Goal: Task Accomplishment & Management: Manage account settings

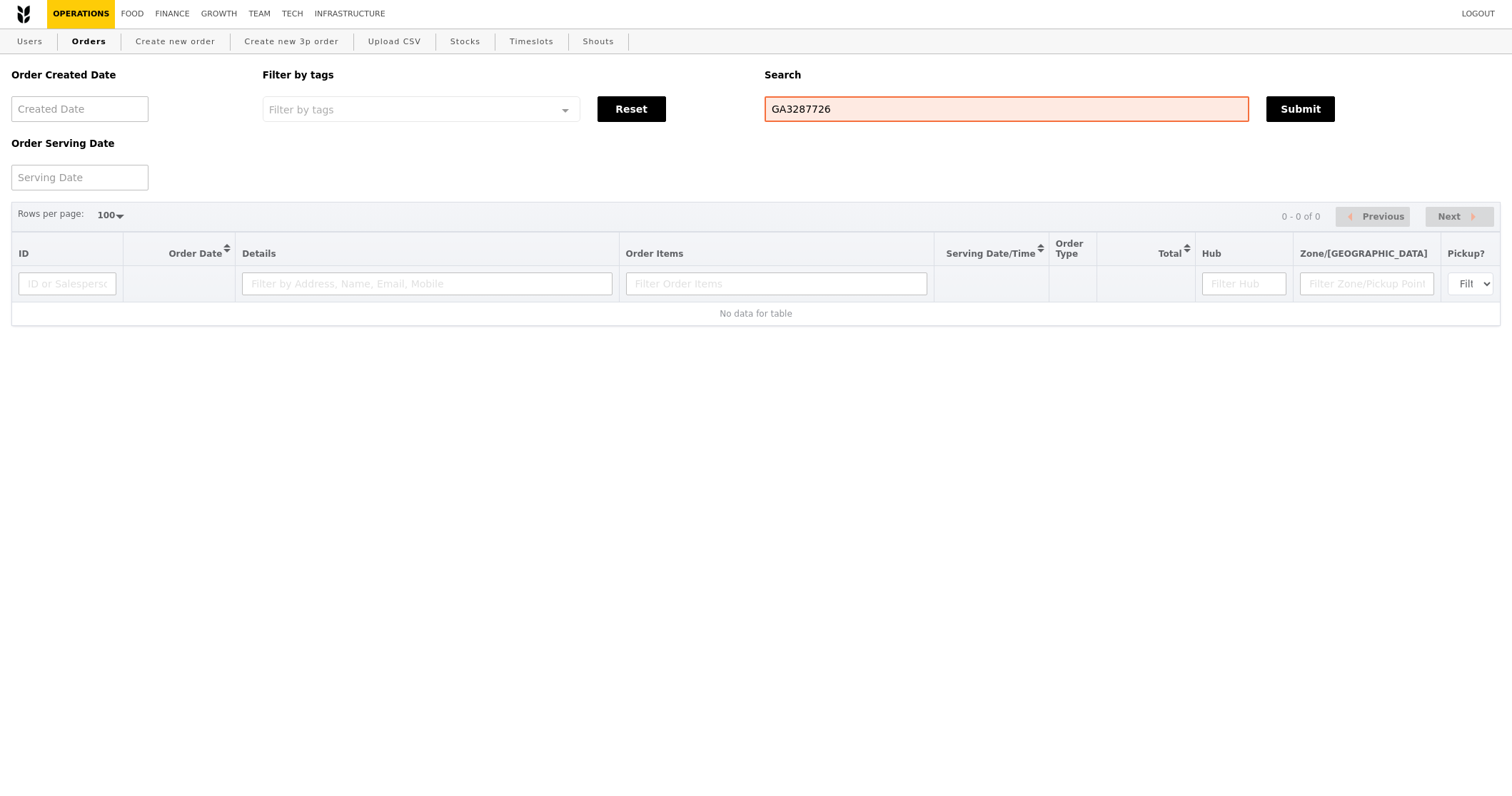
select select "100"
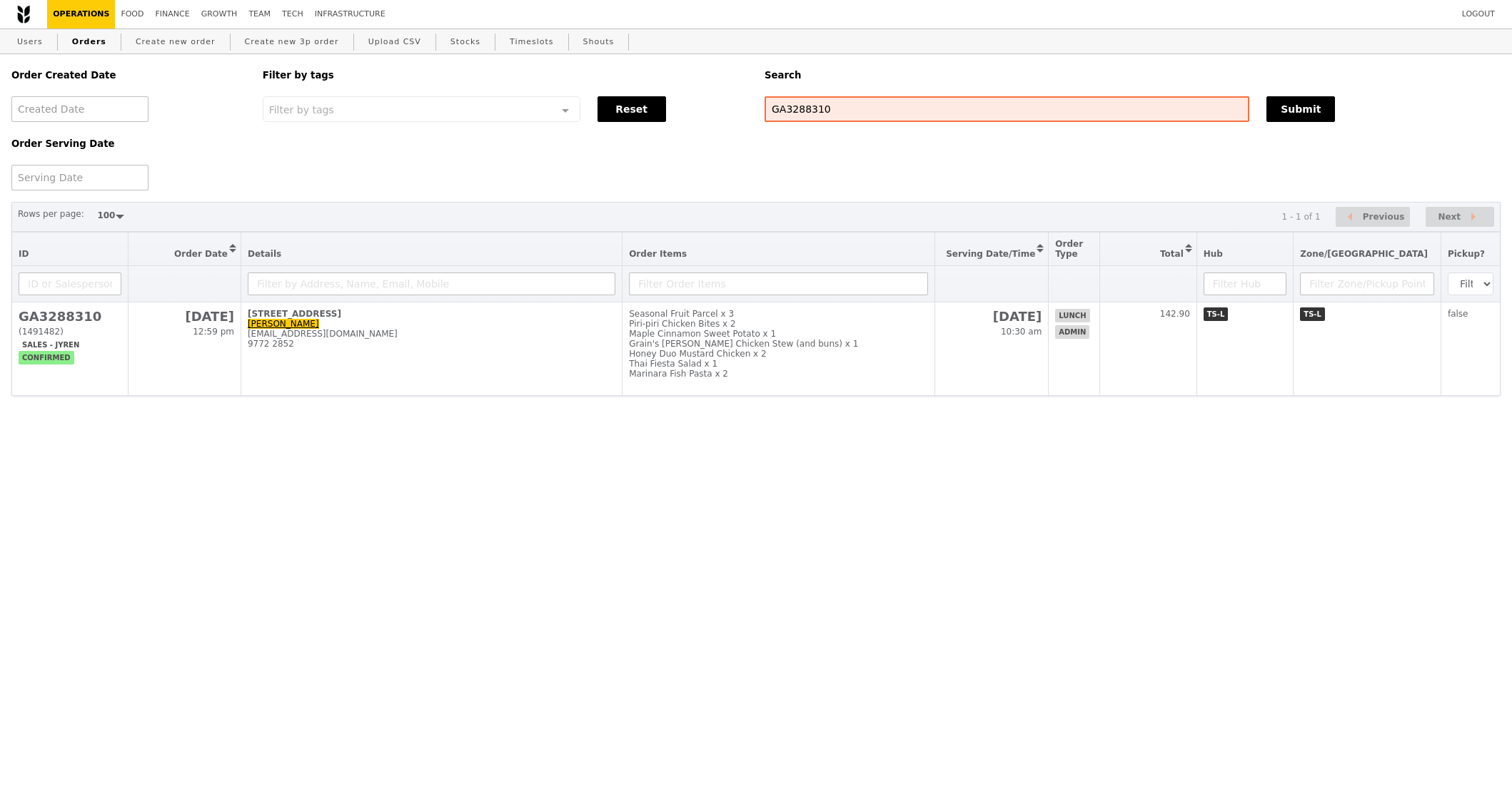
select select "100"
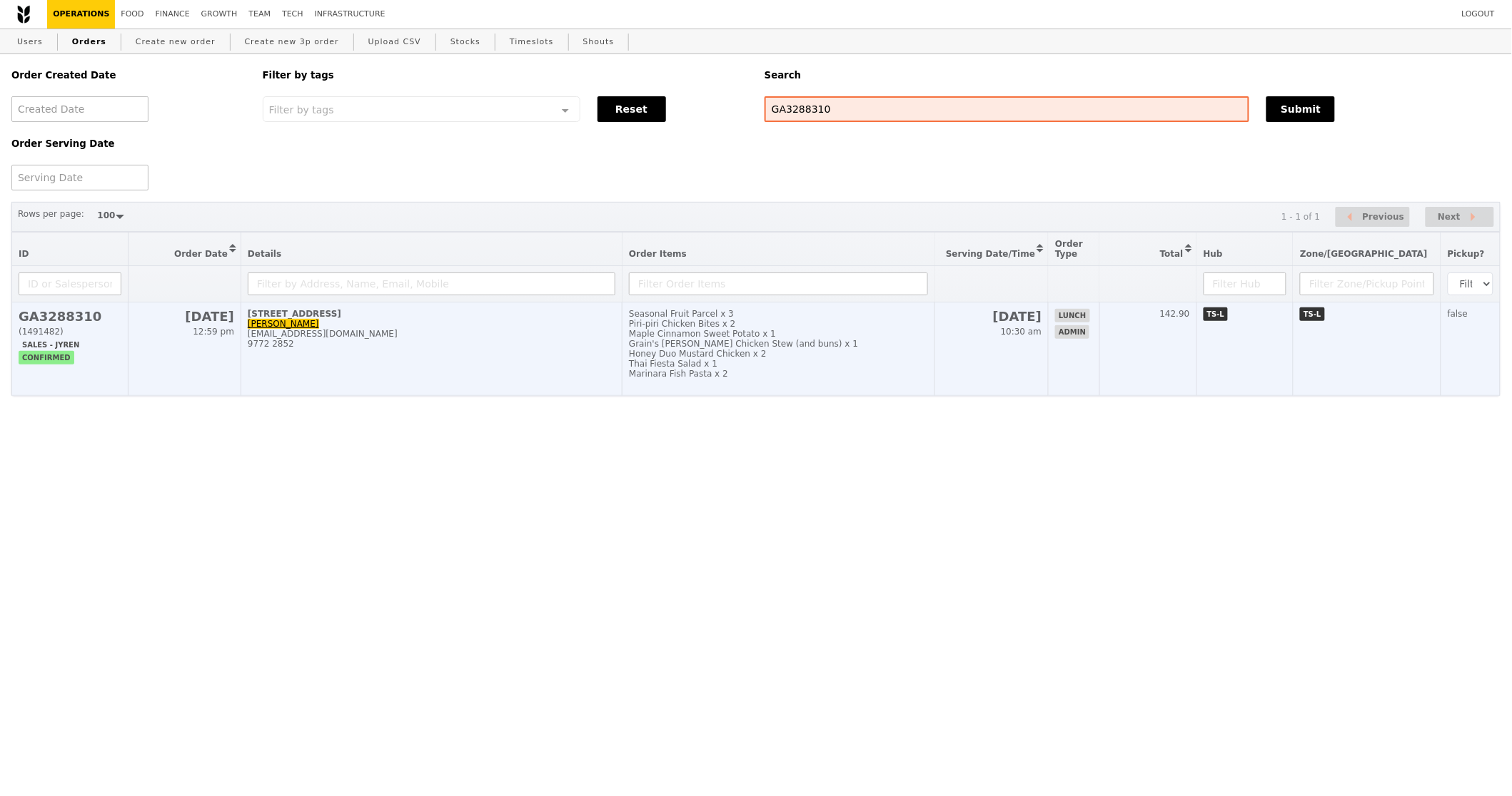
click at [731, 387] on td "Seasonal Fruit Parcel x 3 Piri-piri Chicken Bites x 2 Maple Cinnamon Sweet Pota…" at bounding box center [779, 349] width 313 height 94
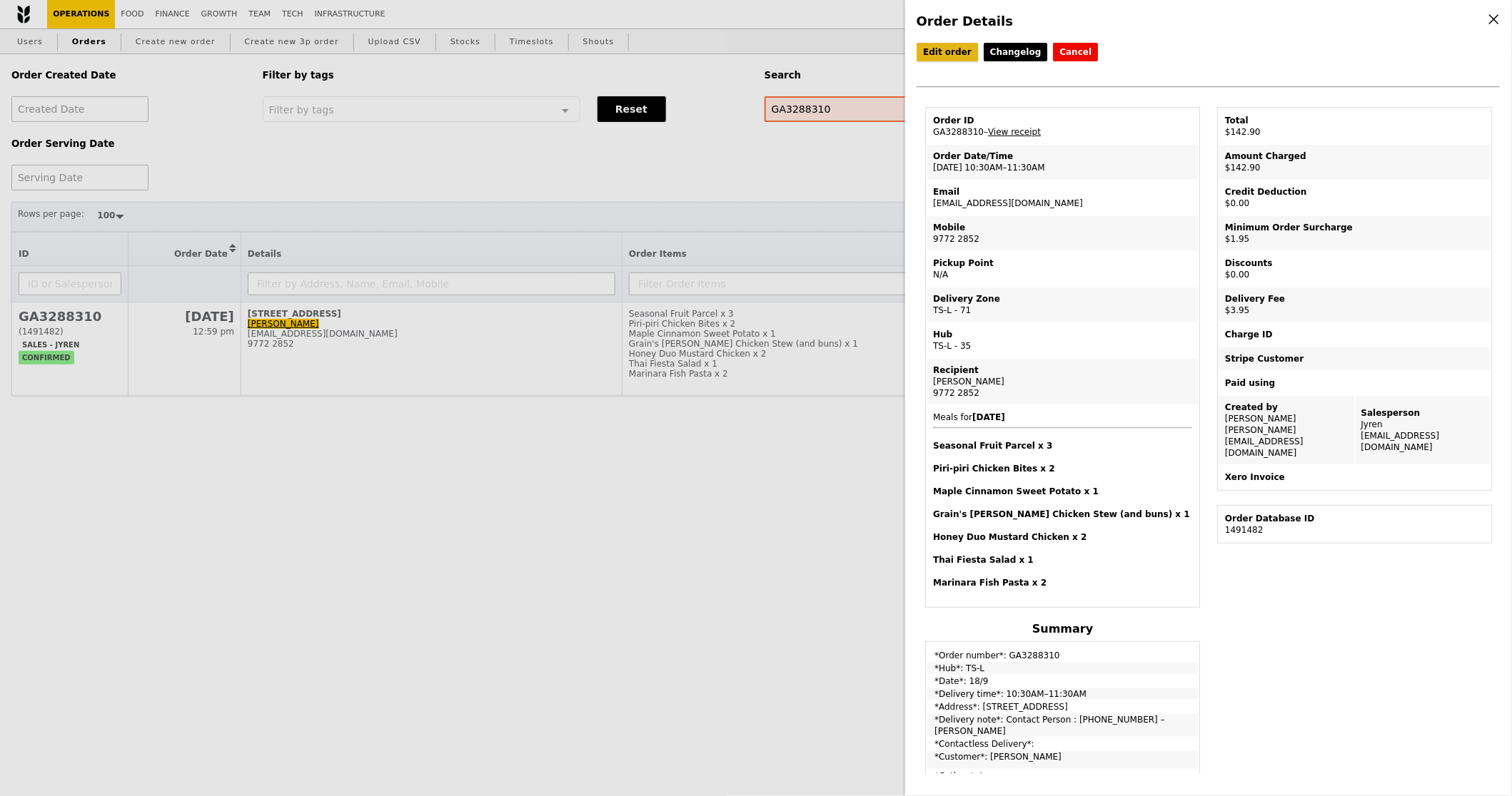
click at [940, 52] on link "Edit order" at bounding box center [947, 52] width 61 height 18
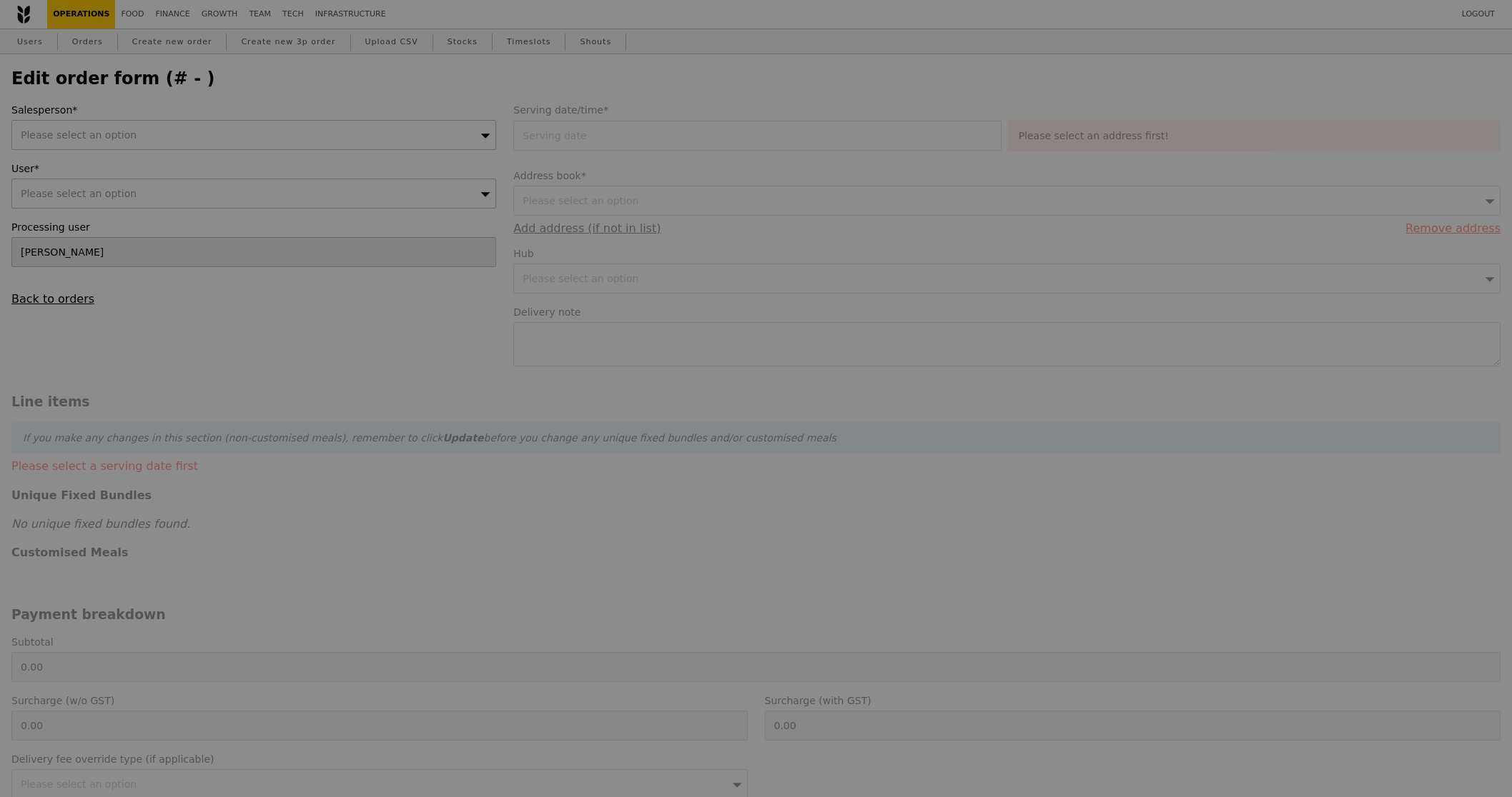
type input "18 Sep 2025"
type textarea "Contact Person : 97722852 – Simon"
type input "137.00"
type input "1.79"
type input "1.95"
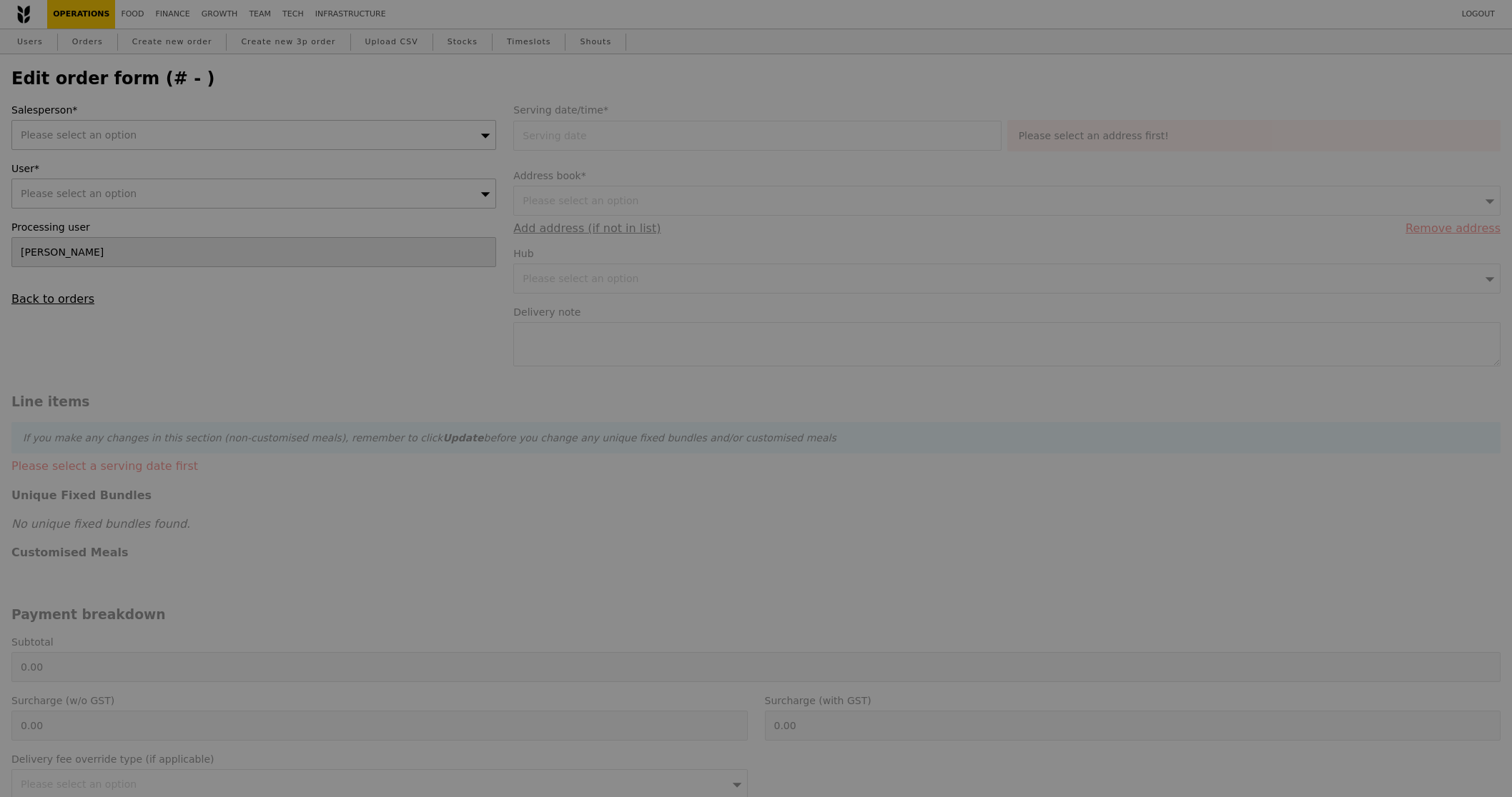
type input "3.62"
type input "3.95"
type input "142.90"
type input "Loading..."
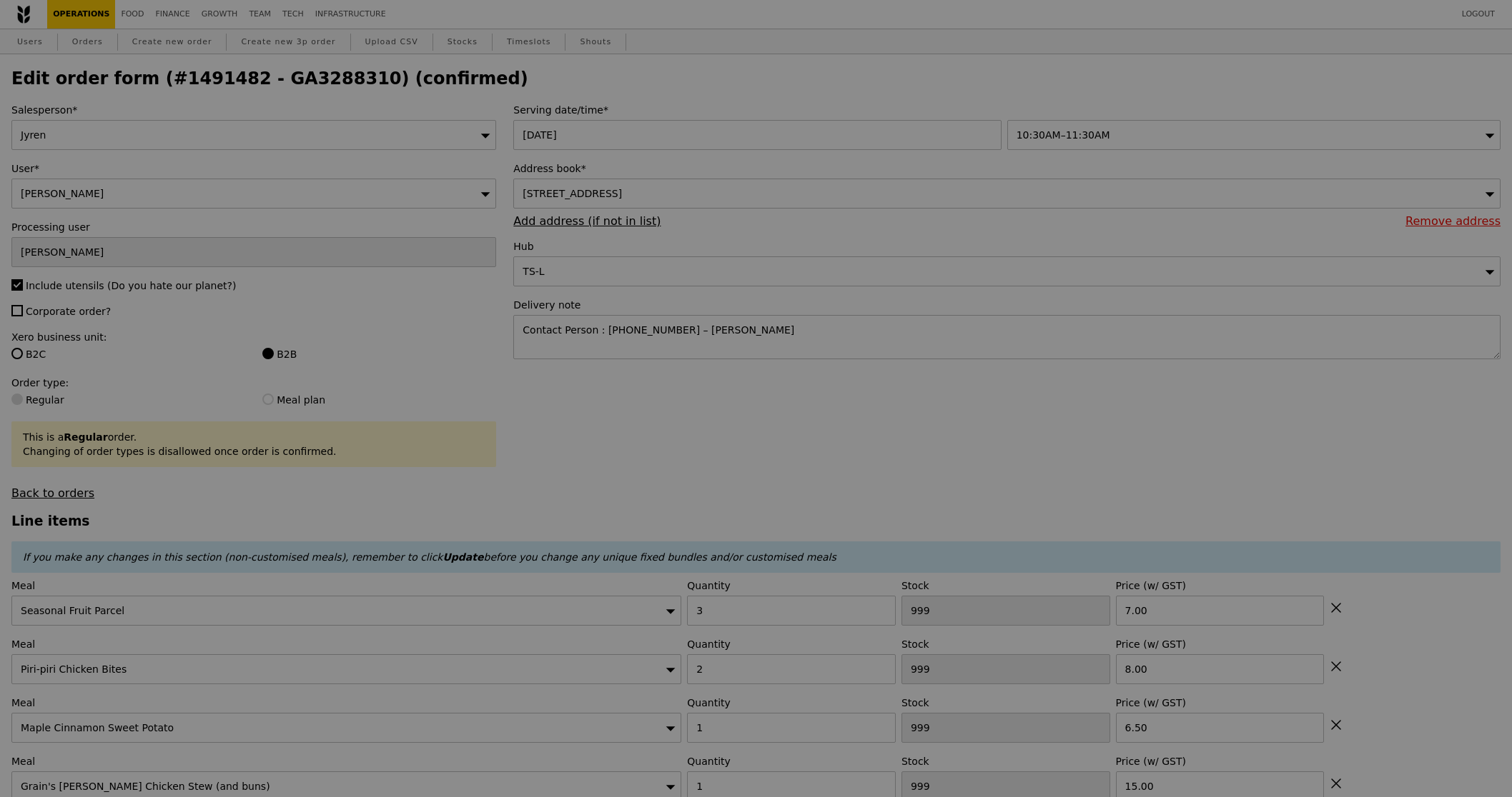
type input "497"
type input "498"
type input "493"
type input "480"
type input "457"
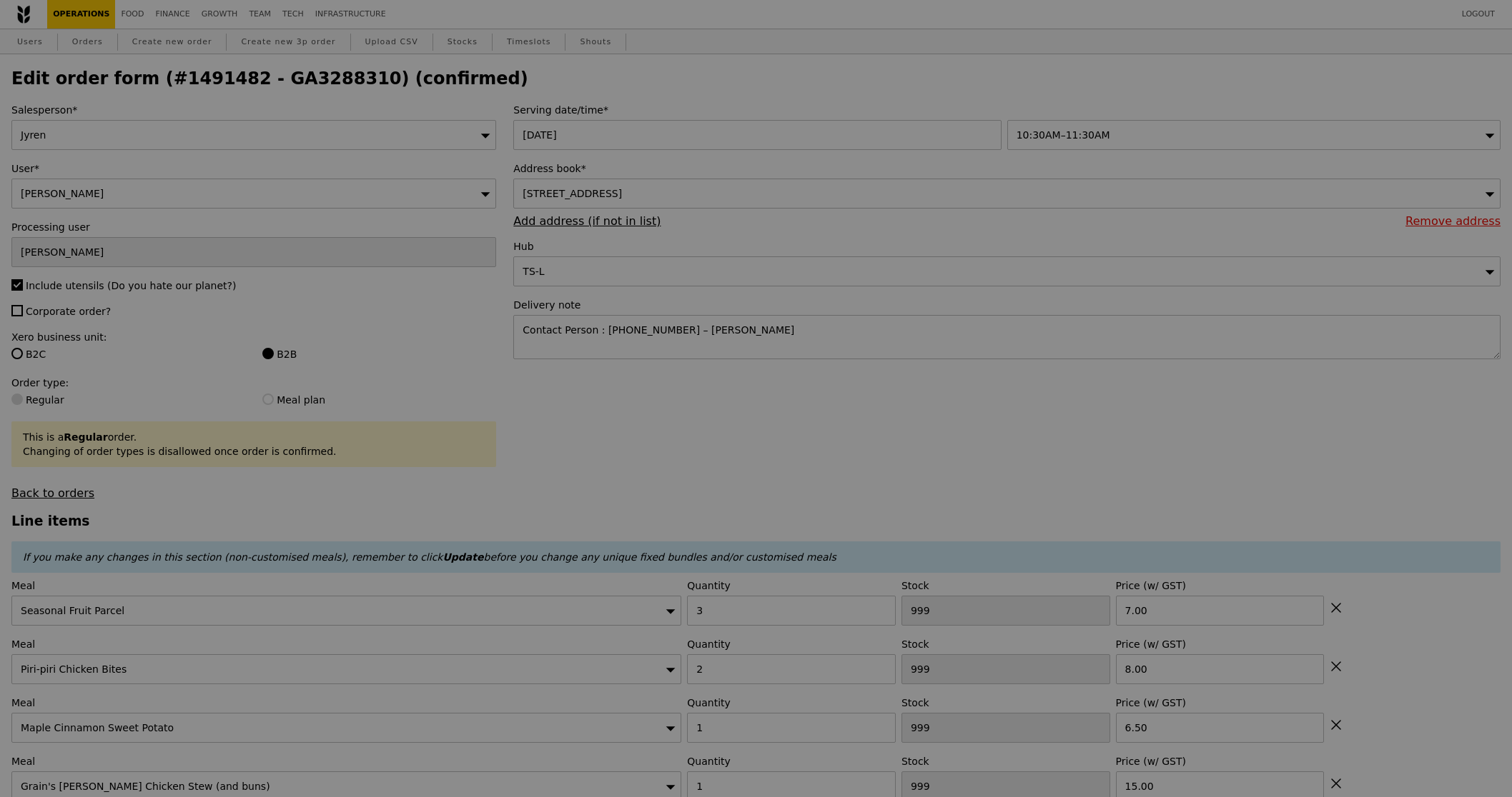
type input "494"
type input "480"
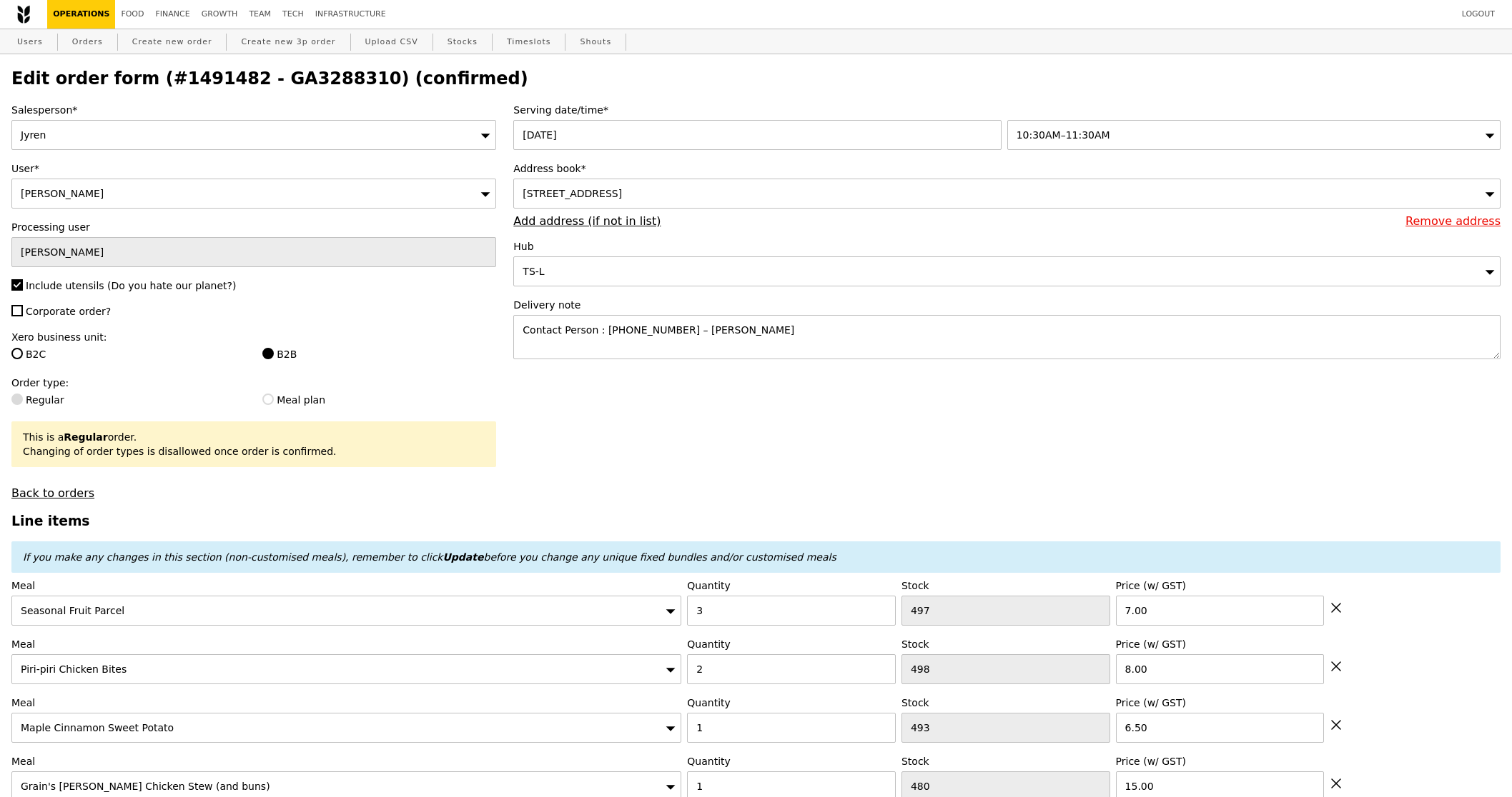
click at [1347, 613] on div "Meal Seasonal Fruit Parcel Quantity 3 Stock 497 Price (w/ GST) 7.00" at bounding box center [755, 602] width 1488 height 47
click at [1343, 613] on div "Meal Seasonal Fruit Parcel Quantity 3 Stock 497 Price (w/ GST) 7.00" at bounding box center [755, 602] width 1488 height 47
click at [1338, 611] on icon at bounding box center [1336, 608] width 9 height 9
type input "Loading..."
type input "2"
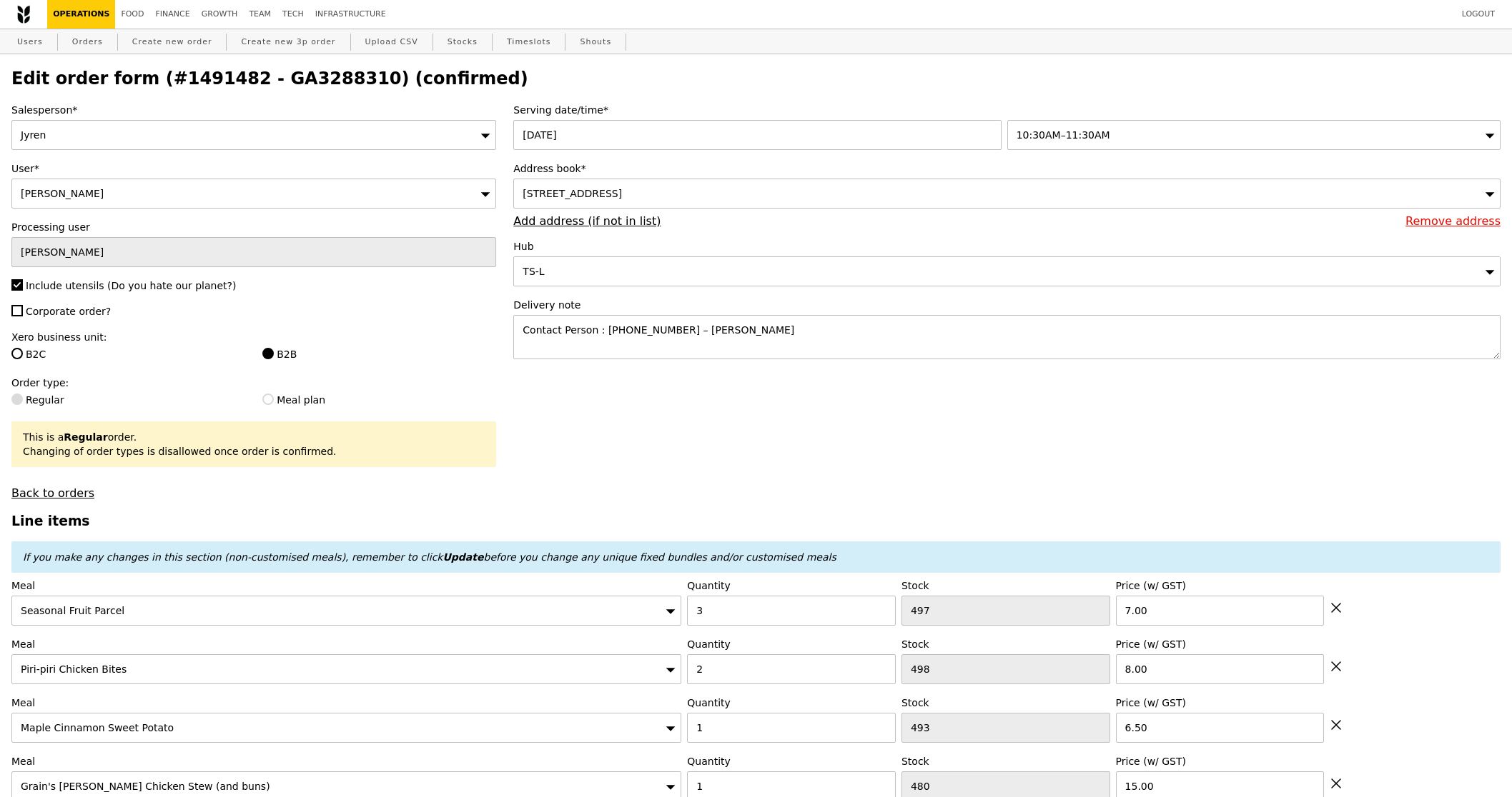
type input "498"
type input "8.00"
type input "1"
type input "493"
type input "6.50"
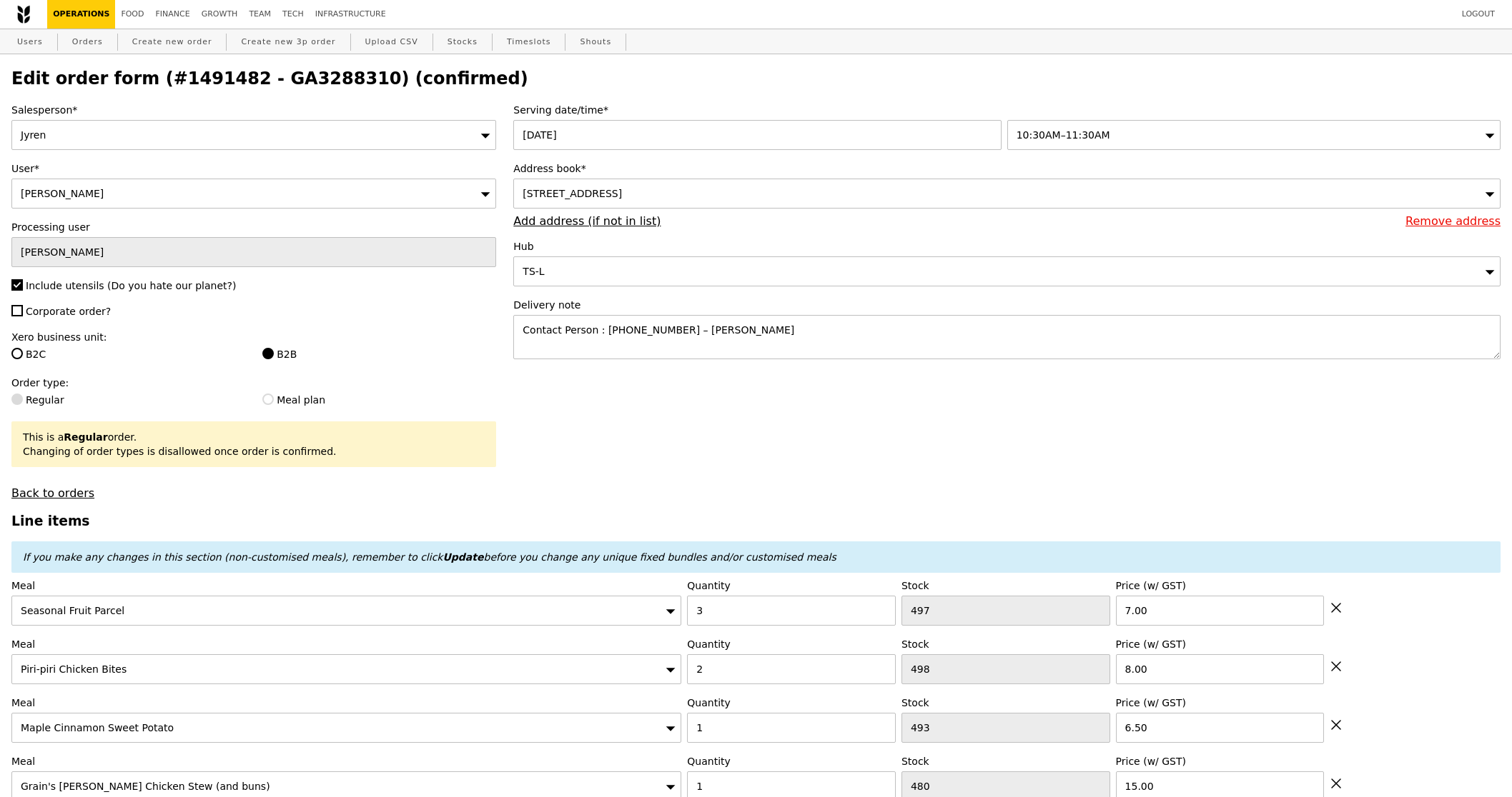
type input "480"
type input "15.00"
type input "2"
type input "457"
type input "15.50"
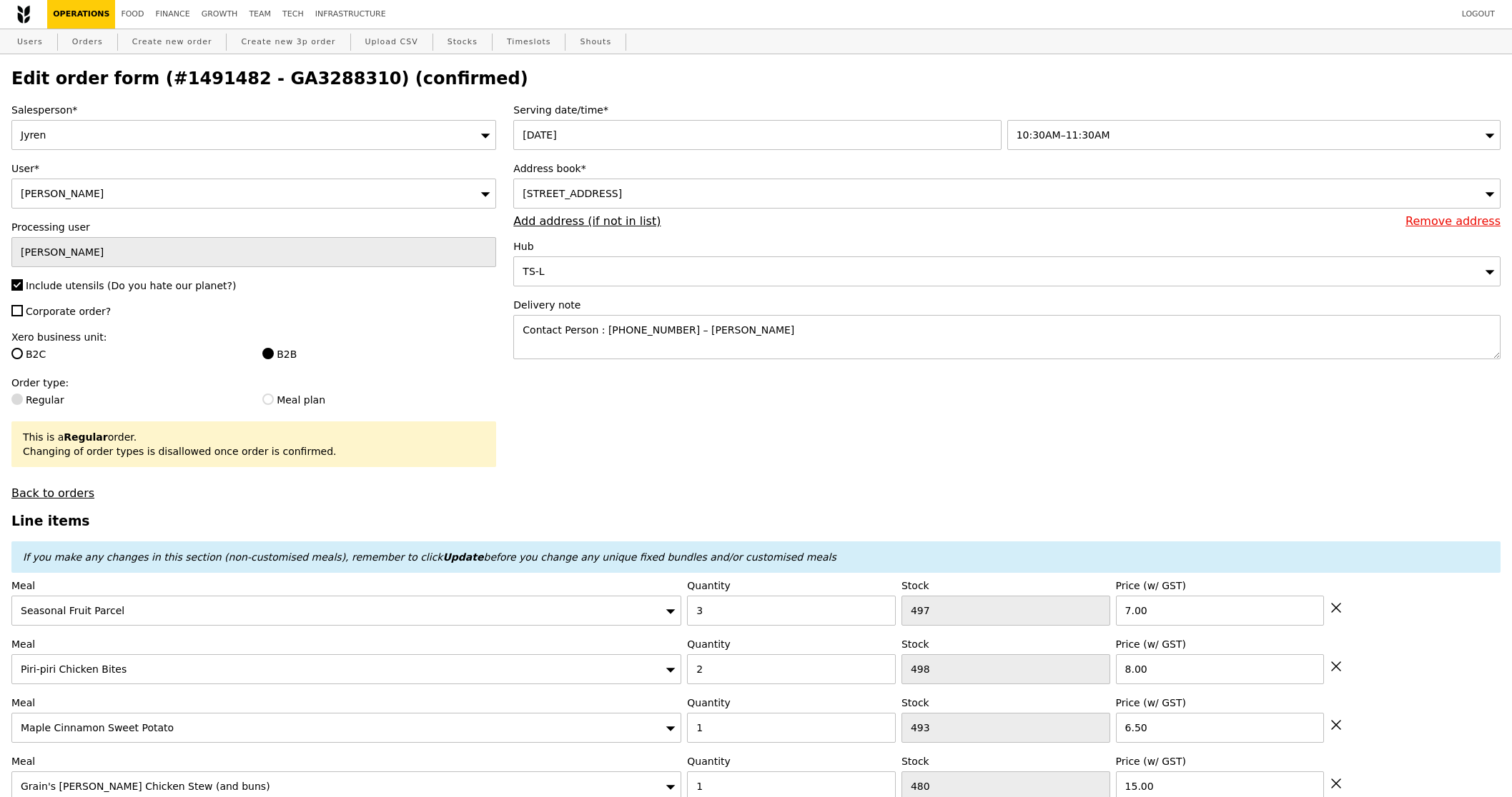
type input "1"
type input "494"
type input "2"
type input "480"
type input "16.00"
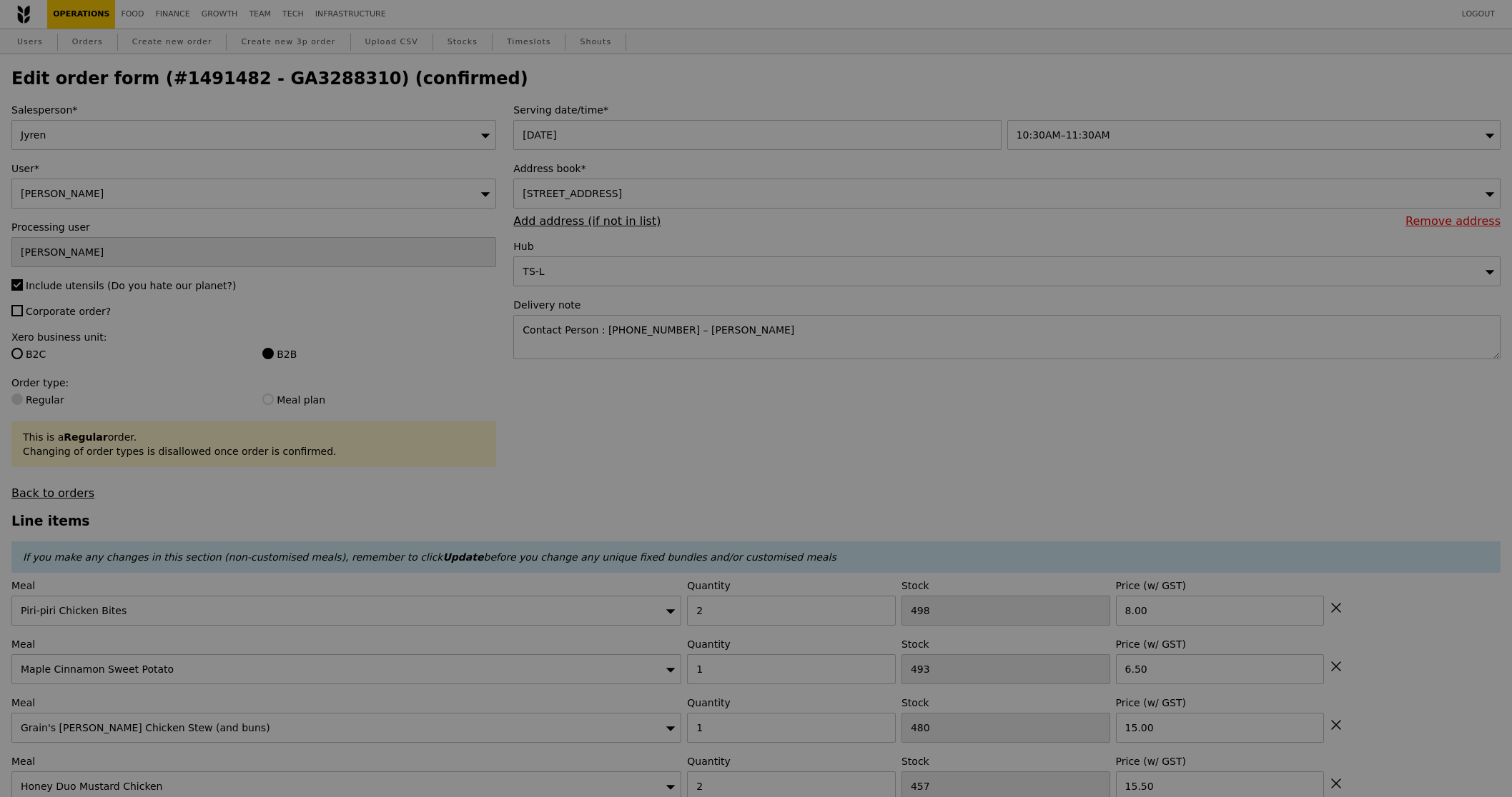
type input "0.00"
type input "5.90"
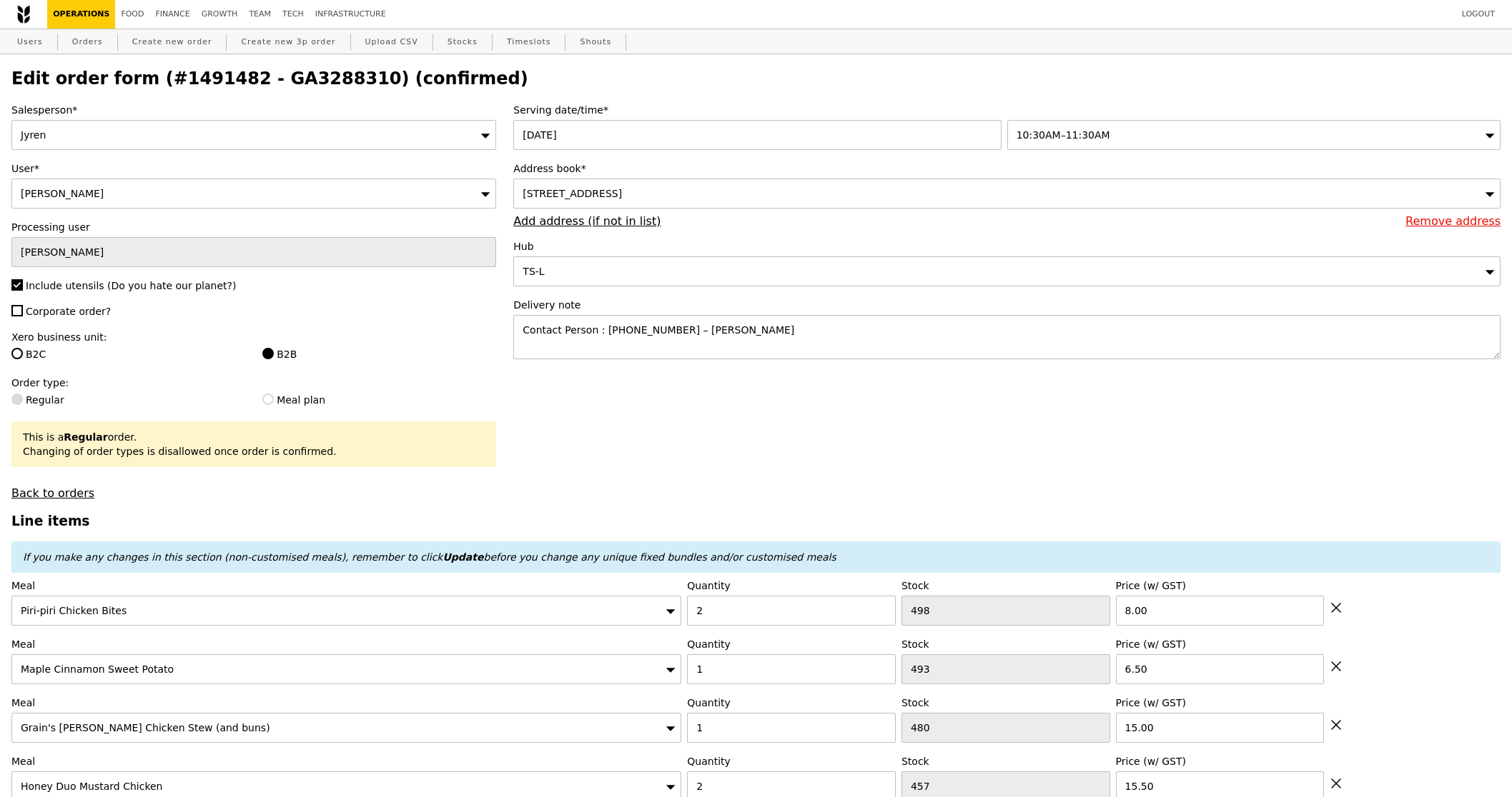
click at [1338, 611] on icon at bounding box center [1336, 608] width 9 height 9
type input "Loading..."
type input "1"
type input "493"
type input "6.50"
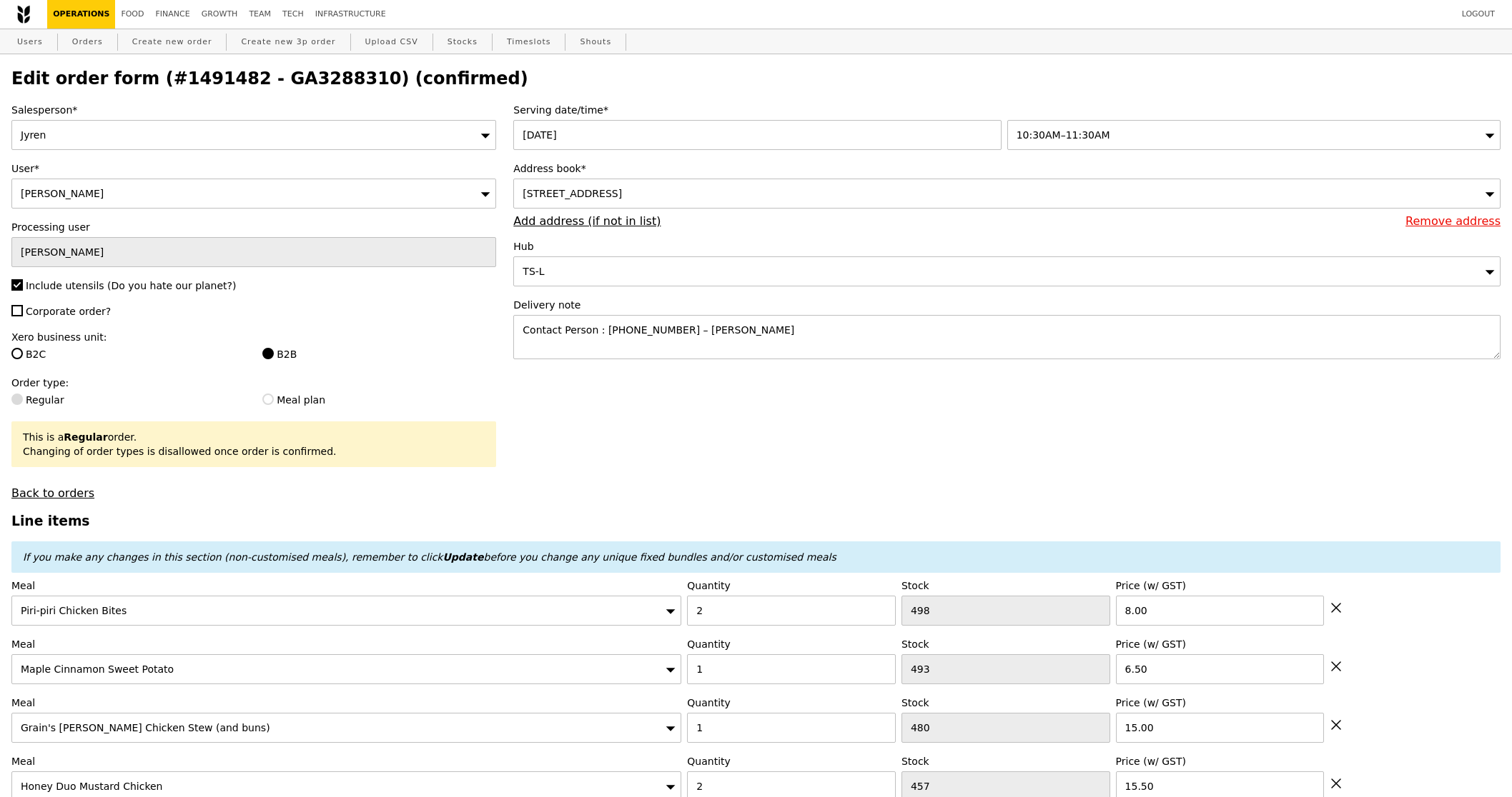
type input "480"
type input "15.00"
type input "2"
type input "457"
type input "15.50"
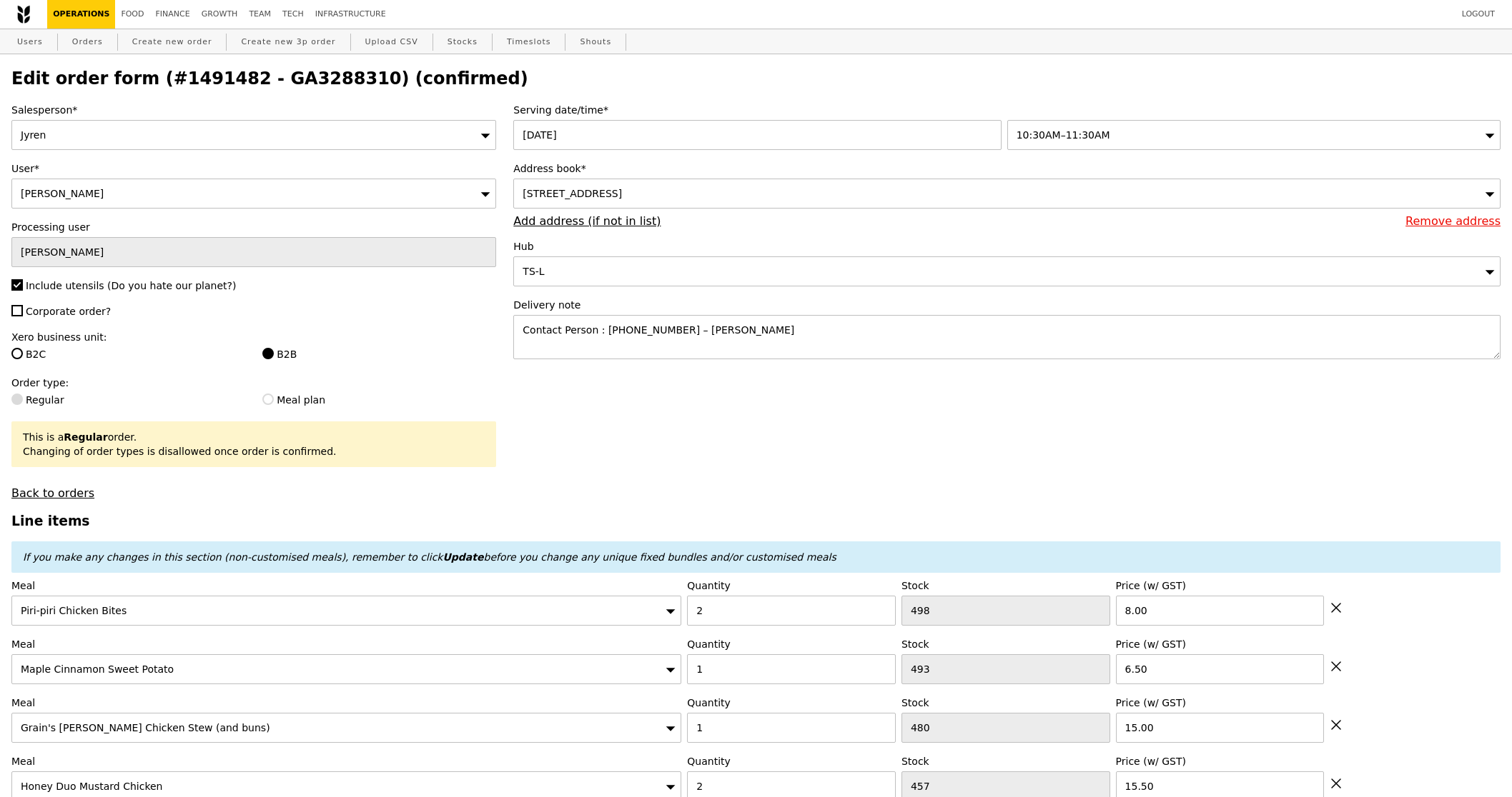
type input "1"
type input "494"
type input "2"
type input "480"
type input "16.00"
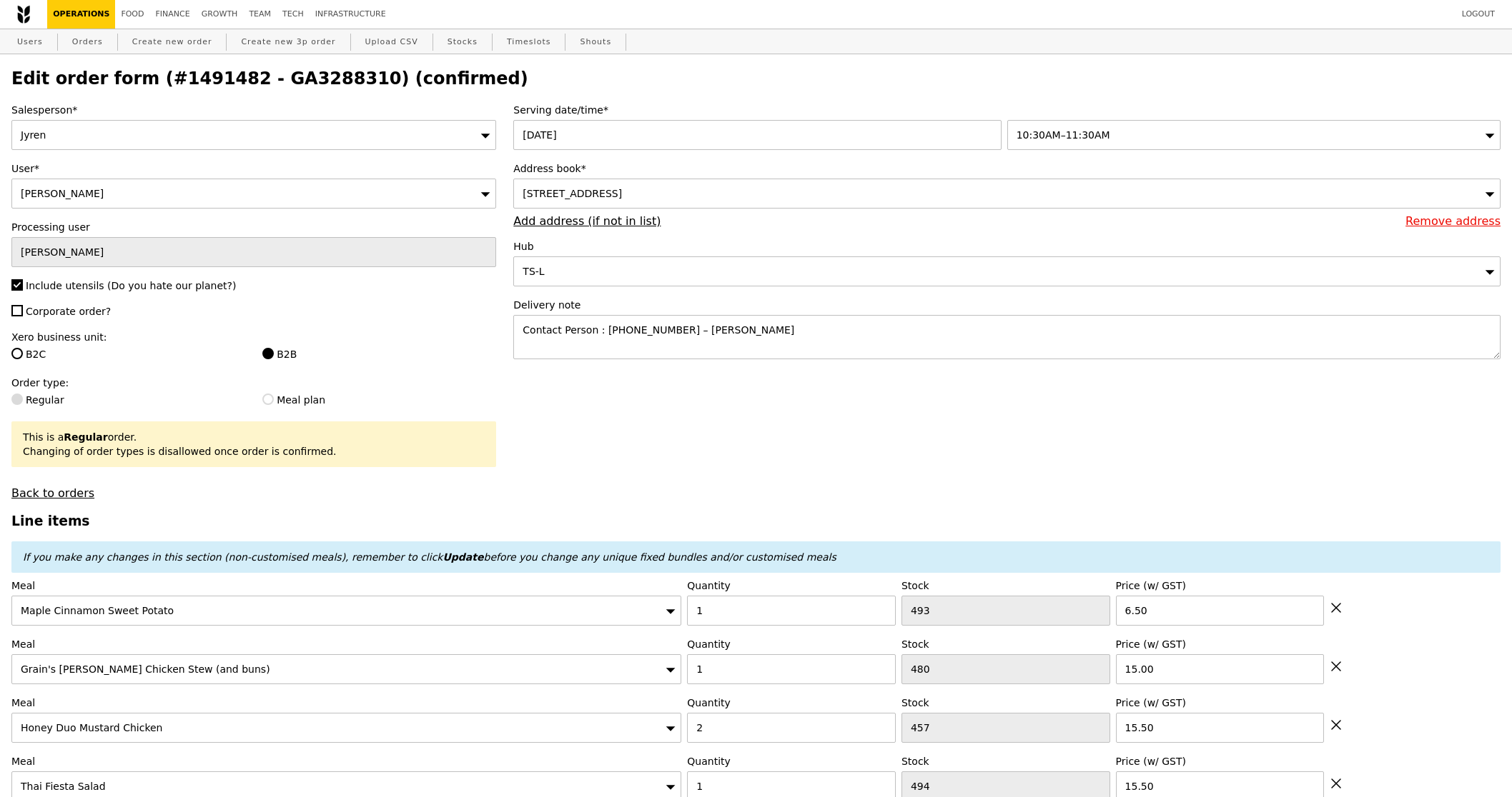
click at [1336, 611] on icon at bounding box center [1336, 608] width 9 height 9
type input "Loading..."
type input "480"
type input "15.00"
type input "2"
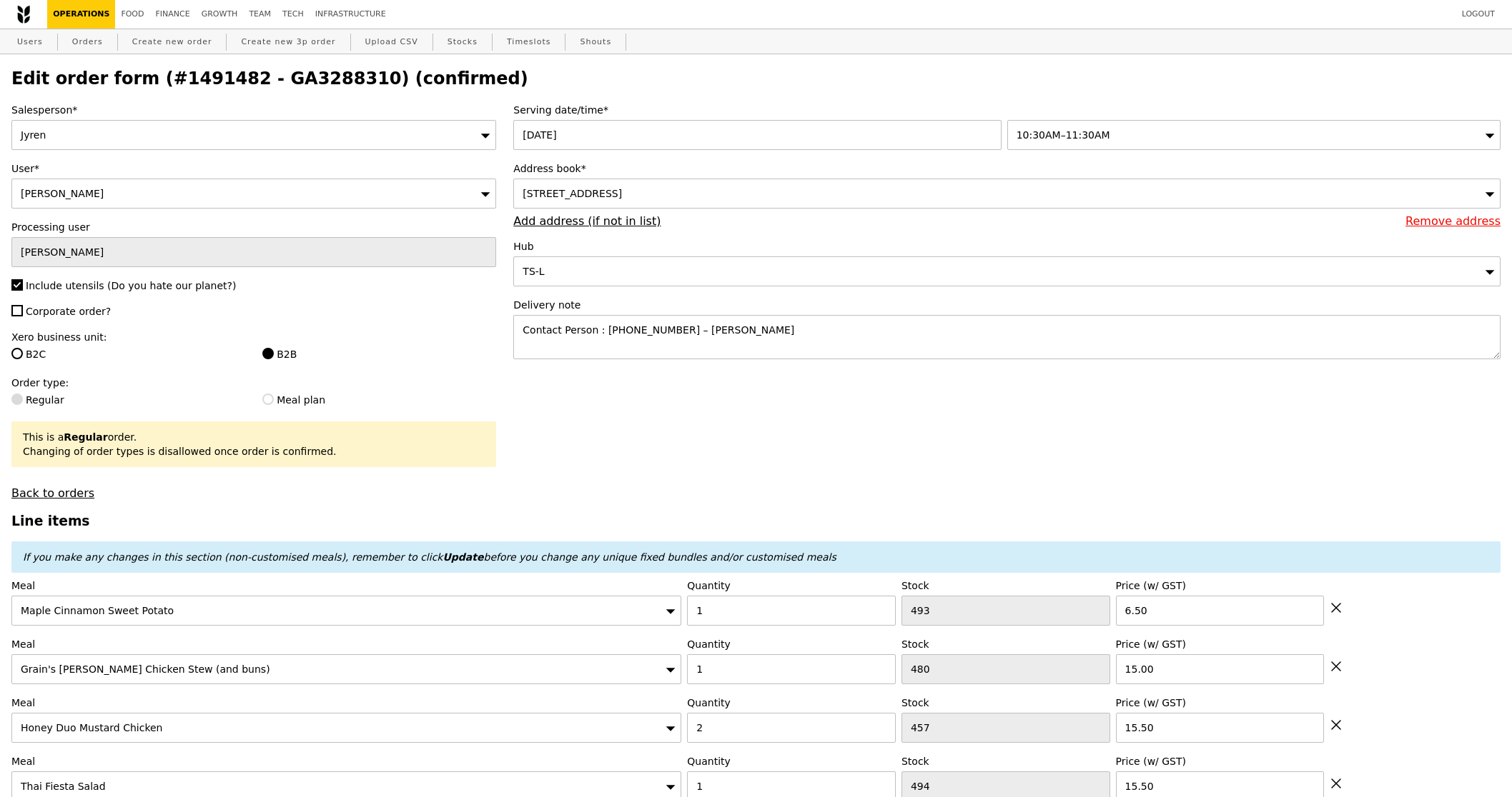
type input "457"
type input "15.50"
type input "1"
type input "494"
type input "2"
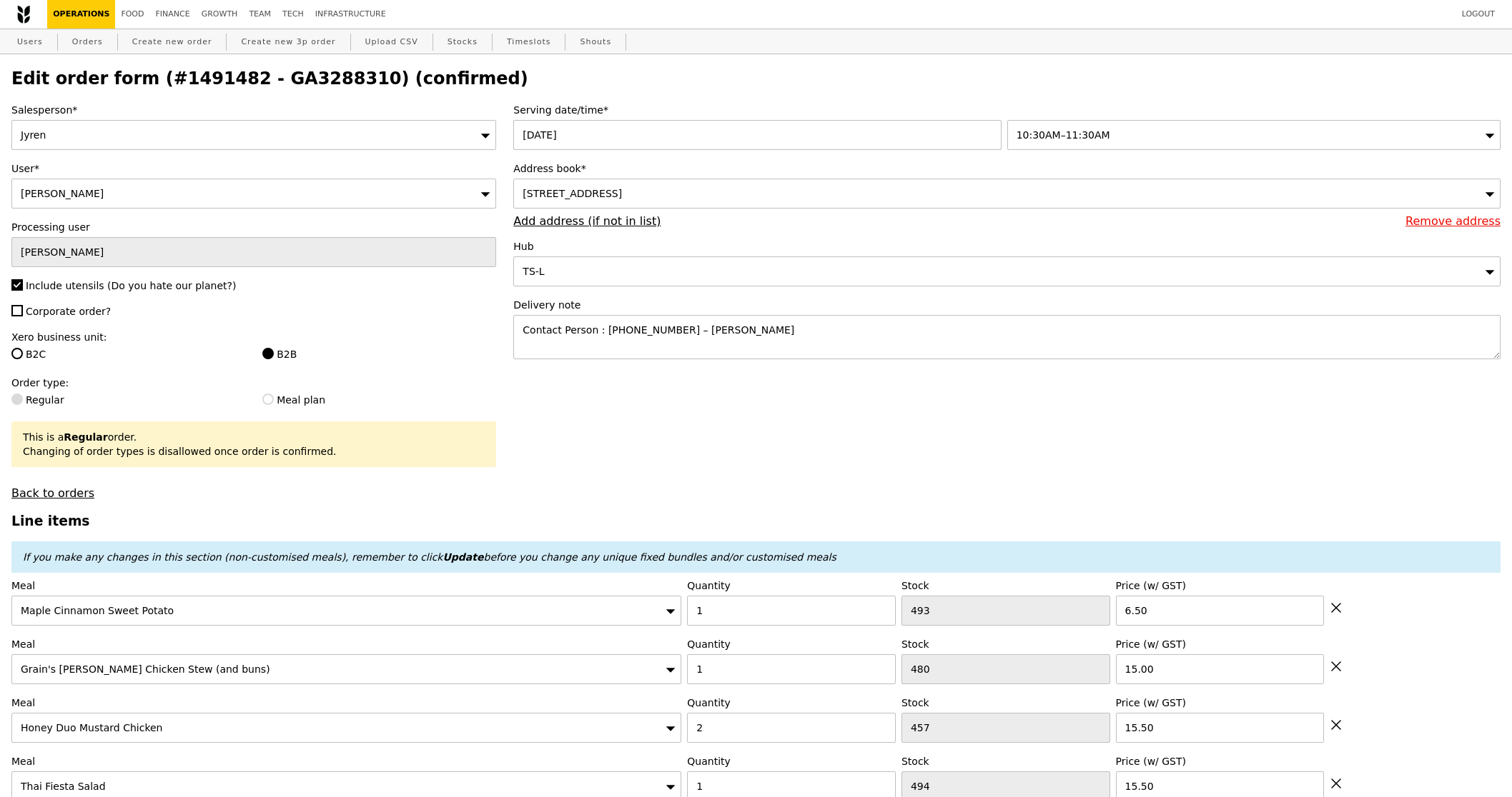
type input "480"
type input "16.00"
click at [1336, 611] on icon at bounding box center [1336, 608] width 9 height 9
type input "Loading..."
type input "2"
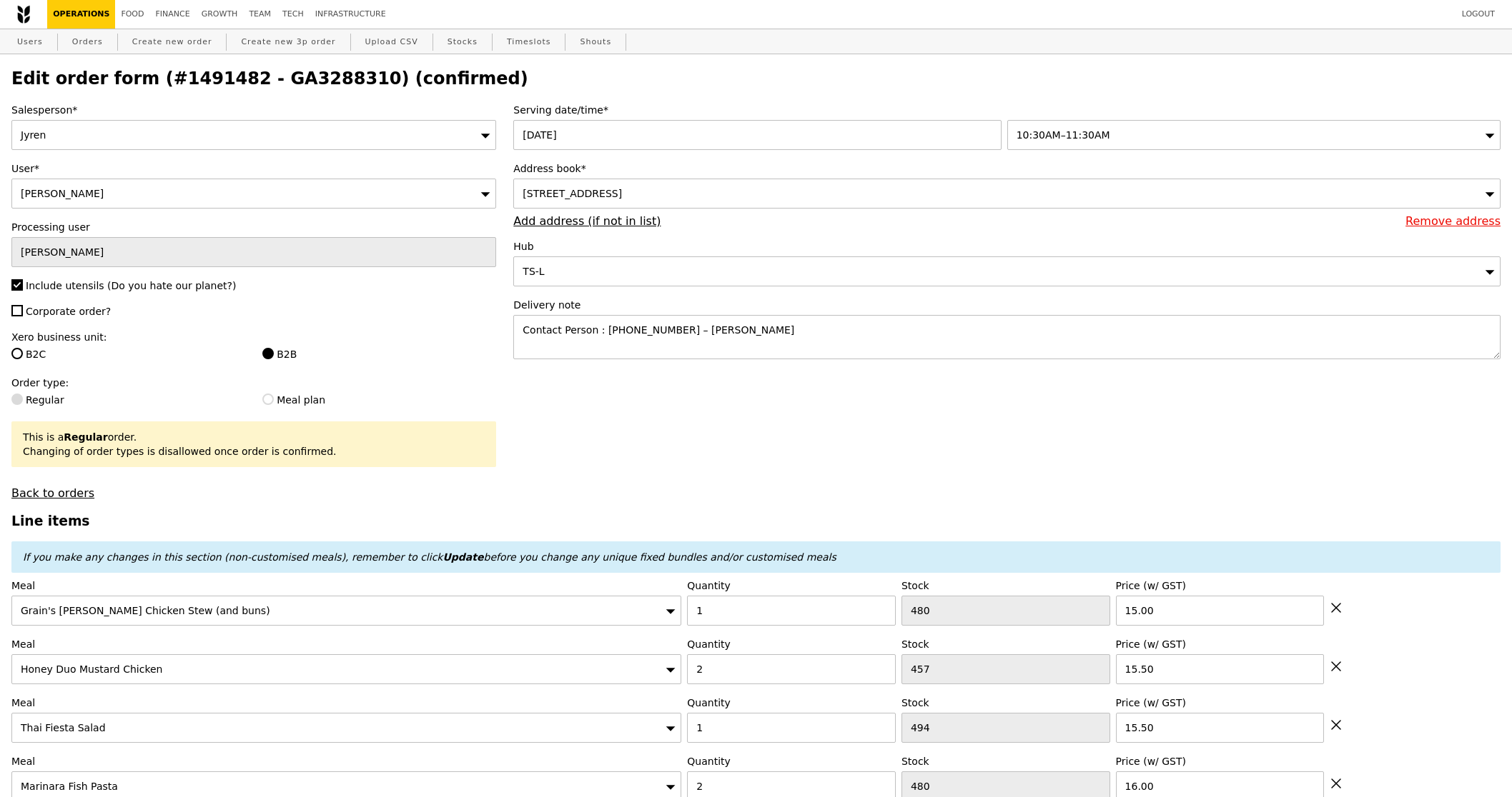
type input "457"
type input "15.50"
type input "1"
type input "494"
type input "2"
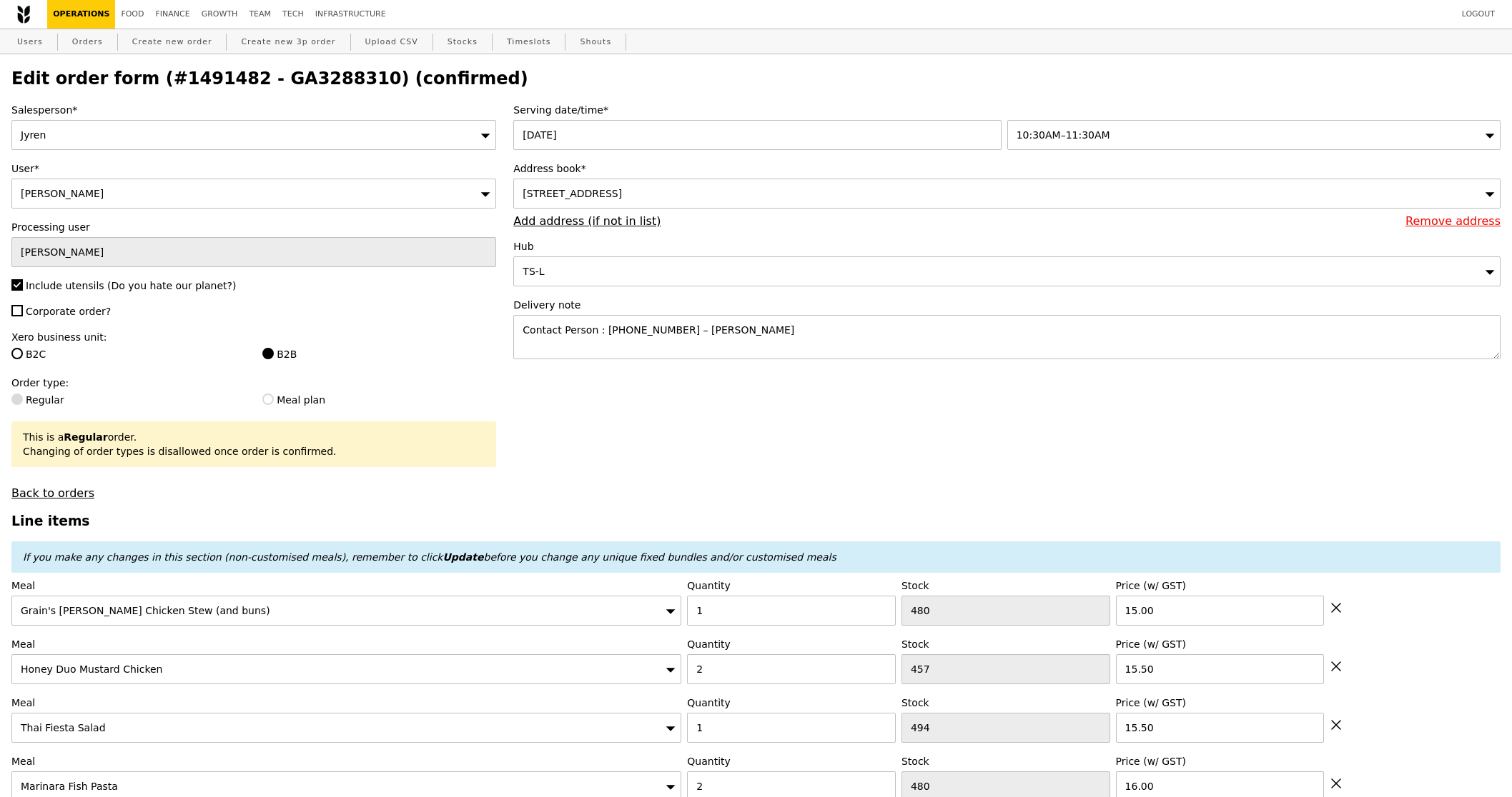
type input "480"
type input "16.00"
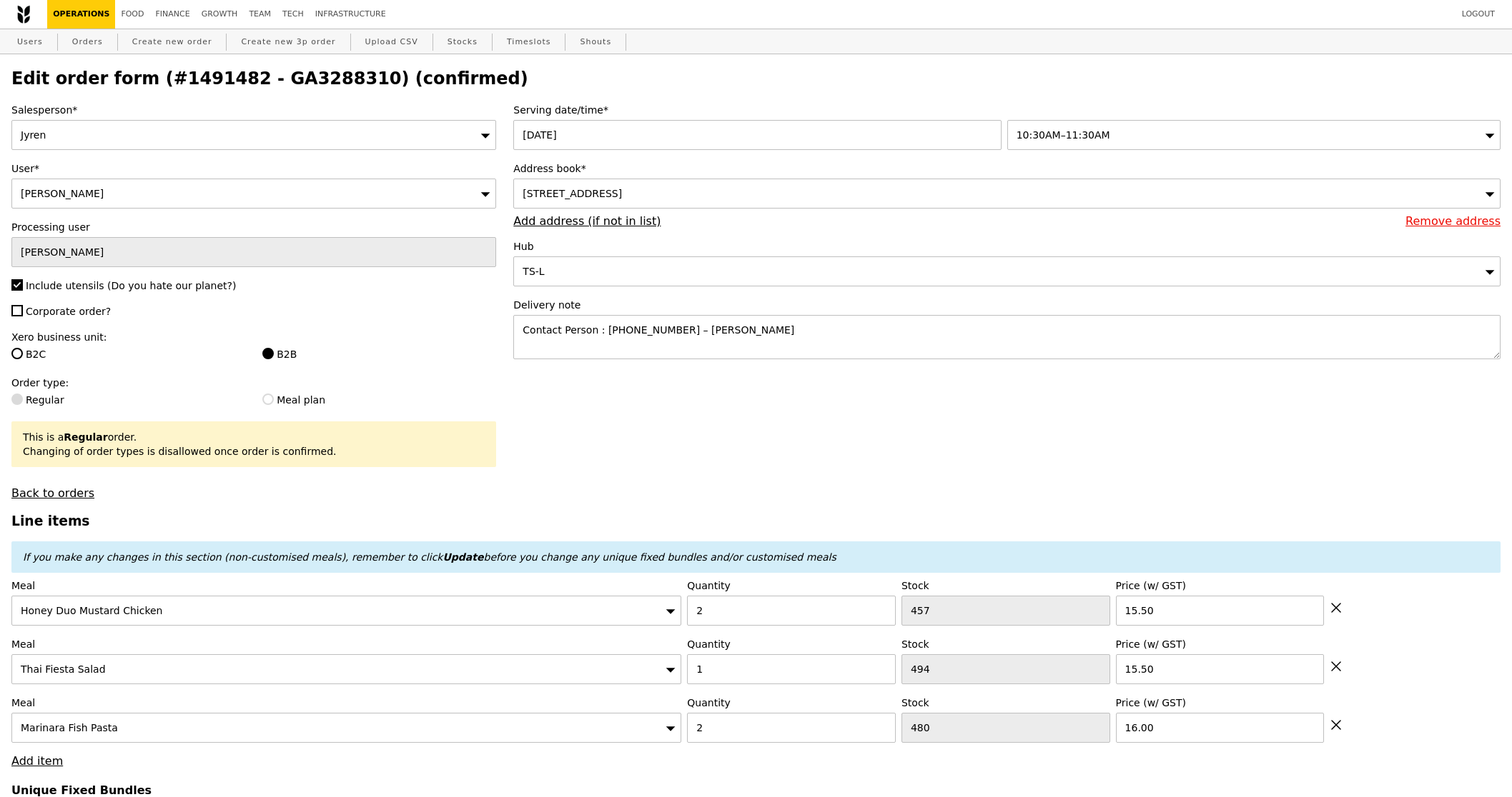
click at [1337, 614] on icon at bounding box center [1336, 607] width 13 height 13
type input "Loading..."
type input "1"
type input "494"
type input "2"
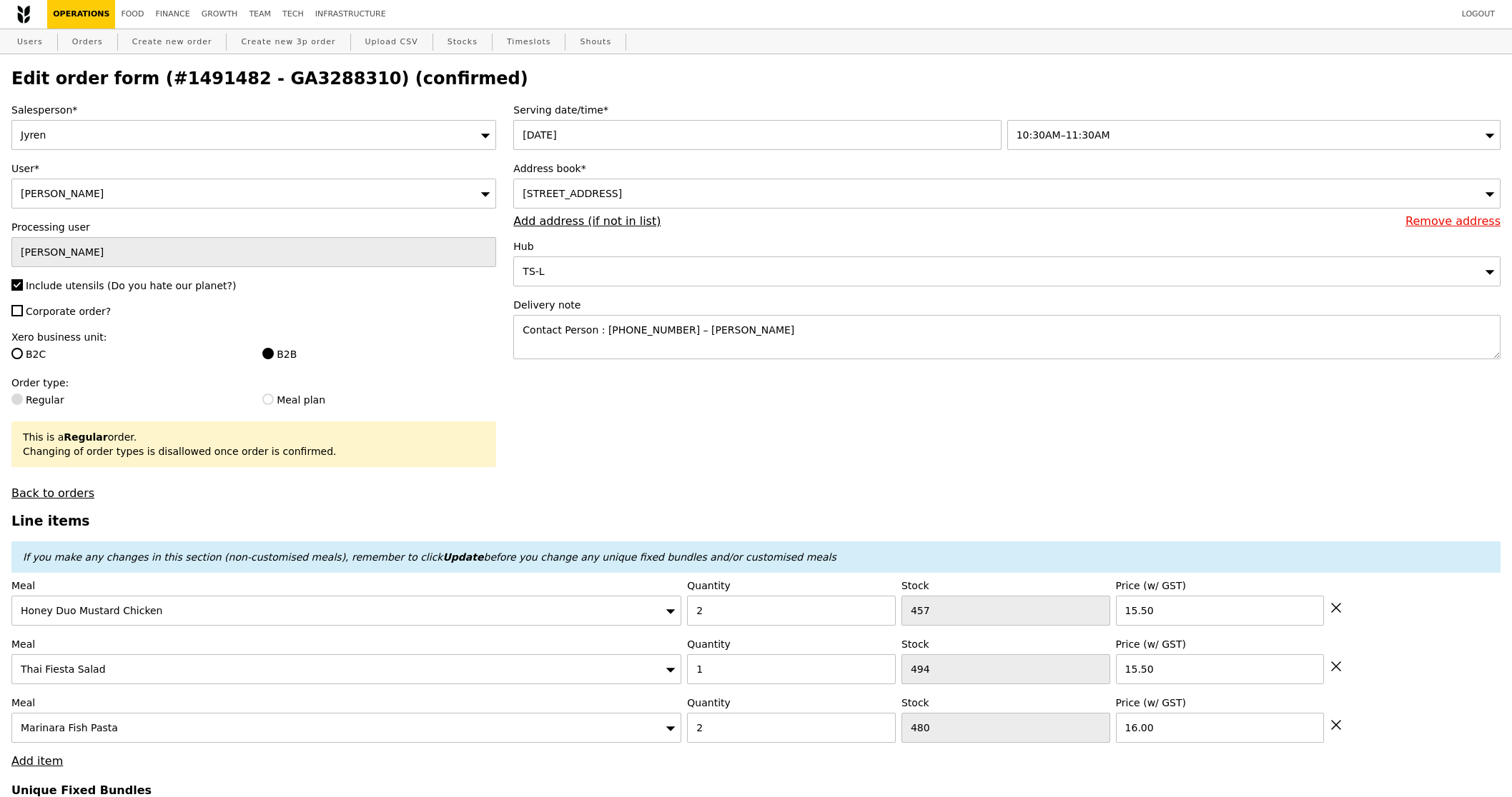
type input "480"
type input "16.00"
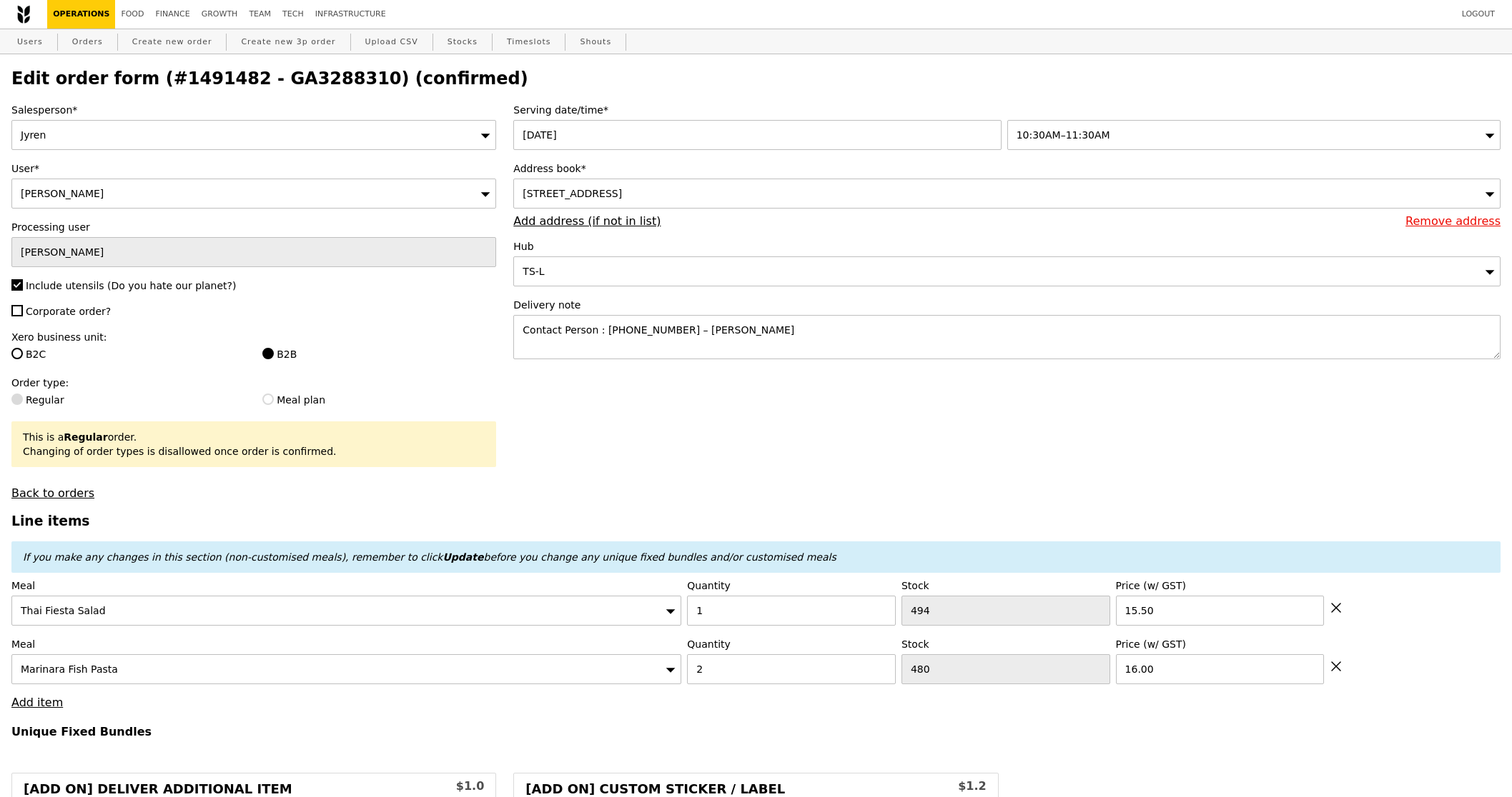
click at [1343, 617] on div "Meal Thai Fiesta Salad Quantity 1 Stock 494 Price (w/ GST) 15.50" at bounding box center [755, 602] width 1488 height 47
click at [1345, 609] on div "Meal Thai Fiesta Salad Quantity 1 Stock 494 Price (w/ GST) 15.50" at bounding box center [755, 602] width 1488 height 47
click at [1336, 609] on icon at bounding box center [1336, 607] width 13 height 13
type input "Loading..."
type input "2"
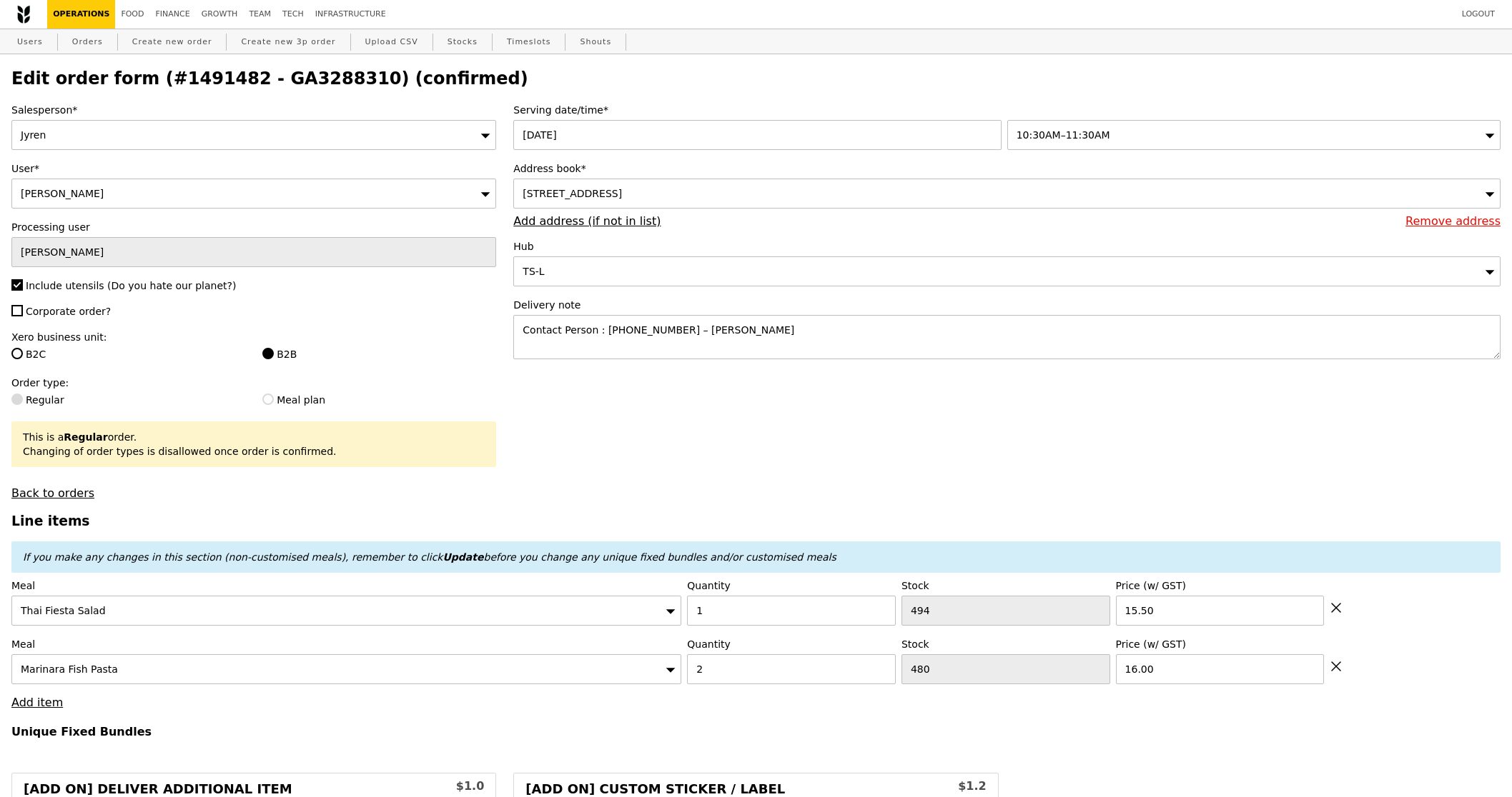
type input "480"
type input "16.00"
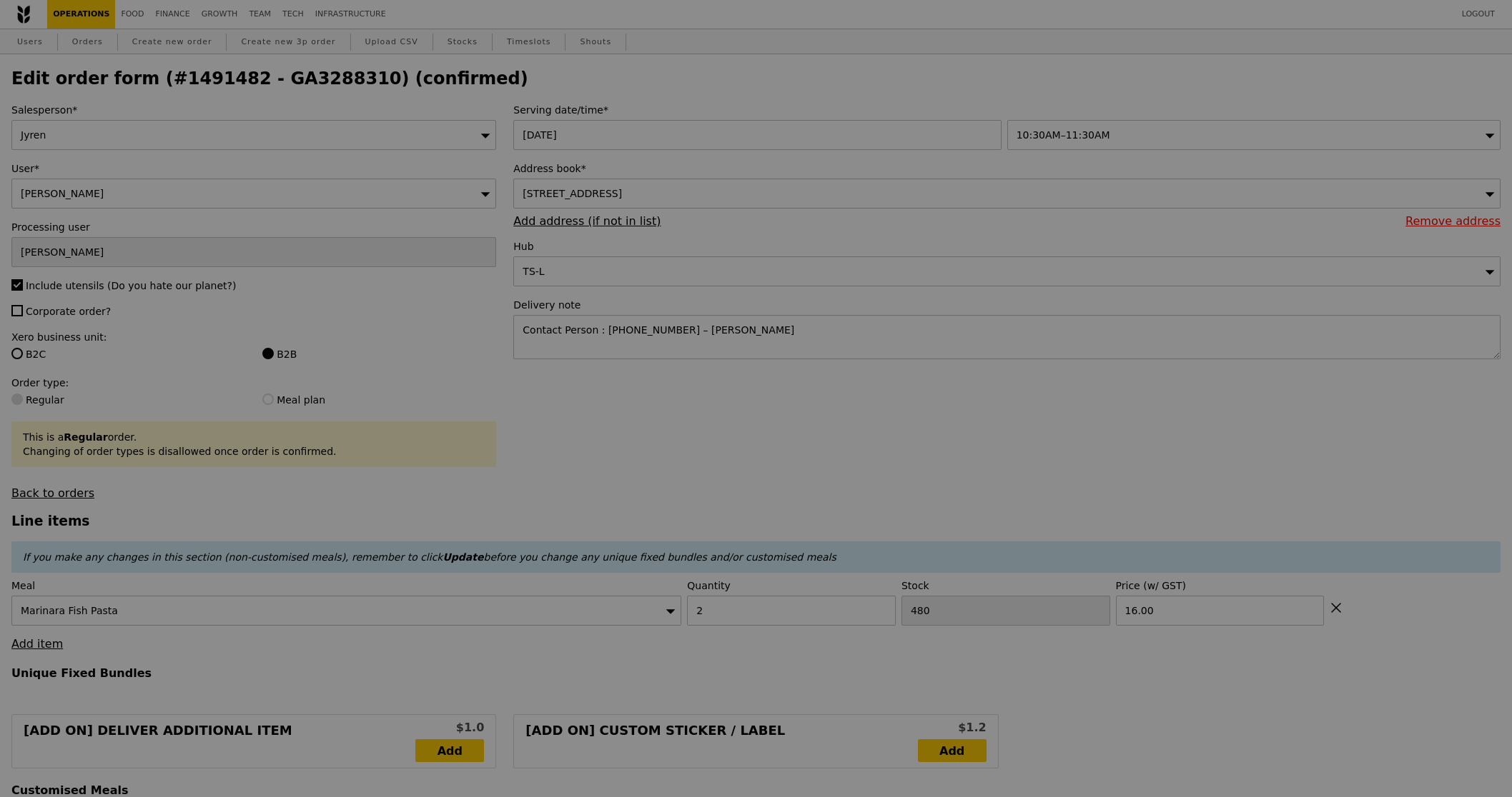
type input "5.55"
type input "6.05"
type input "8.00"
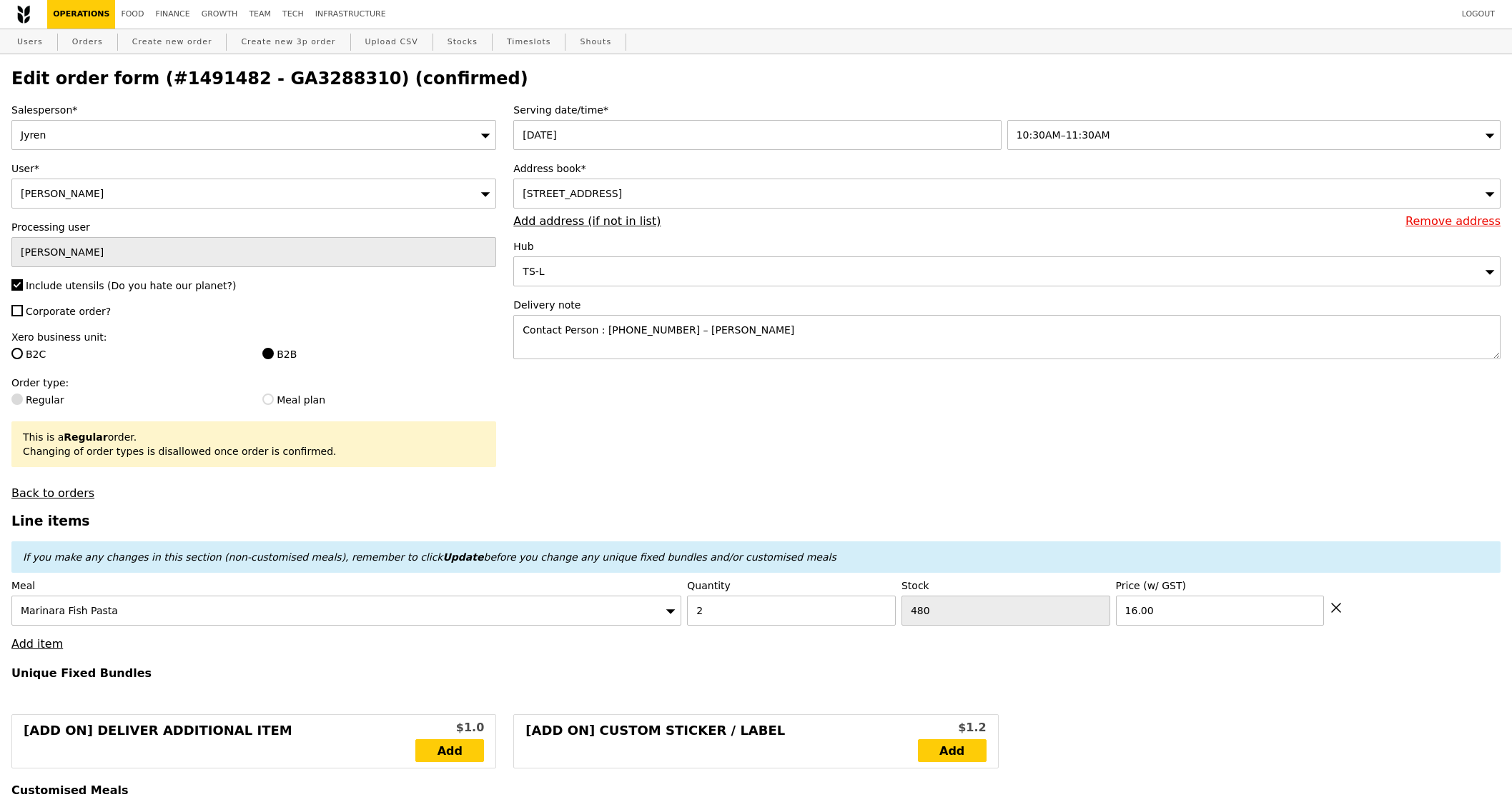
click at [1336, 607] on icon at bounding box center [1336, 607] width 13 height 13
type input "Loading..."
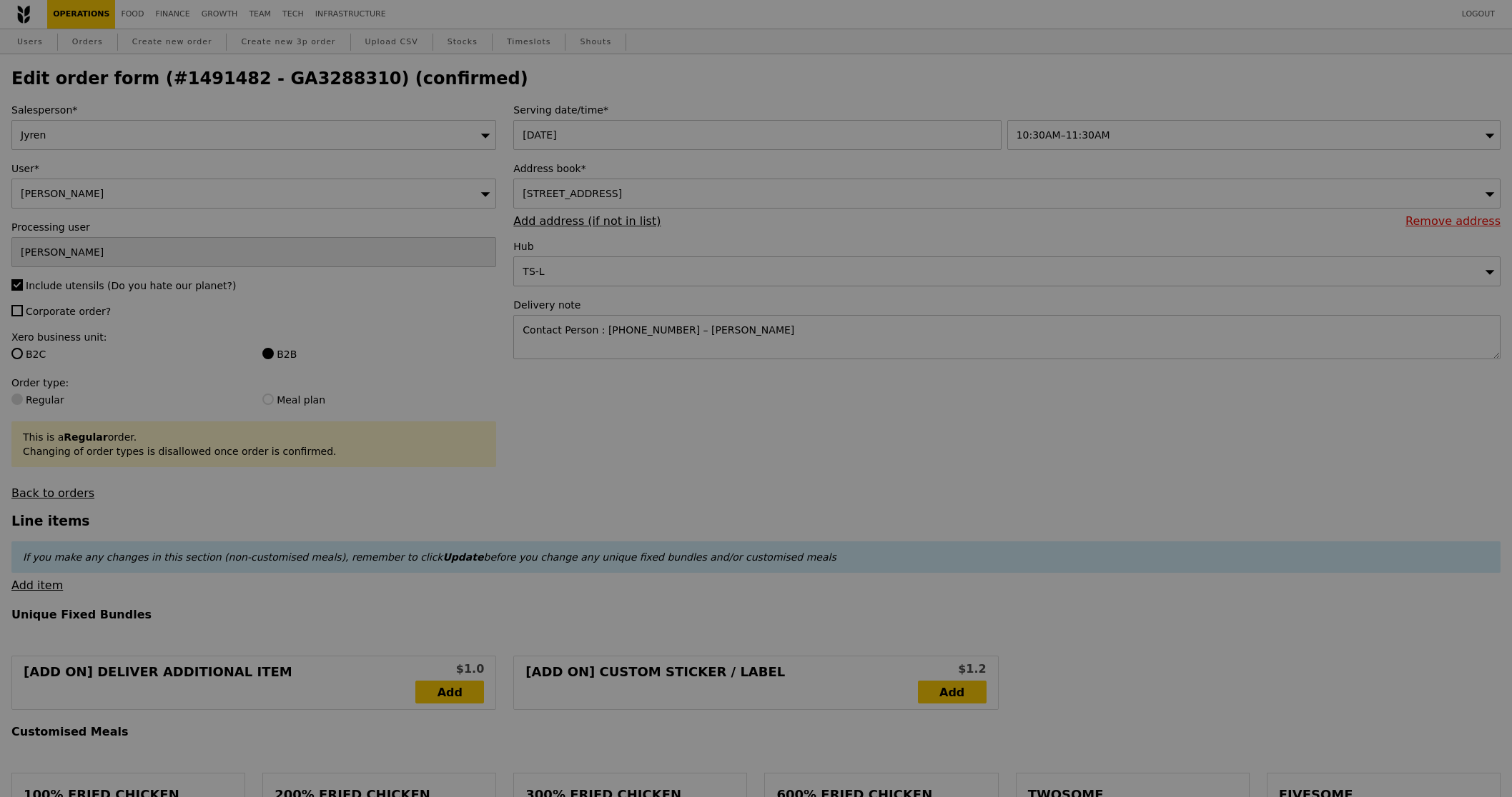
type input "6.97"
type input "7.60"
type input "9.55"
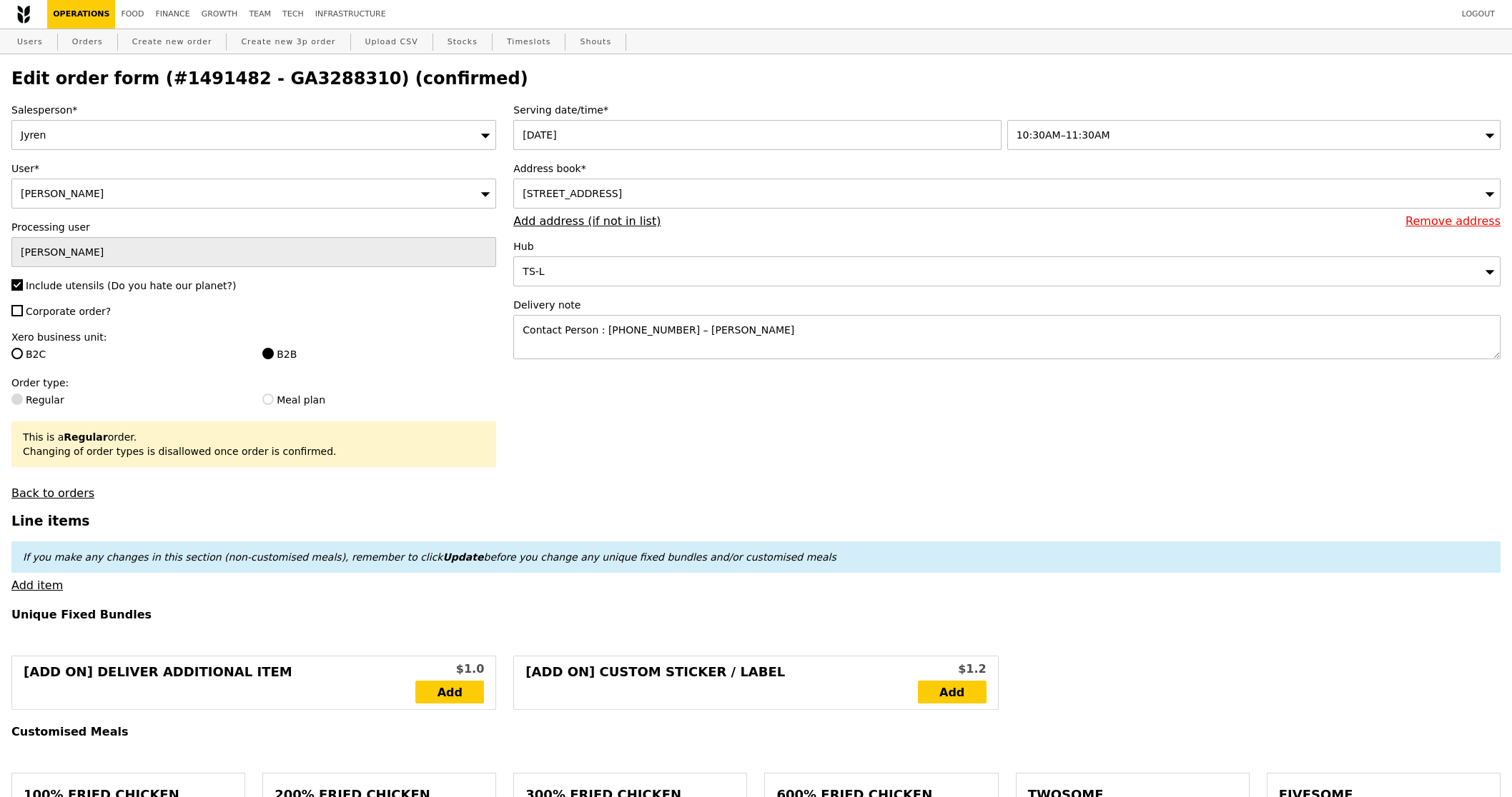
drag, startPoint x: 1135, startPoint y: 635, endPoint x: 1138, endPoint y: 643, distance: 8.5
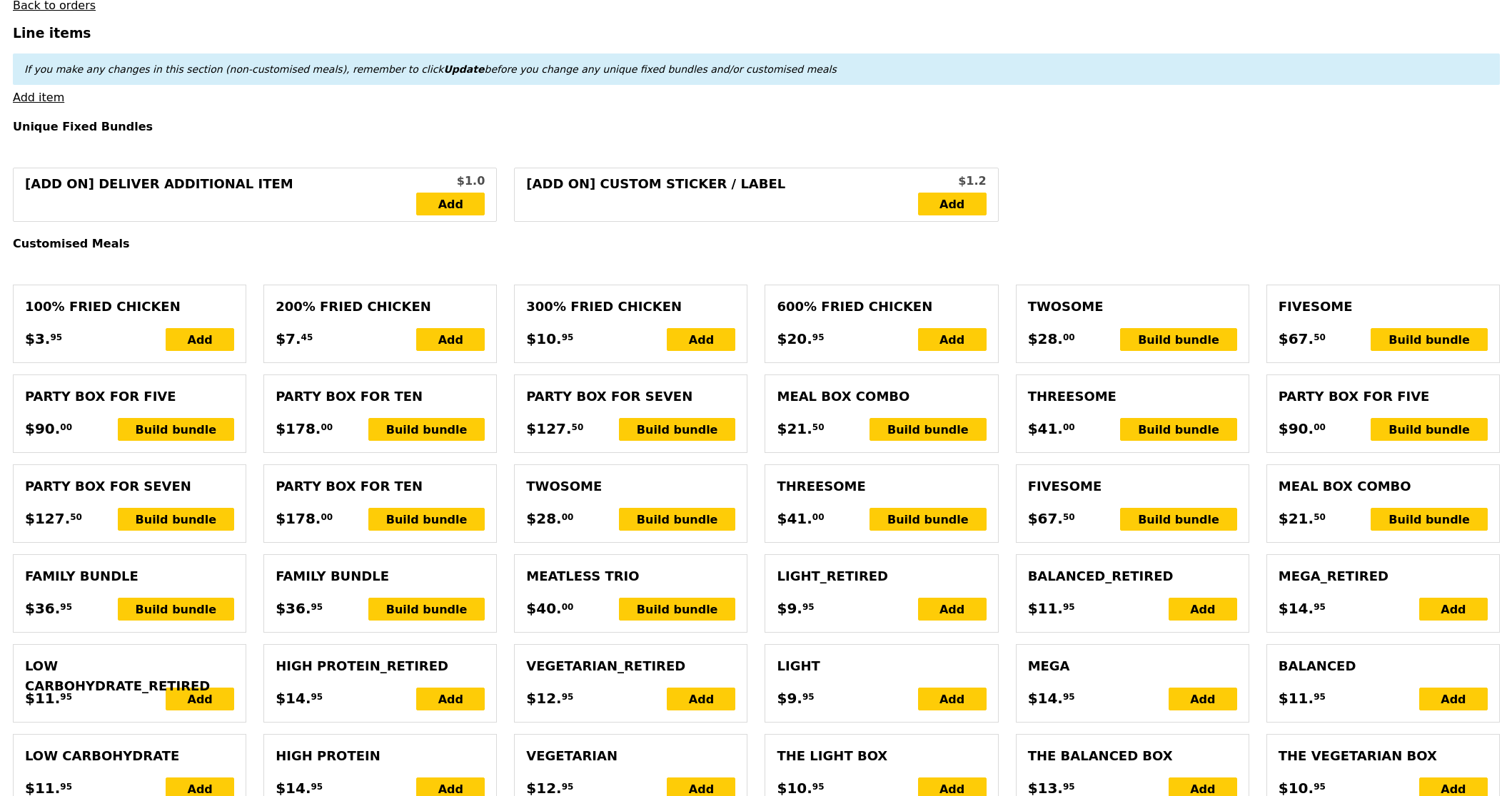
scroll to position [489, 0]
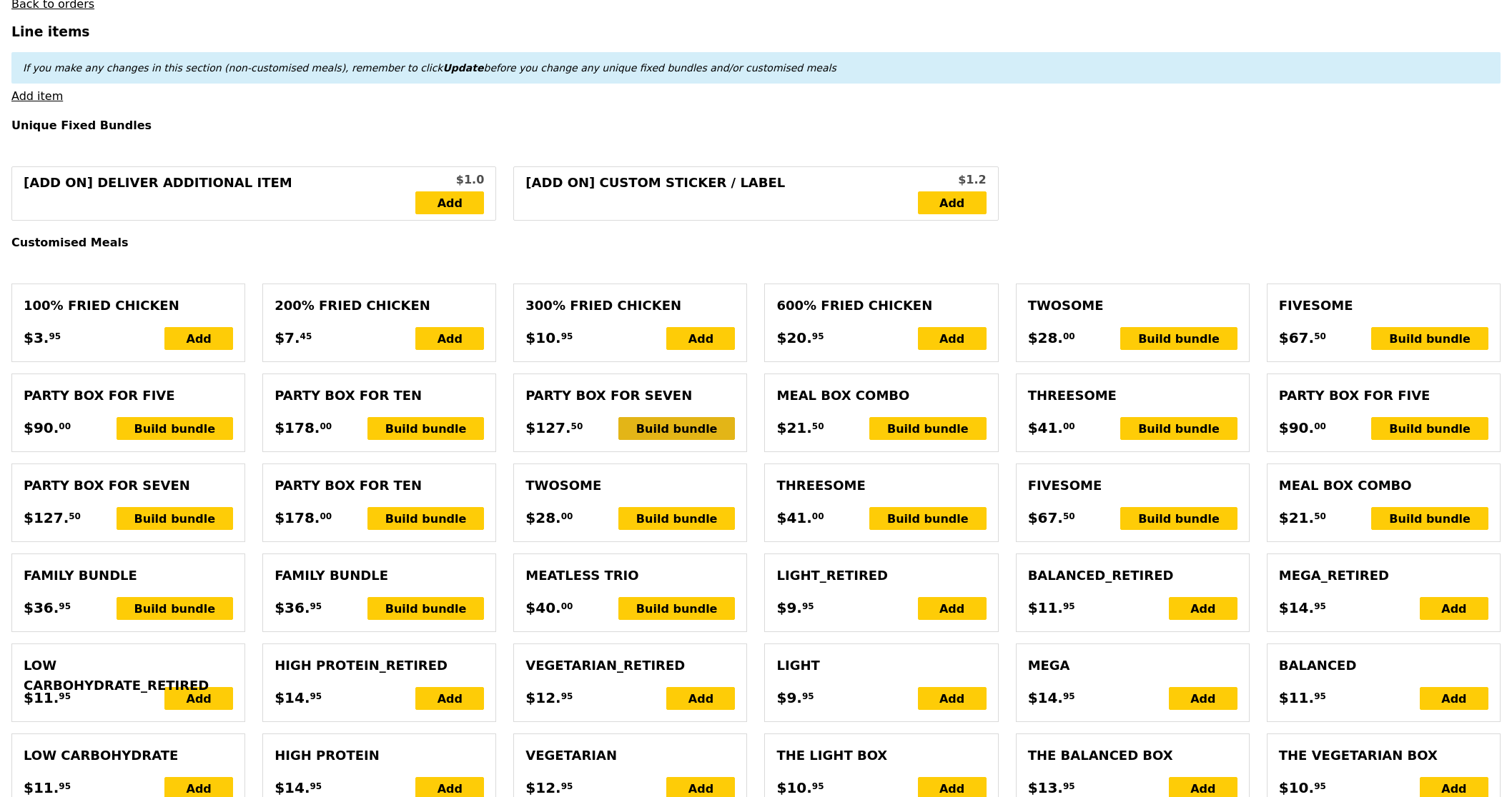
click at [692, 432] on div "Build bundle" at bounding box center [676, 428] width 117 height 23
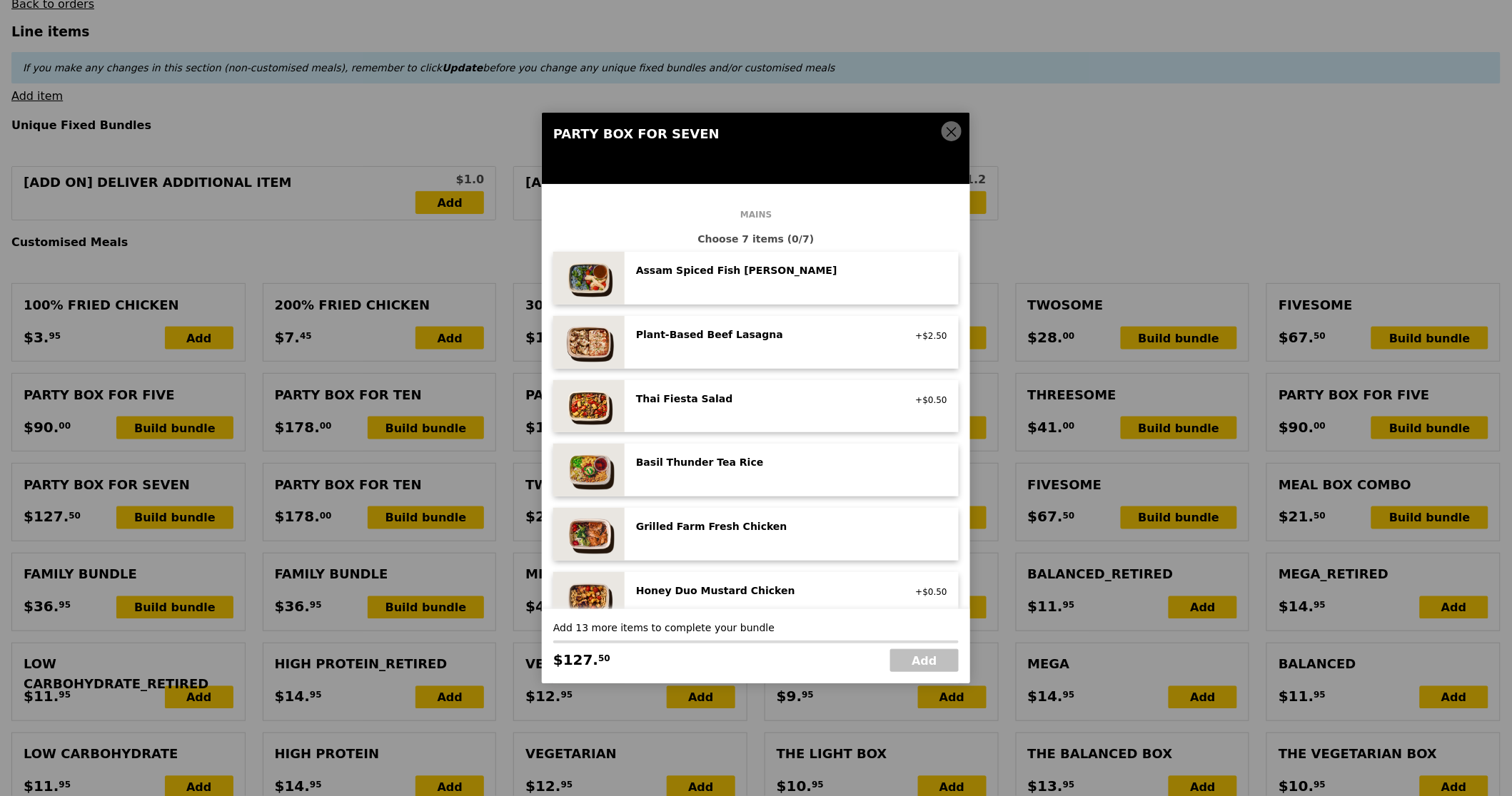
click at [948, 131] on icon at bounding box center [952, 131] width 13 height 13
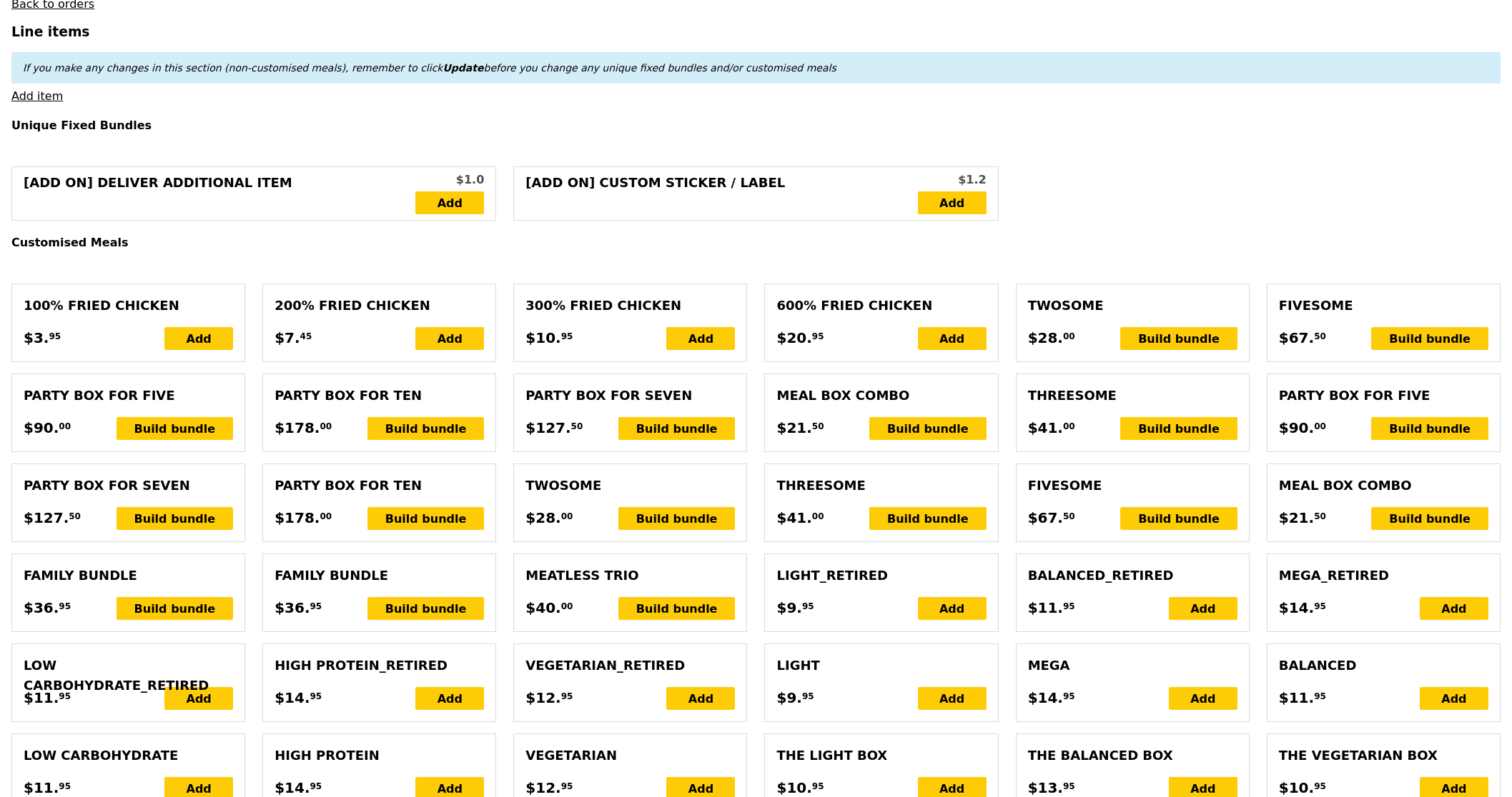
click at [1364, 188] on div "[Add on] Deliver Additional Item $1.0 Add [Add on] Custom Sticker / Label $1.2 …" at bounding box center [755, 194] width 1506 height 54
click at [208, 524] on div "Build bundle" at bounding box center [175, 519] width 117 height 23
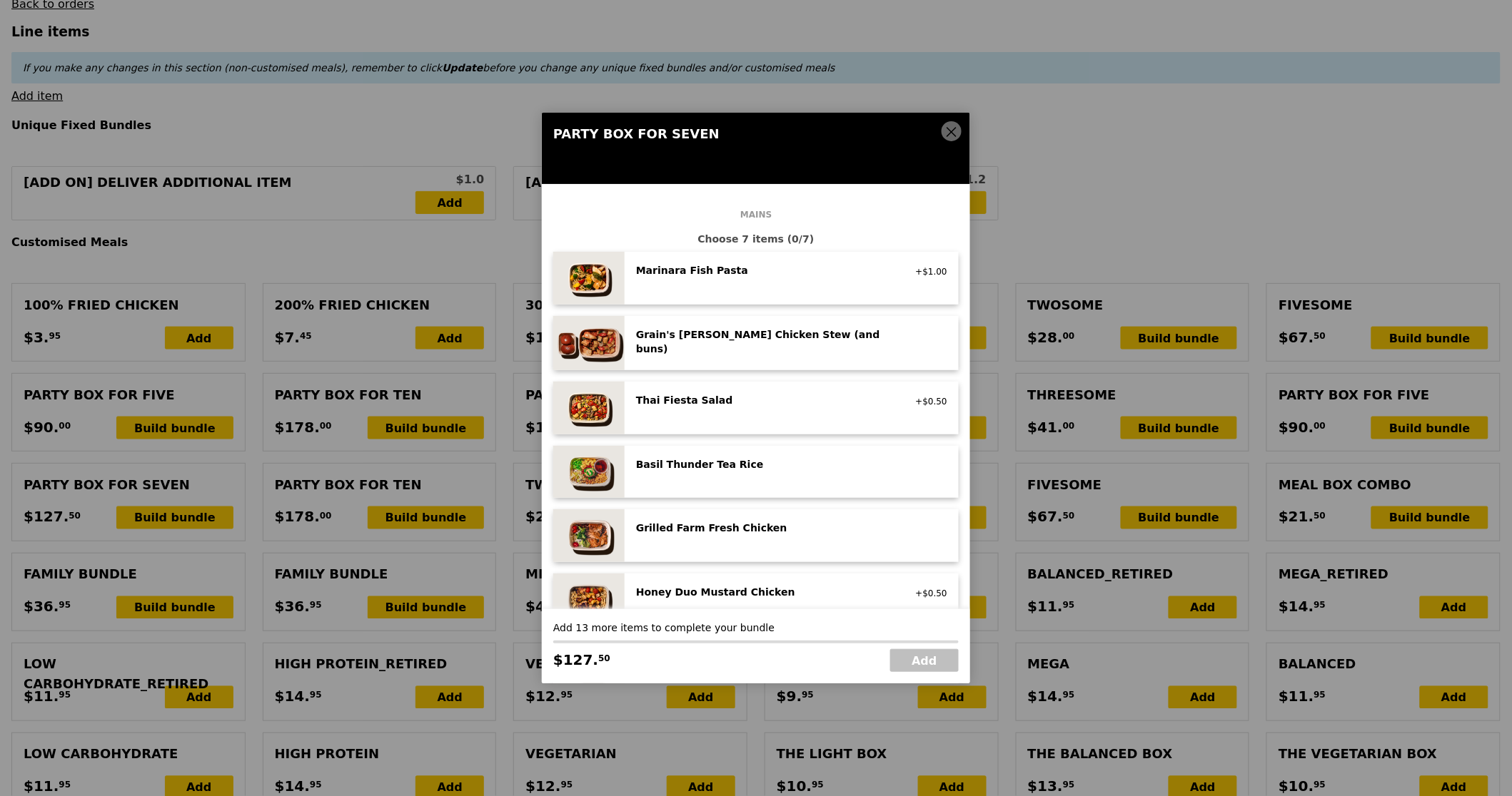
click at [695, 275] on div "Marinara Fish Pasta" at bounding box center [764, 270] width 256 height 14
click at [710, 401] on div "Thai Fiesta Salad" at bounding box center [764, 400] width 256 height 14
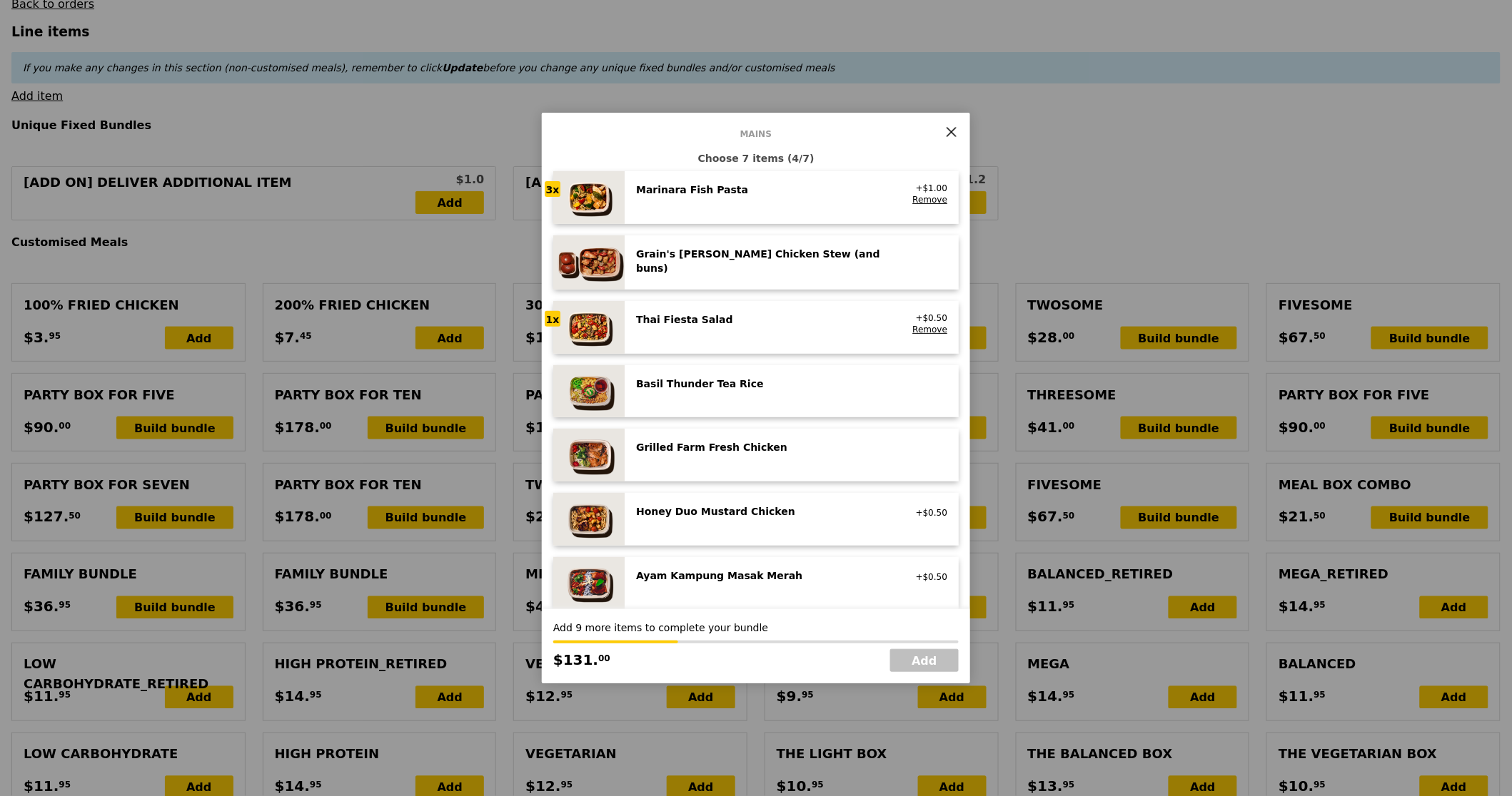
scroll to position [105, 0]
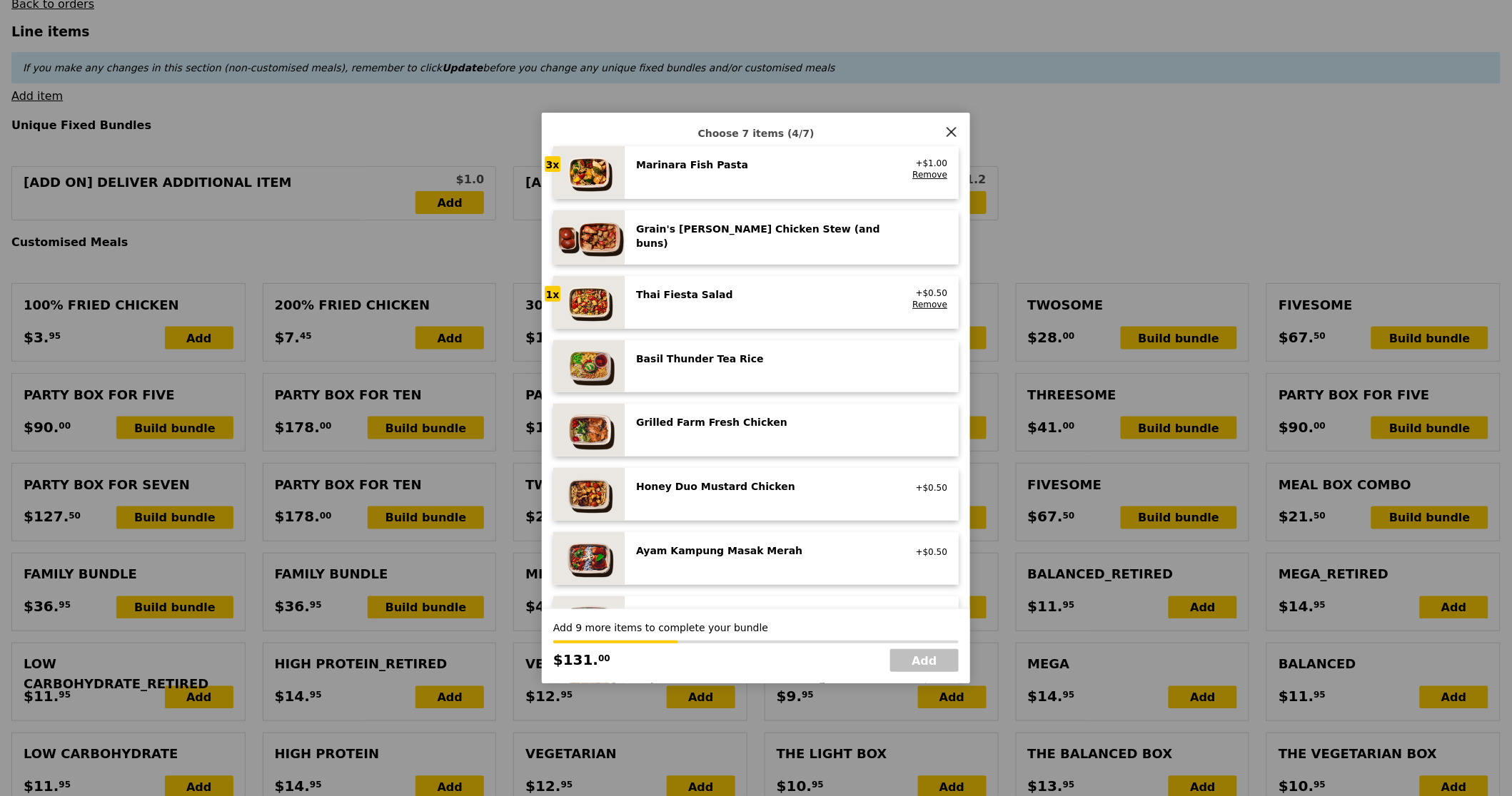
click at [681, 501] on div "Honey Duo Mustard Chicken high protein, contains allium, soy, wheat +$0.50" at bounding box center [791, 494] width 311 height 30
click at [681, 501] on div "Honey Duo Mustard Chicken high protein, contains allium, soy, wheat" at bounding box center [764, 491] width 274 height 23
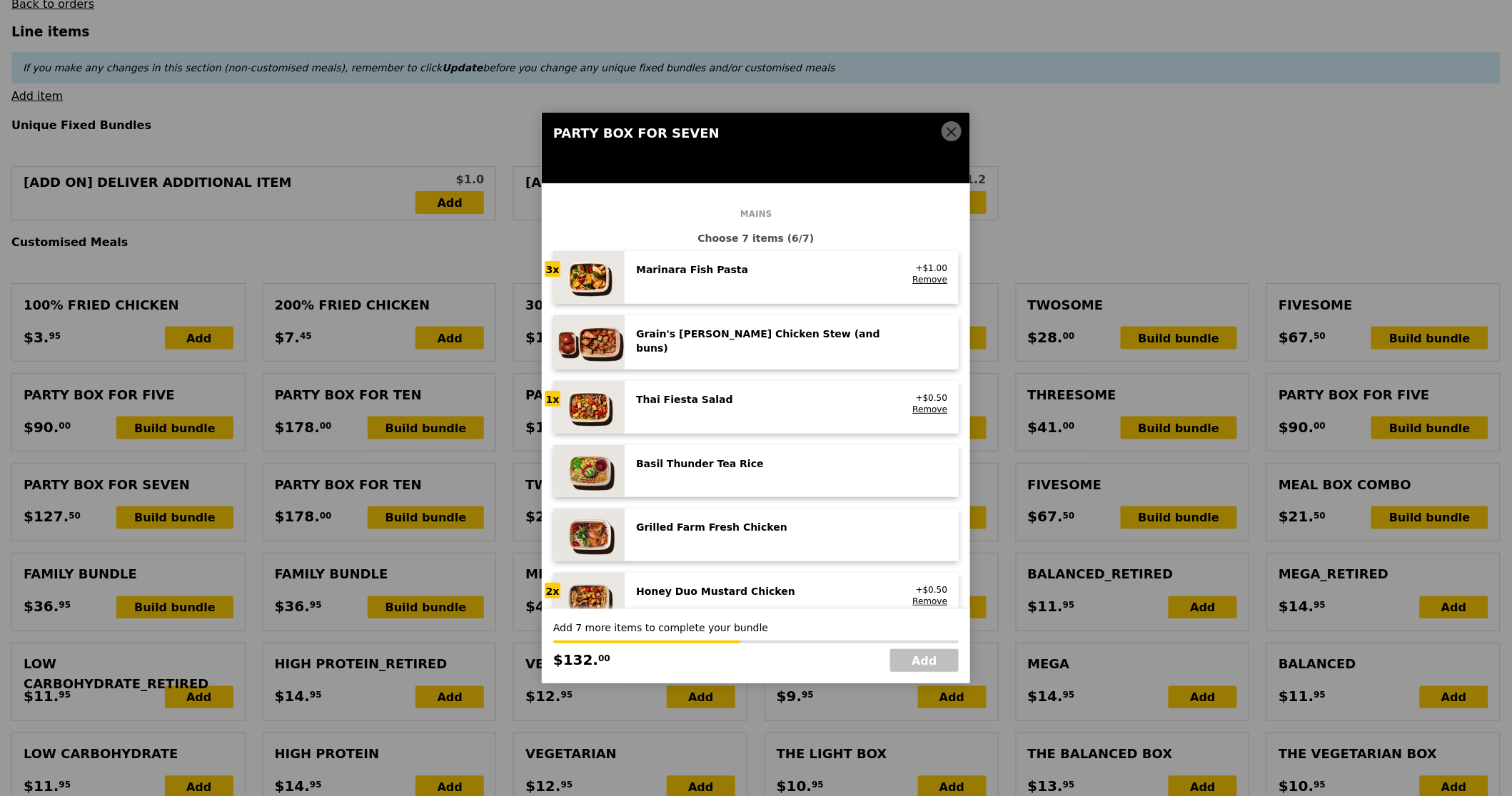
scroll to position [0, 0]
click at [752, 321] on div "Grain's Curry Chicken Stew (and buns) spicy, contains allium, dairy, egg, soy, …" at bounding box center [791, 344] width 334 height 54
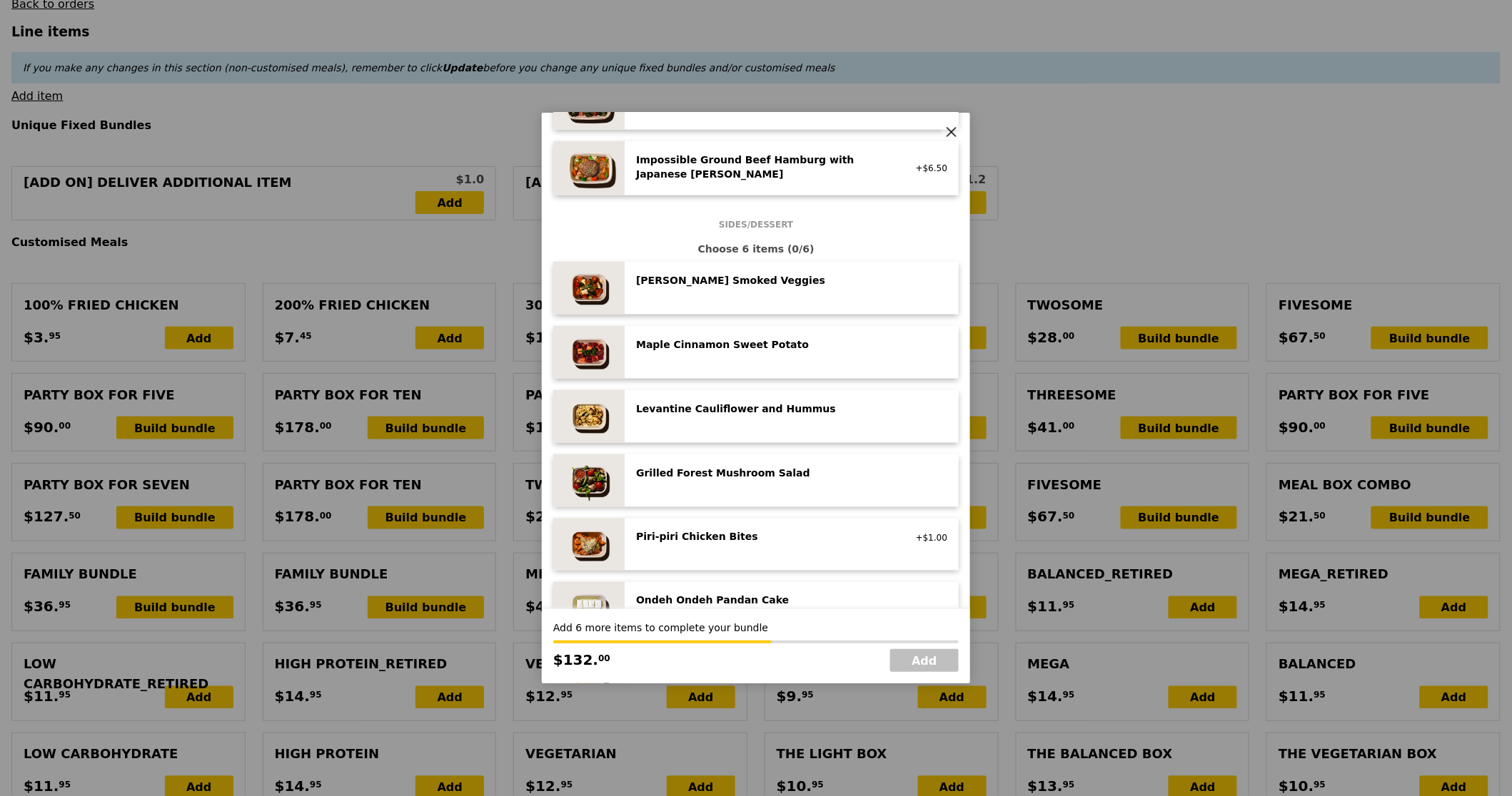
scroll to position [543, 0]
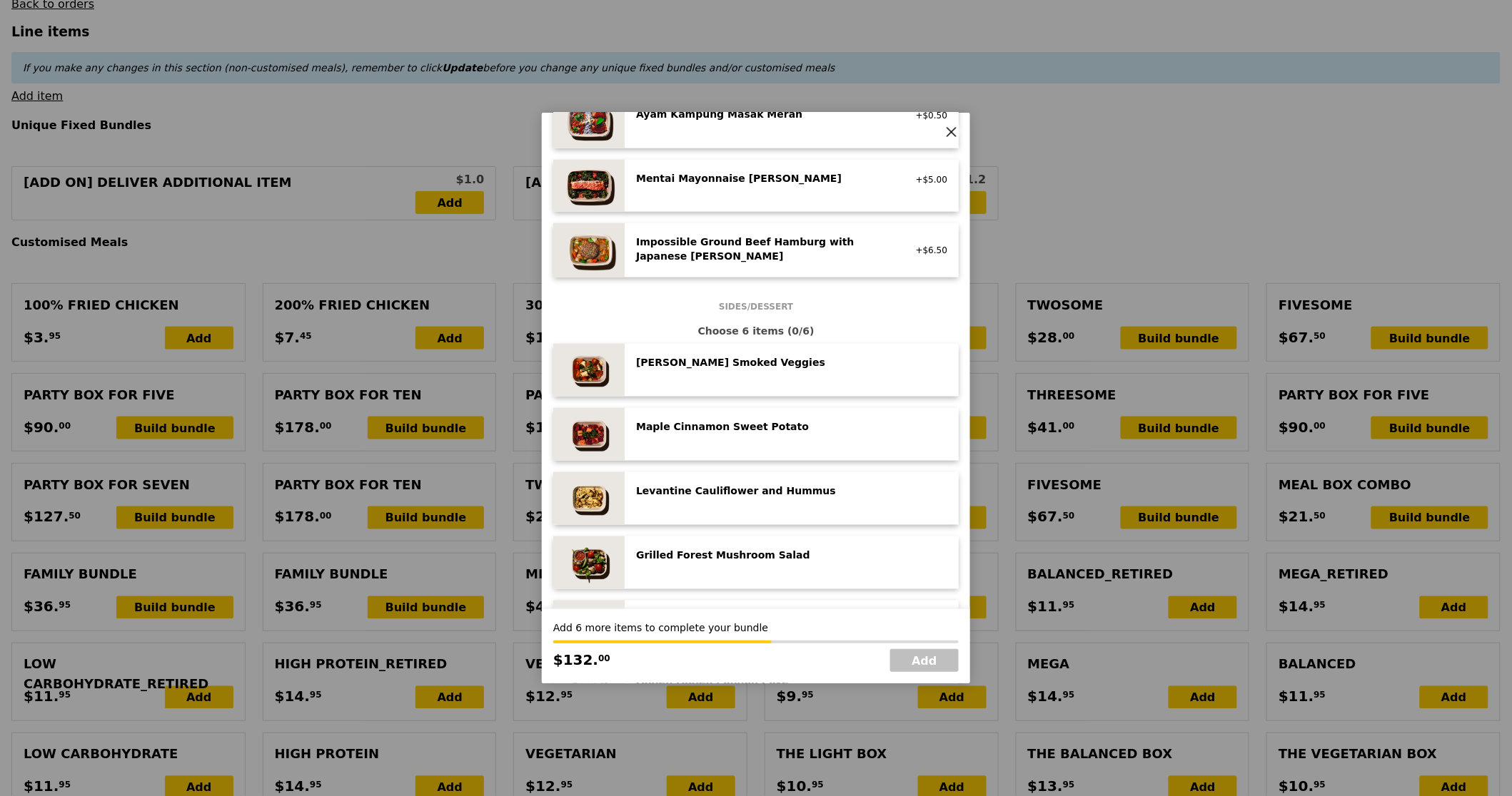
click at [754, 426] on div "Maple Cinnamon Sweet Potato" at bounding box center [764, 427] width 256 height 14
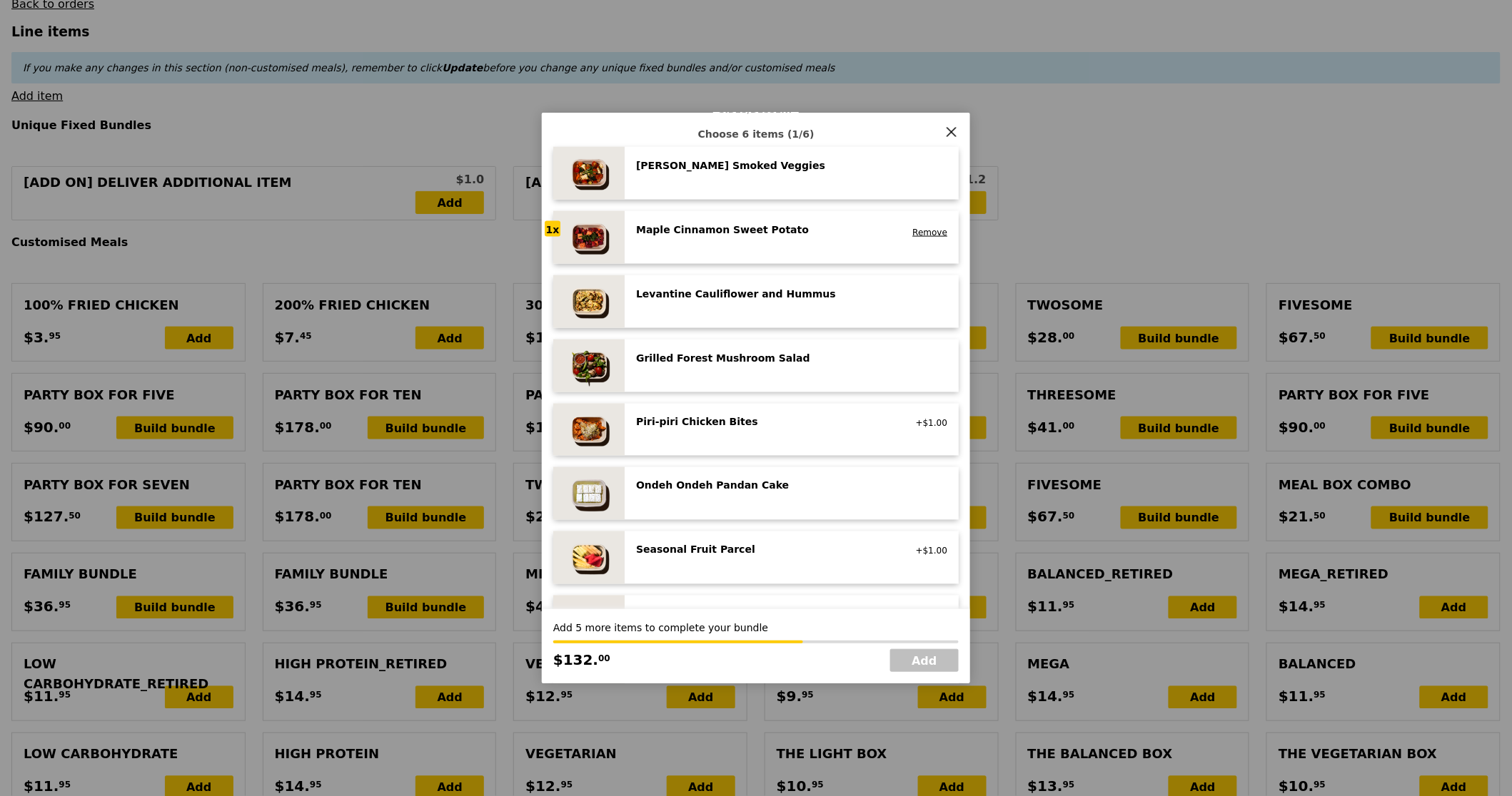
scroll to position [748, 0]
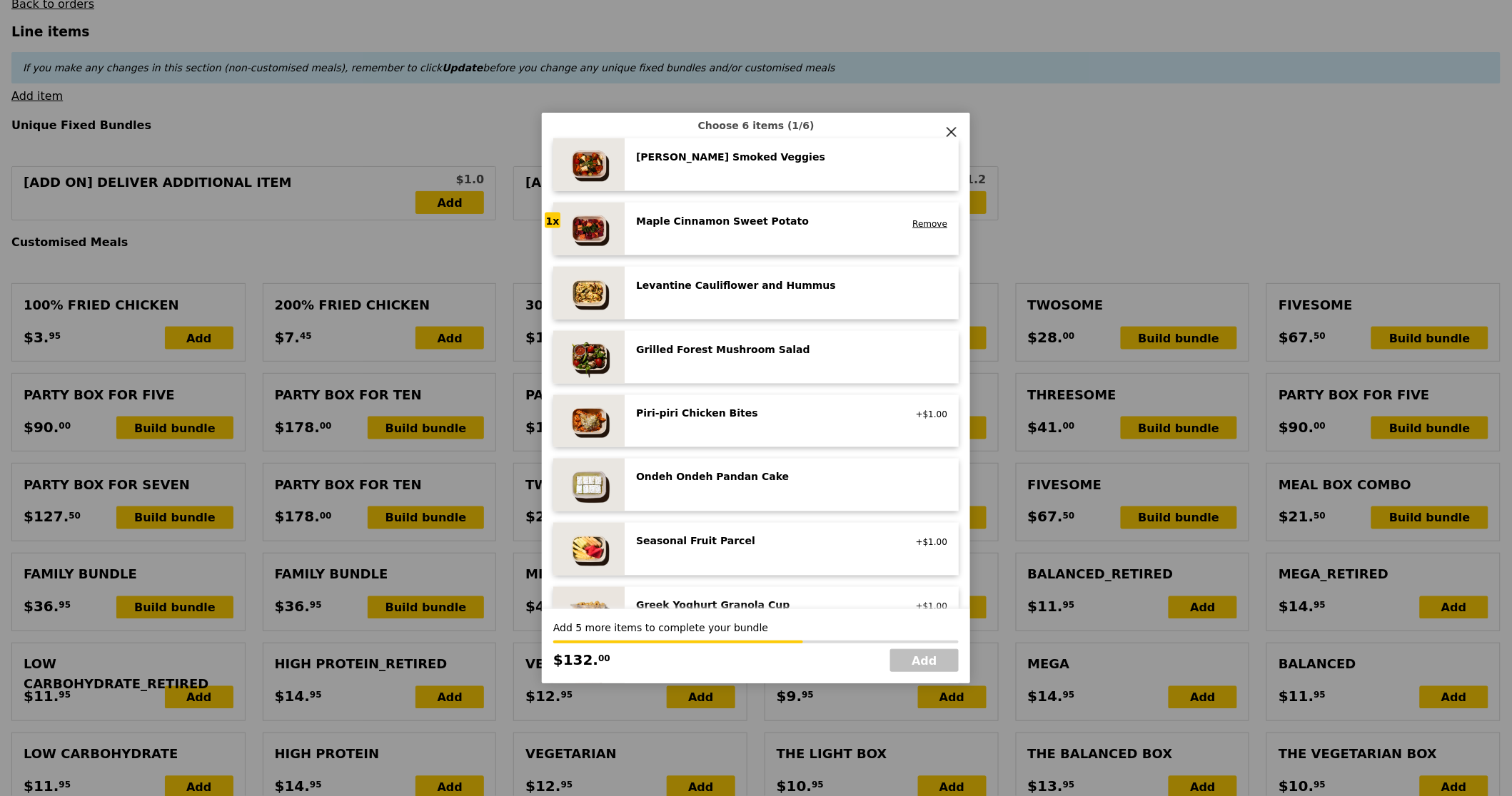
click at [758, 416] on div "Piri‑piri Chicken Bites" at bounding box center [764, 414] width 256 height 14
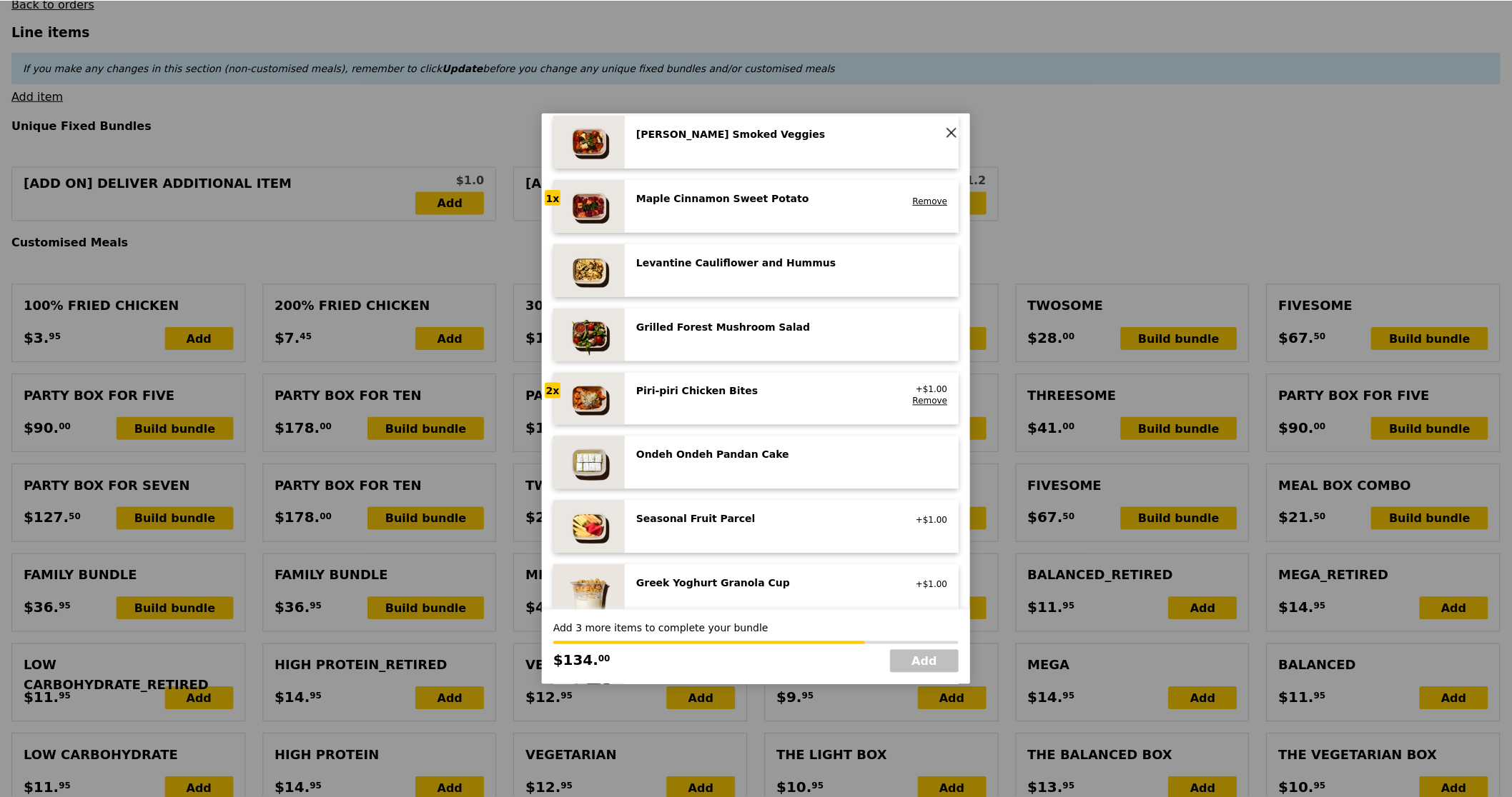
scroll to position [773, 0]
click at [805, 516] on div "Seasonal Fruit Parcel" at bounding box center [765, 518] width 256 height 14
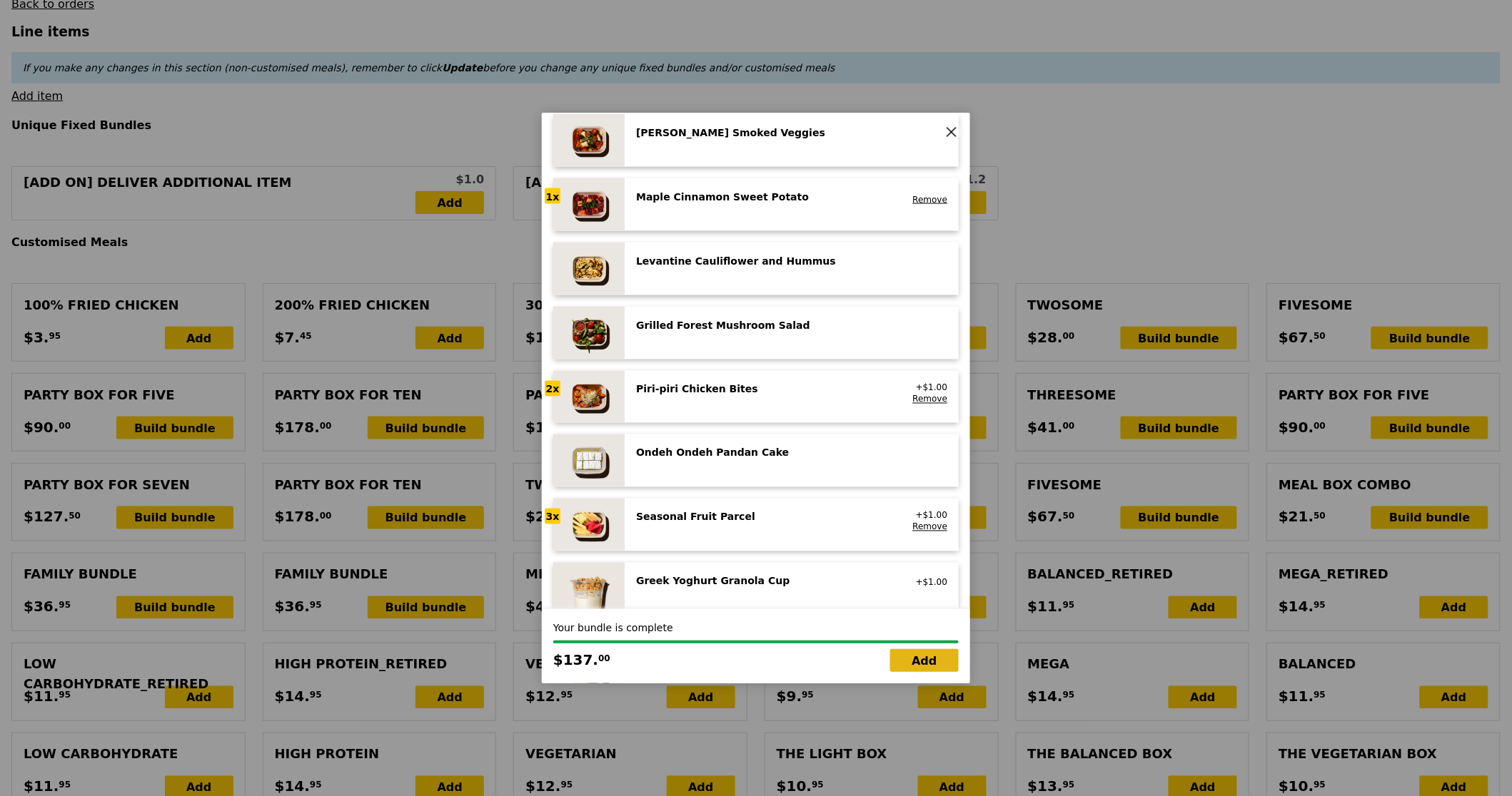
click at [927, 660] on link "Add" at bounding box center [924, 661] width 68 height 23
type input "Loading..."
type input "274.00"
type input "3.62"
type input "3.95"
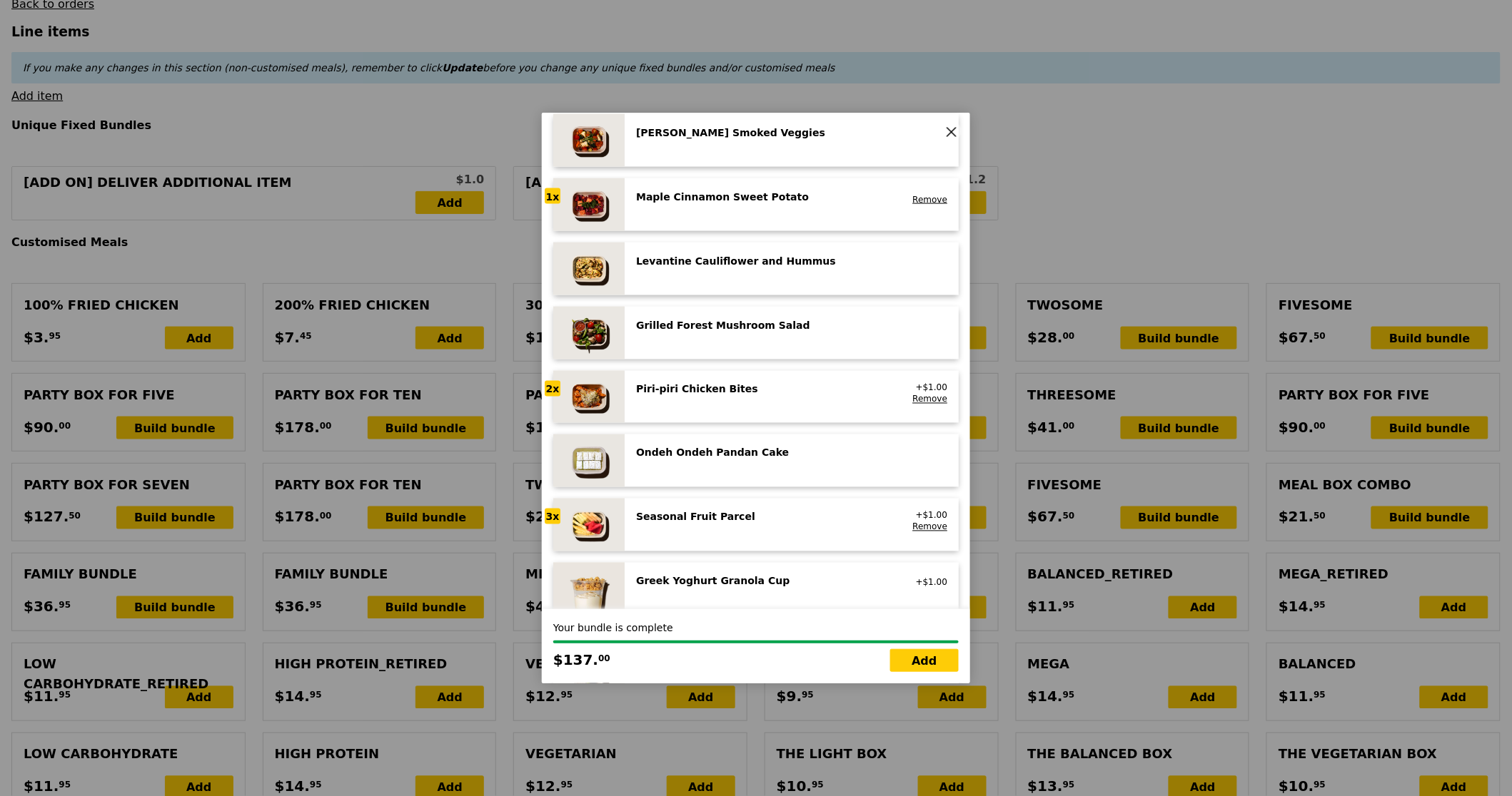
type input "279.90"
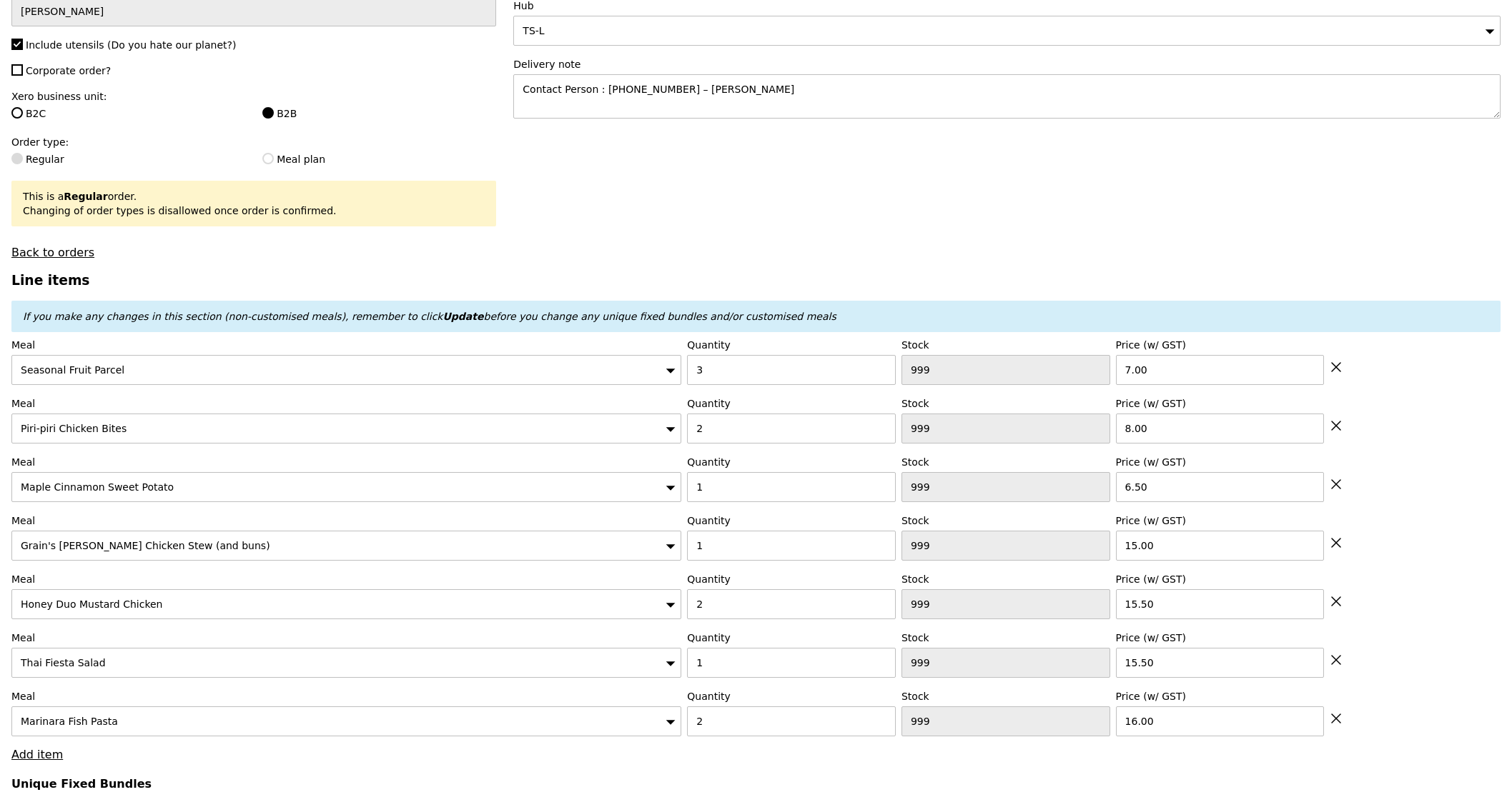
scroll to position [448, 0]
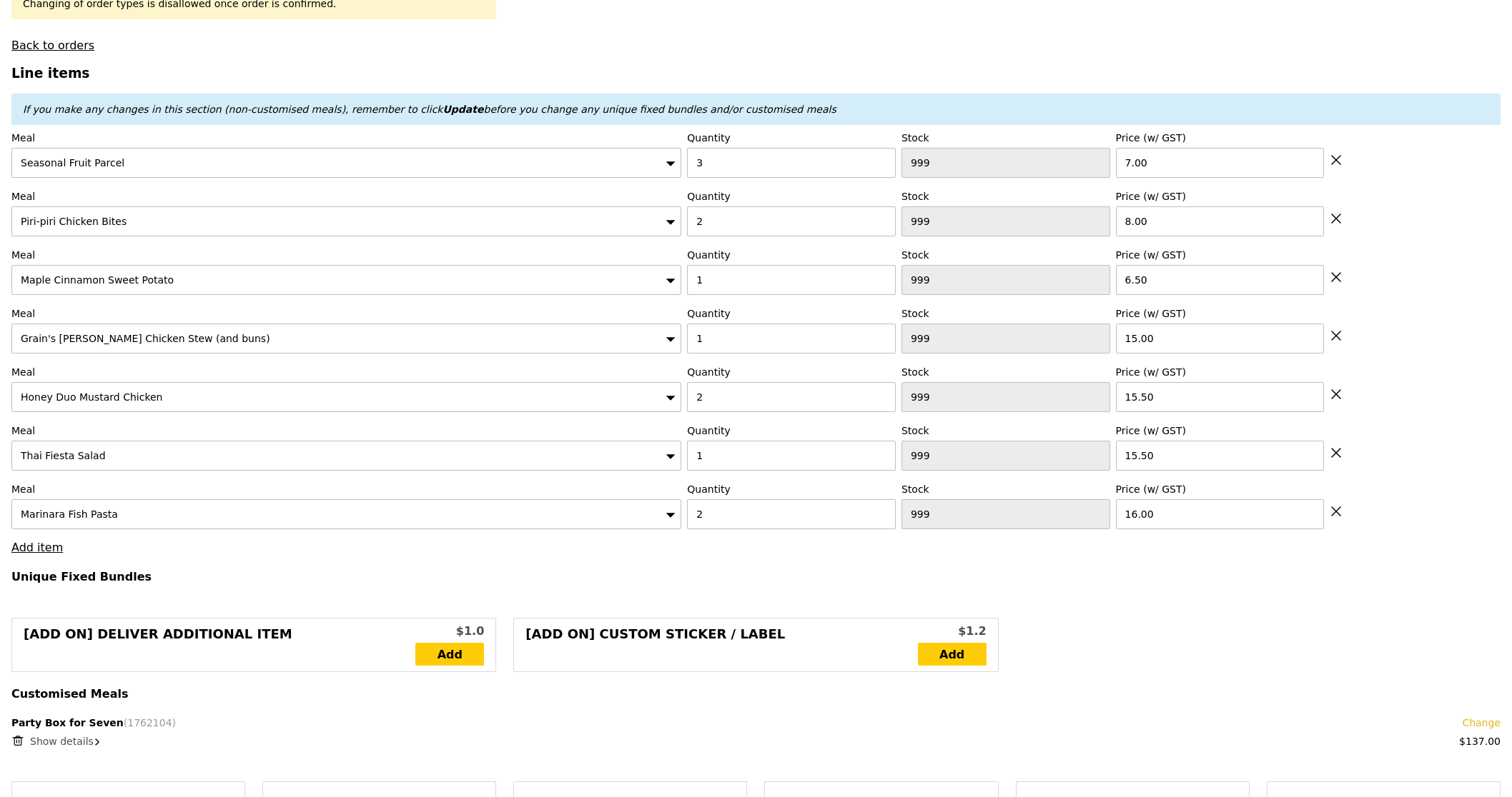
drag, startPoint x: 68, startPoint y: 755, endPoint x: 68, endPoint y: 744, distance: 11.0
click at [68, 744] on span "Show details" at bounding box center [61, 741] width 63 height 11
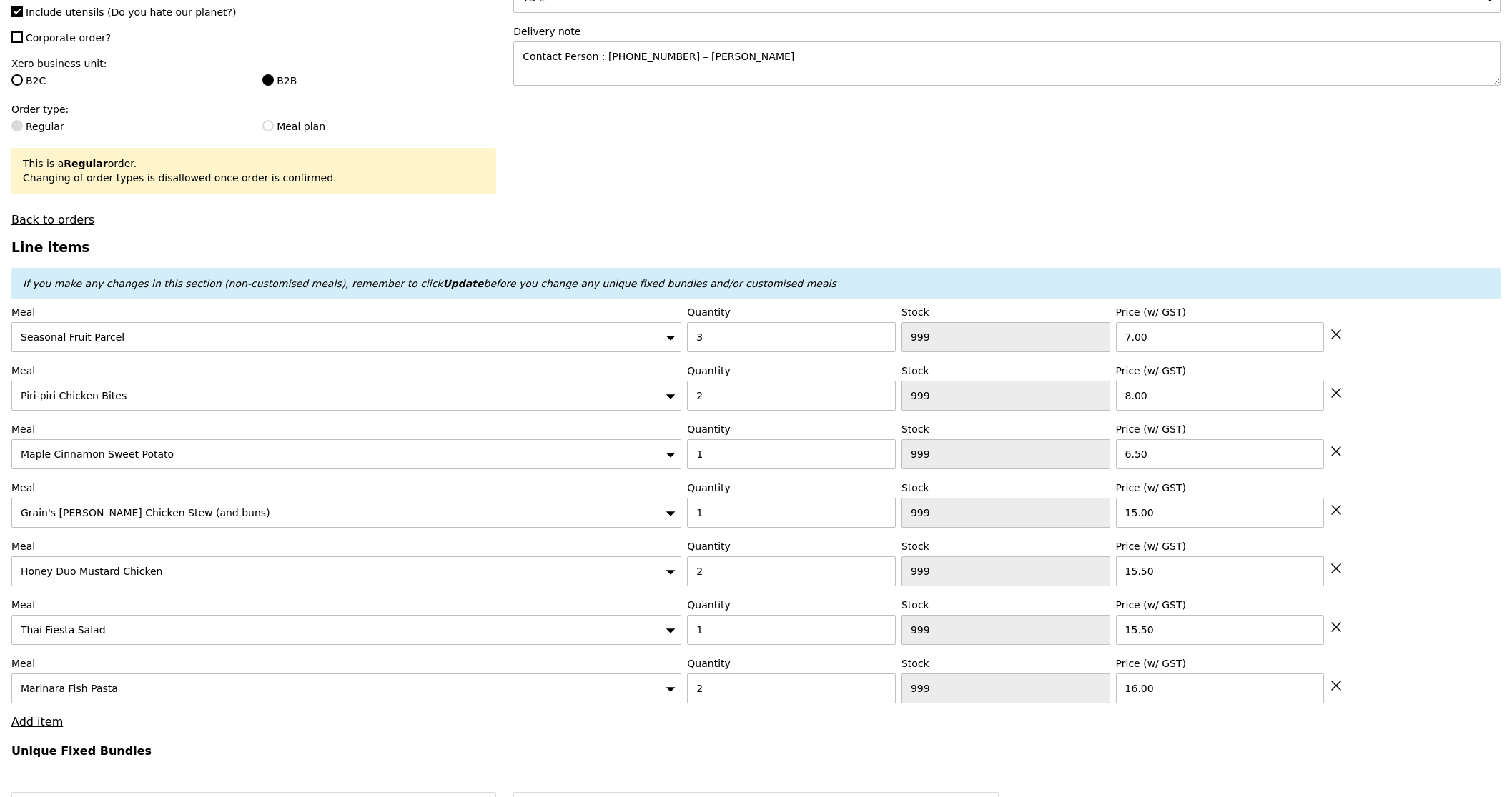
scroll to position [0, 0]
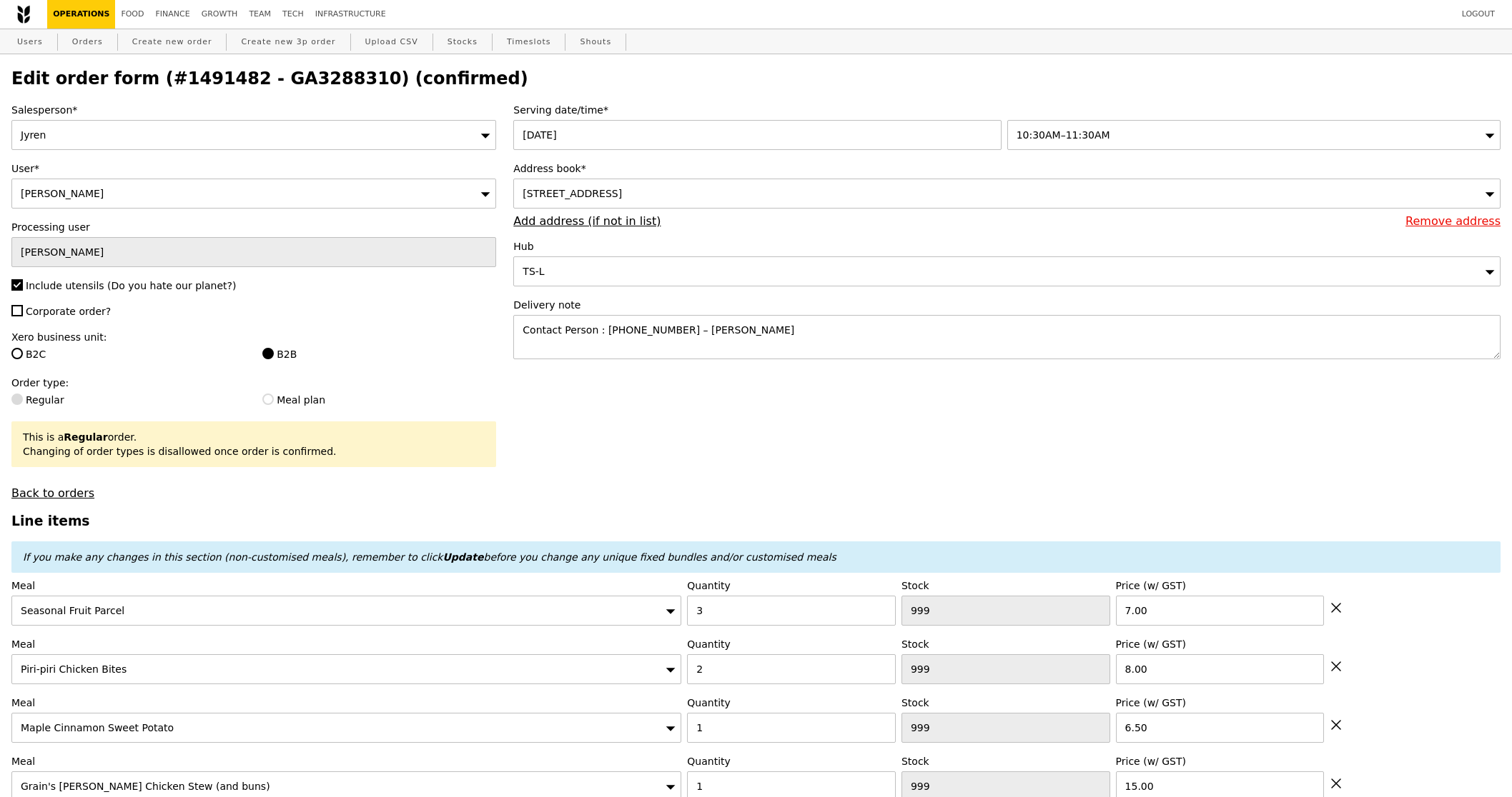
click at [1333, 611] on icon at bounding box center [1336, 607] width 13 height 13
type input "Loading..."
type input "2"
type input "494"
type input "8.00"
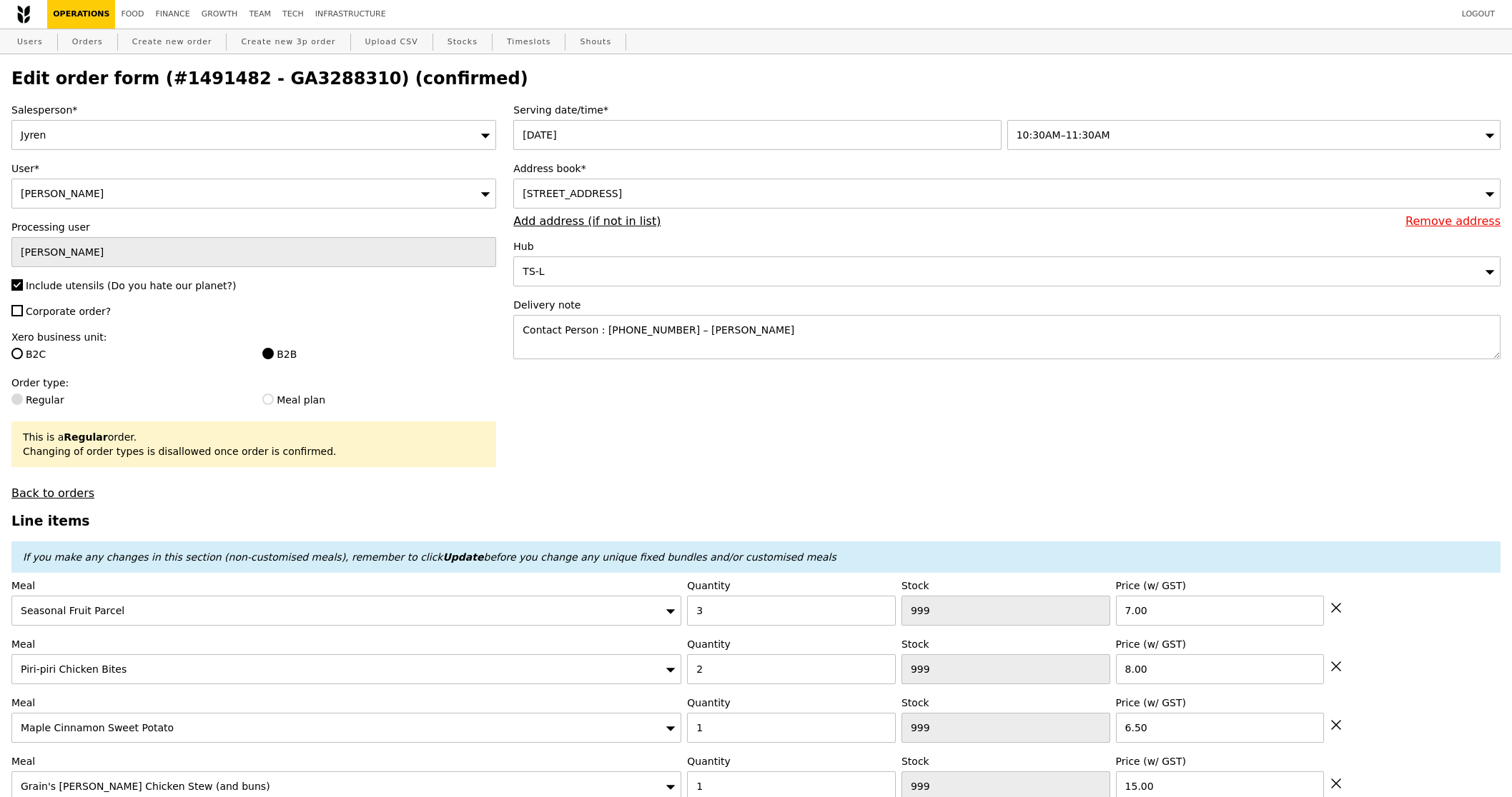
type input "1"
type input "491"
type input "6.50"
type input "478"
type input "15.00"
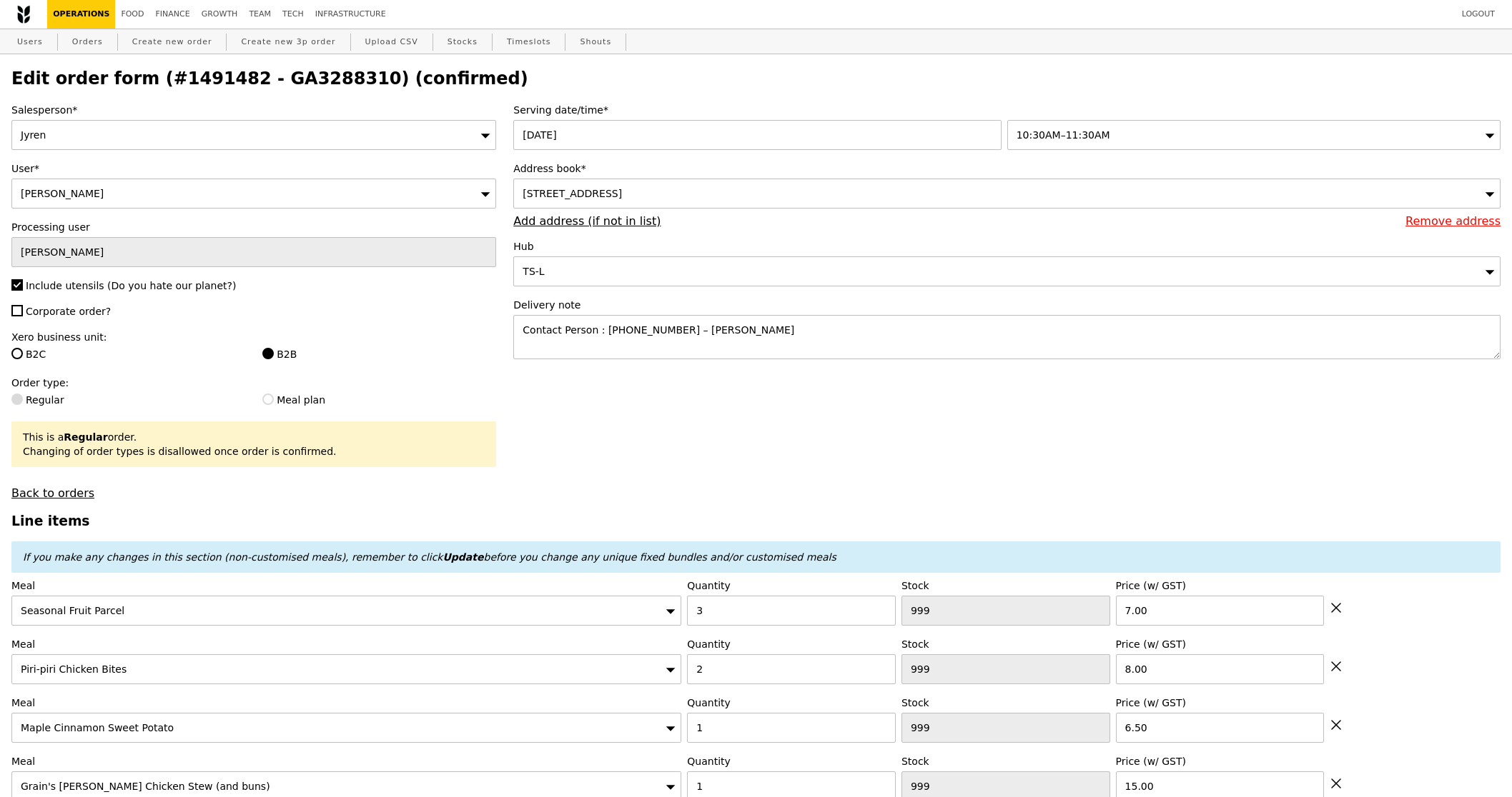
type input "2"
type input "453"
type input "15.50"
type input "1"
type input "492"
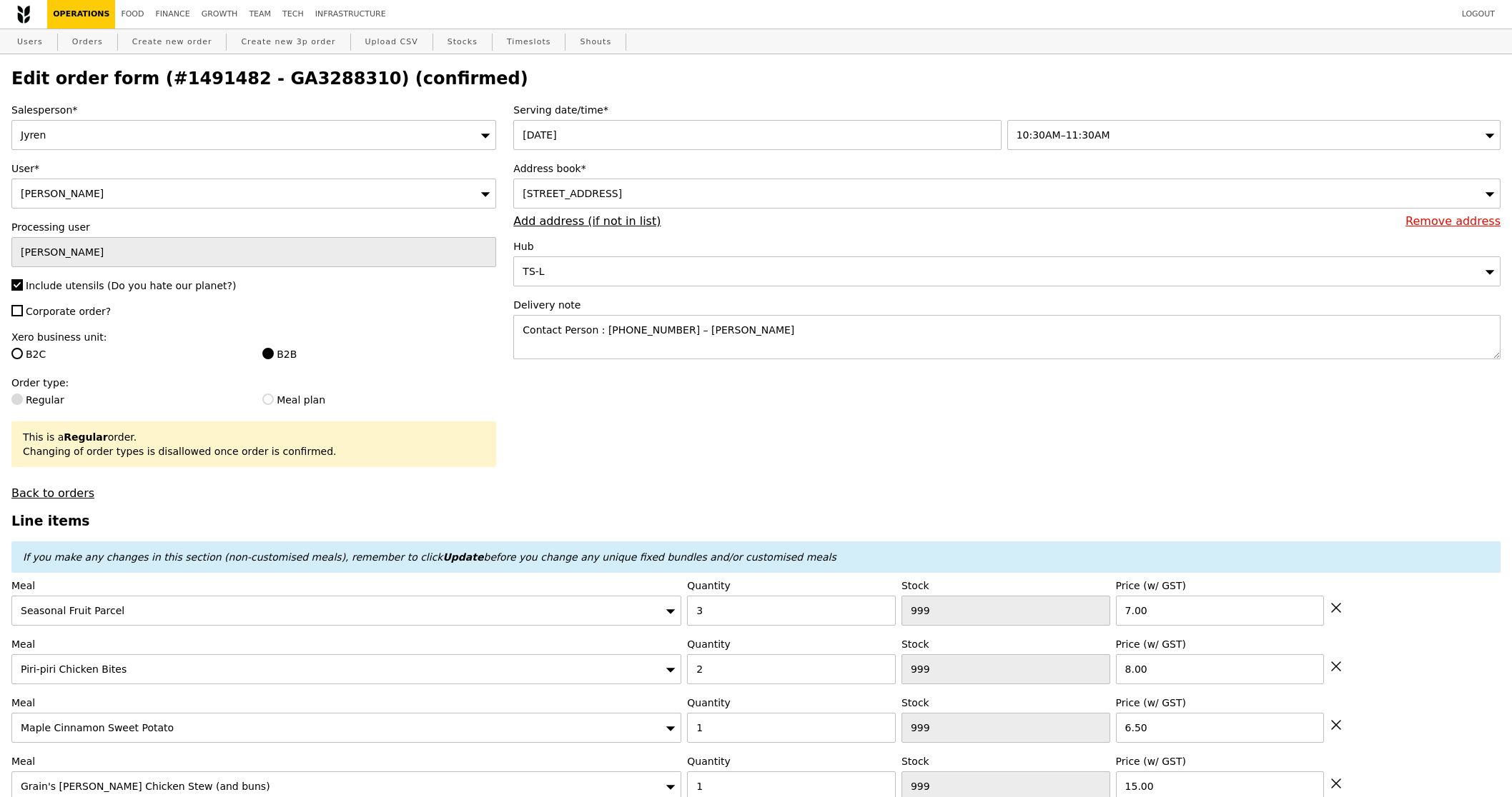
type input "2"
type input "474"
type input "16.00"
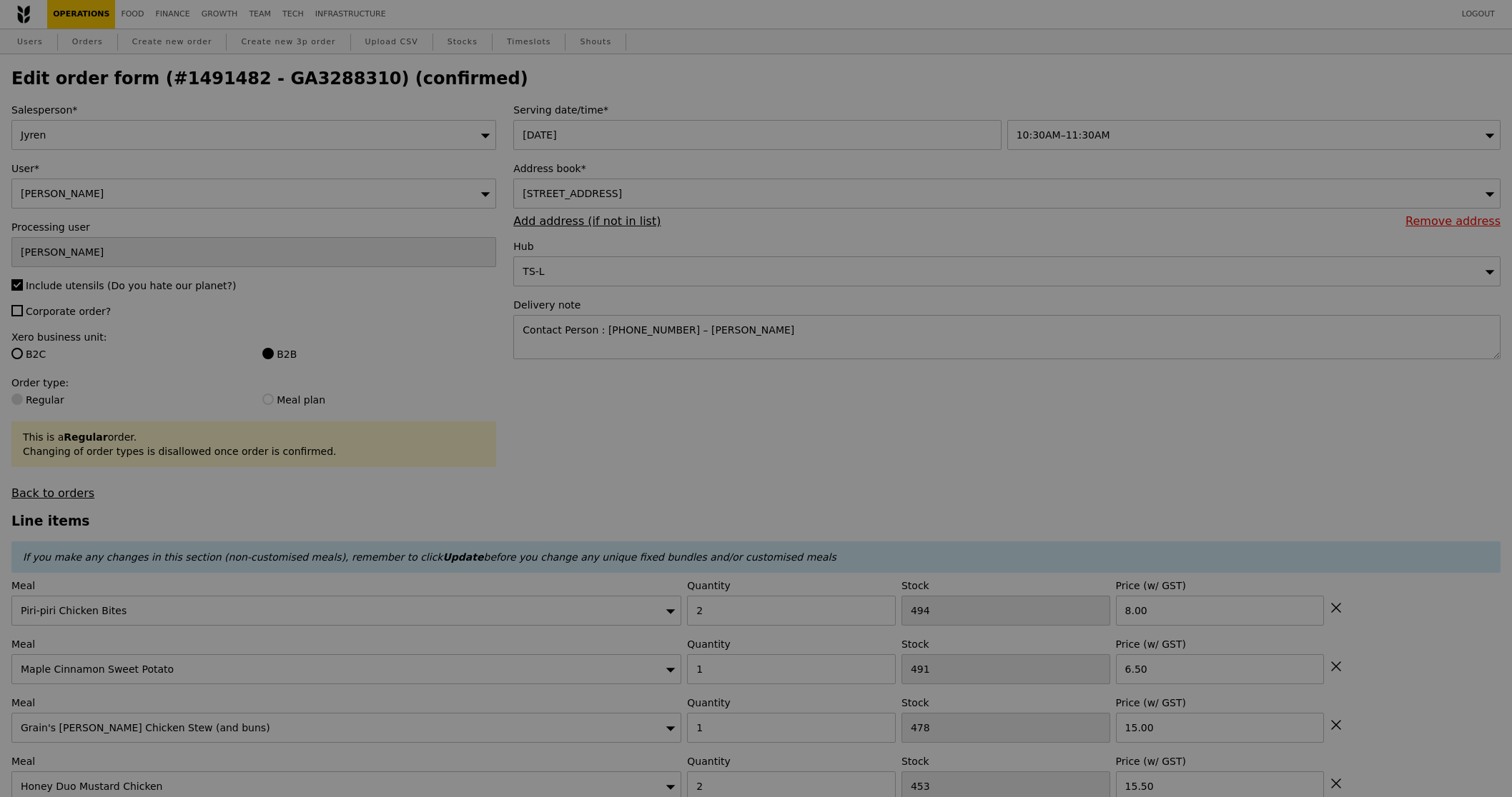
type input "0.00"
type input "5.90"
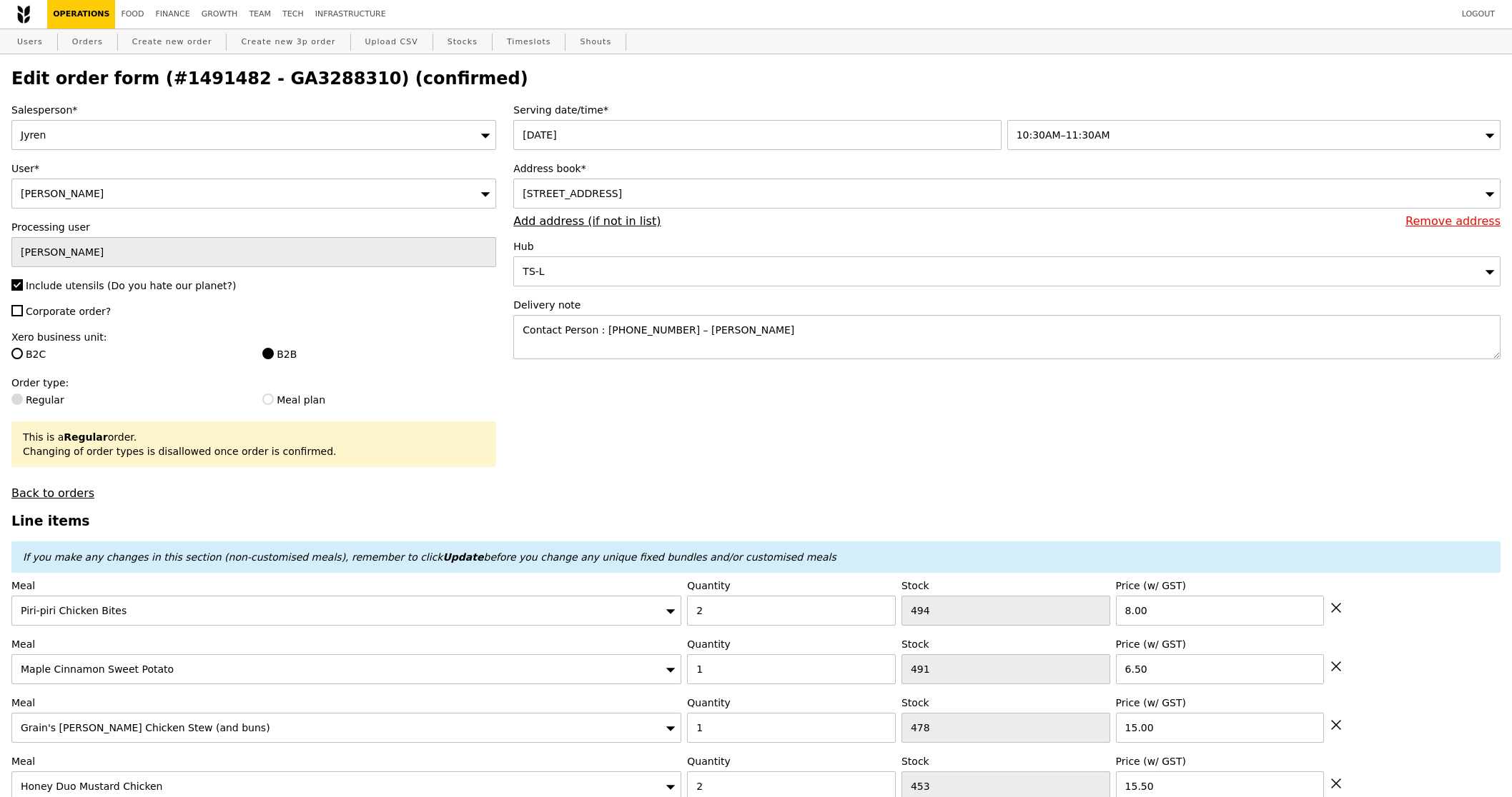
click at [1335, 609] on icon at bounding box center [1336, 608] width 9 height 9
type input "Loading..."
type input "1"
type input "491"
type input "6.50"
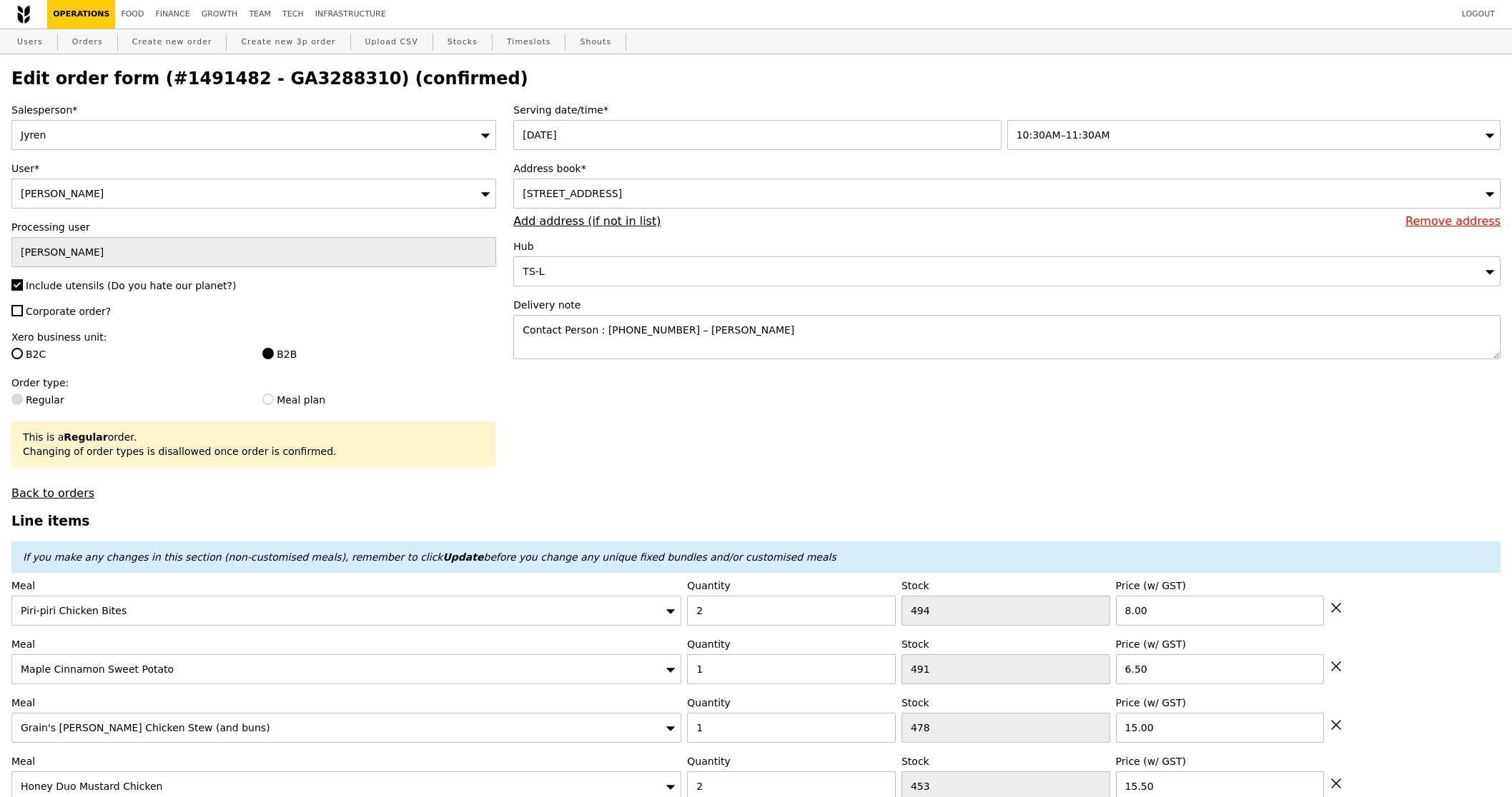
type input "478"
type input "15.00"
type input "2"
type input "453"
type input "15.50"
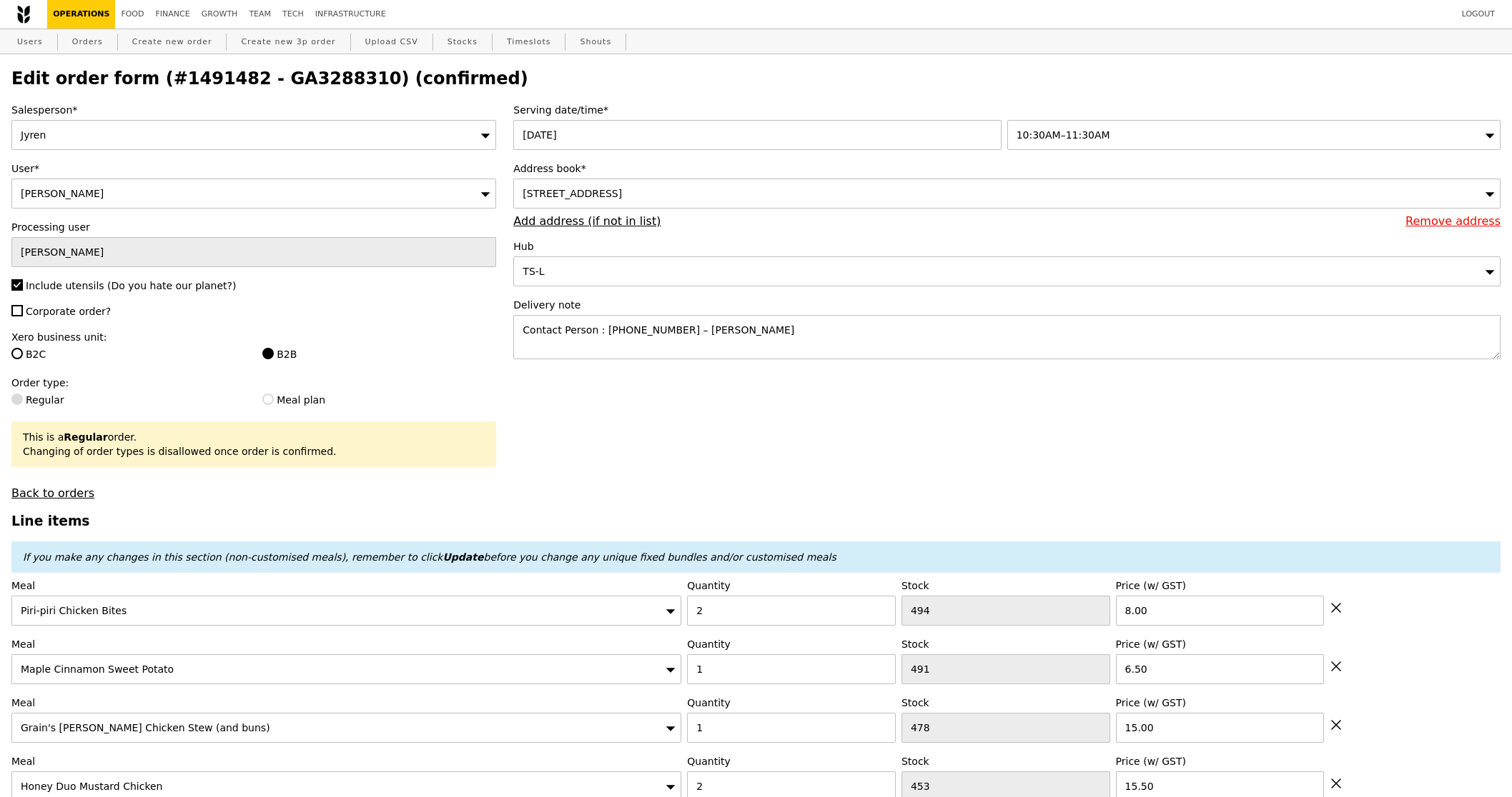
type input "1"
type input "492"
type input "2"
type input "474"
type input "16.00"
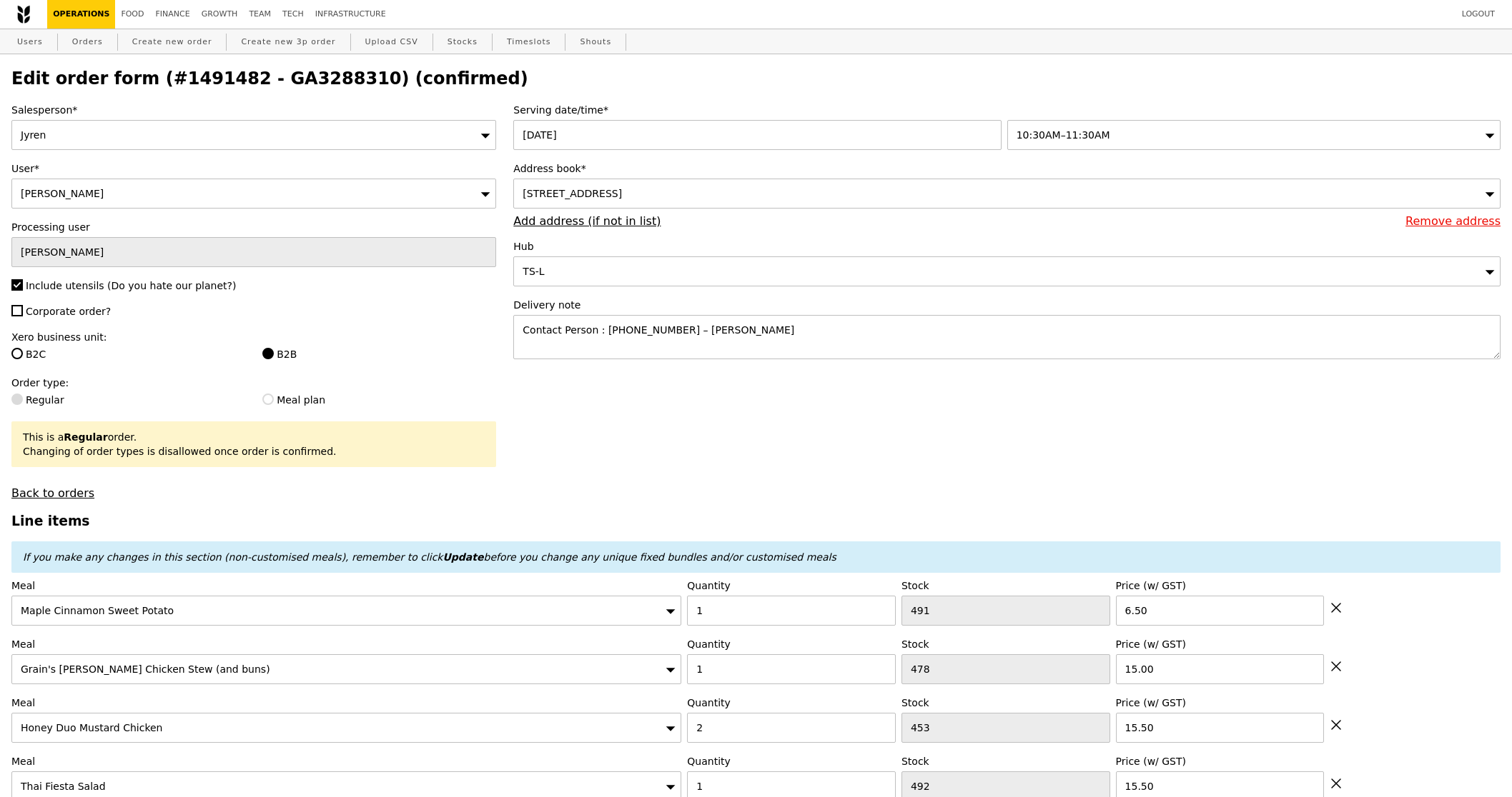
click at [1335, 609] on icon at bounding box center [1336, 608] width 9 height 9
type input "Loading..."
type input "478"
type input "15.00"
type input "2"
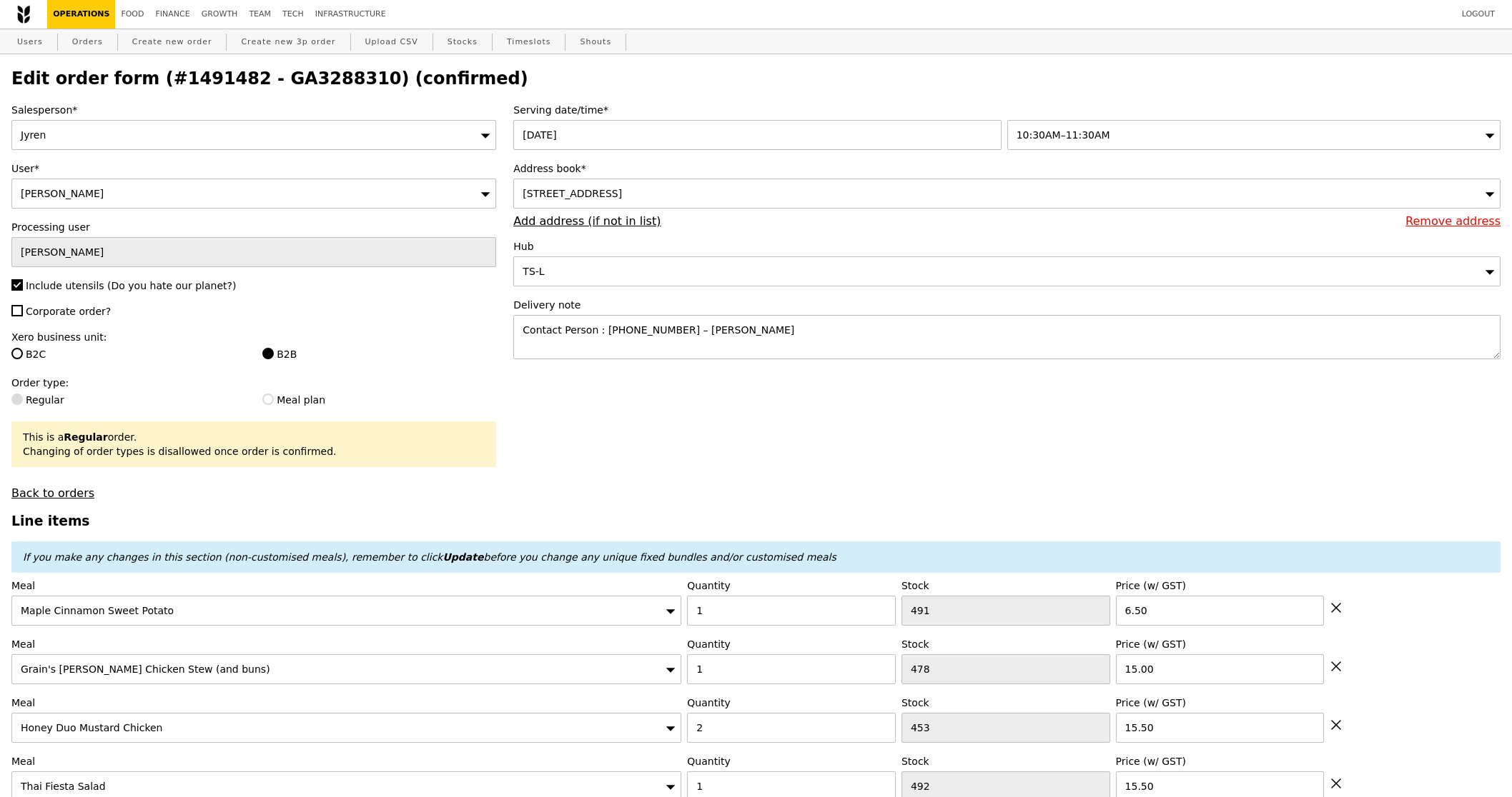
type input "453"
type input "15.50"
type input "1"
type input "492"
type input "2"
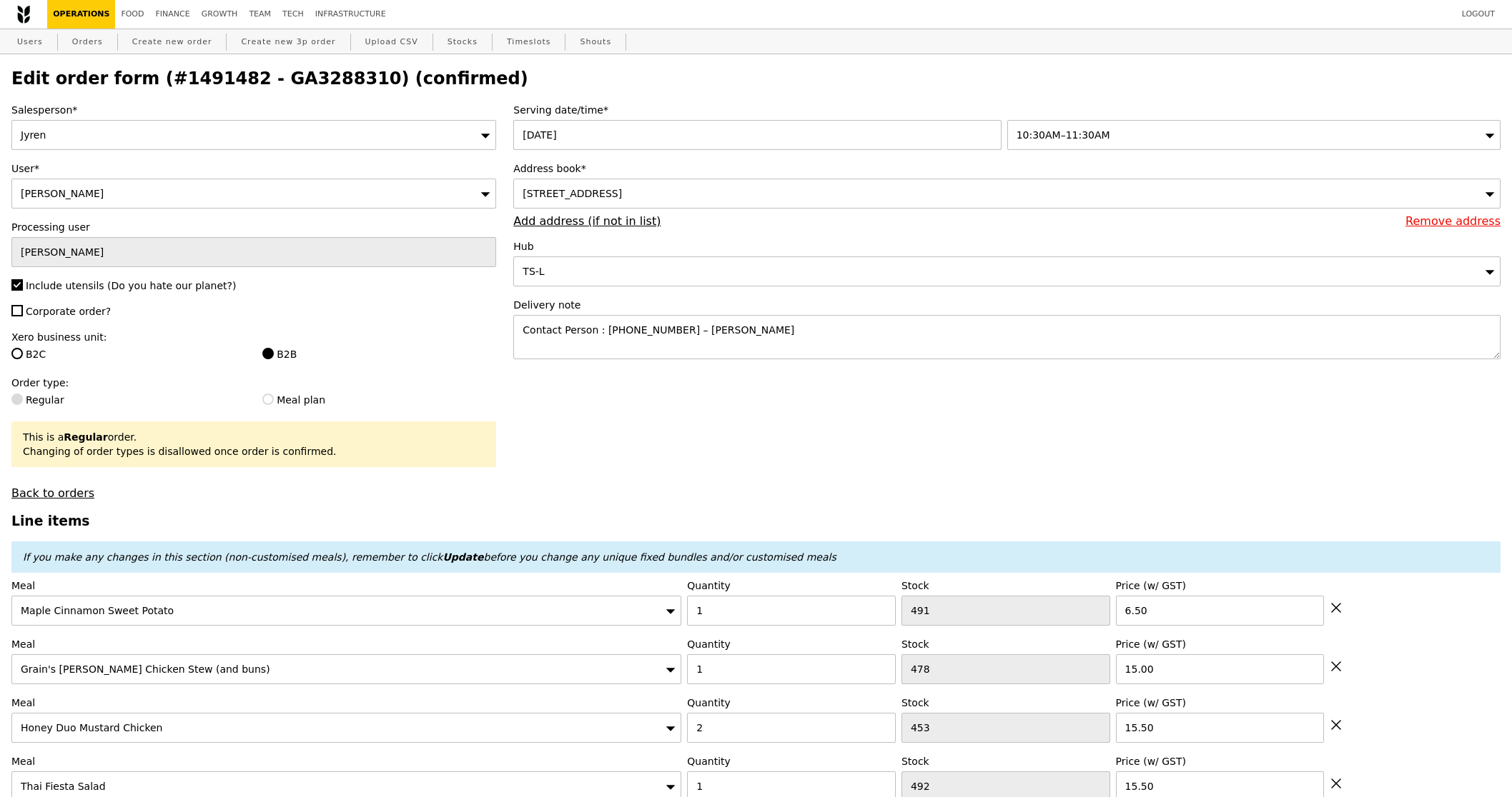
type input "474"
type input "16.00"
click at [1335, 609] on icon at bounding box center [1336, 608] width 9 height 9
type input "Loading..."
type input "2"
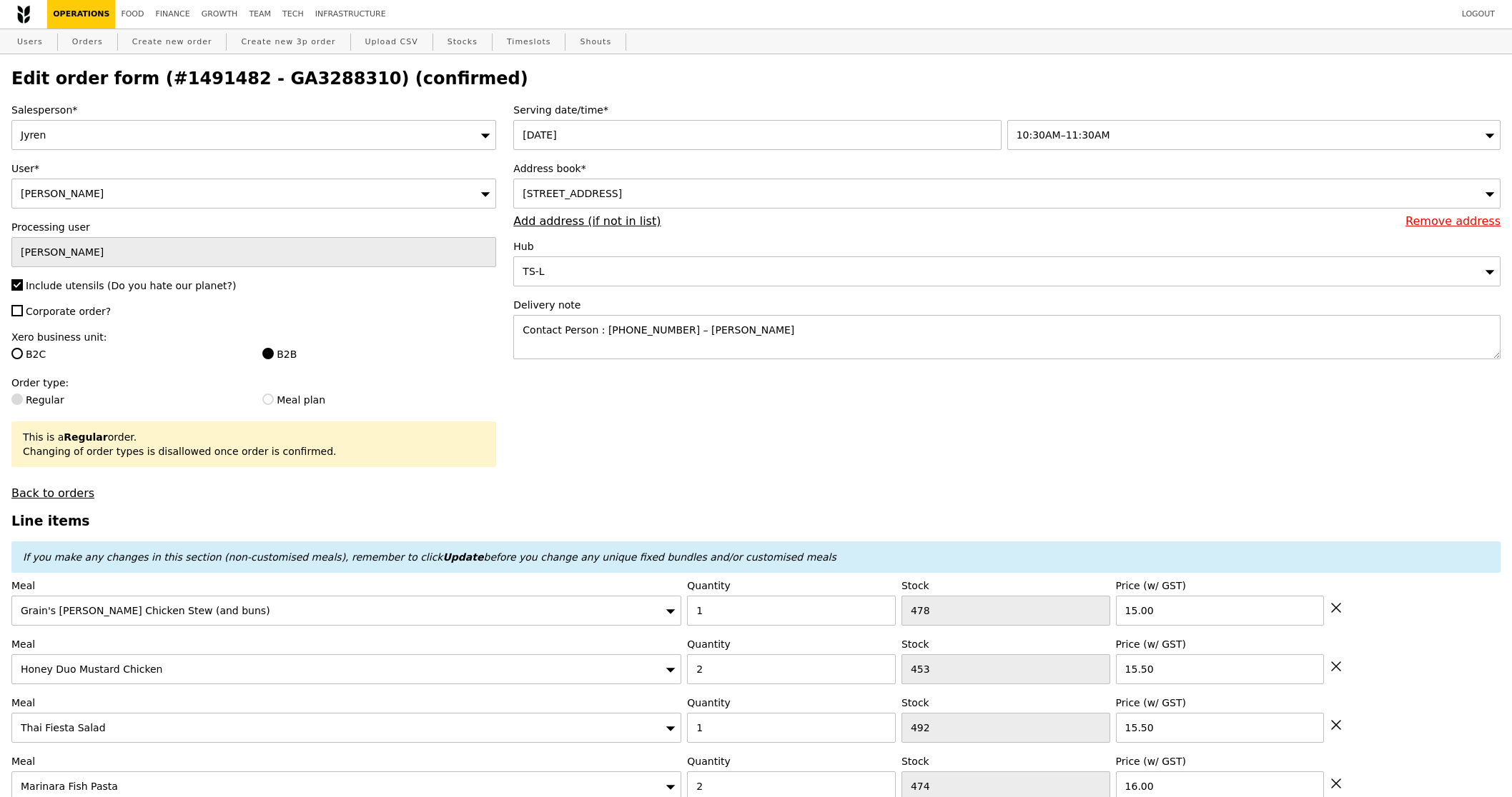
type input "453"
type input "15.50"
type input "1"
type input "492"
type input "2"
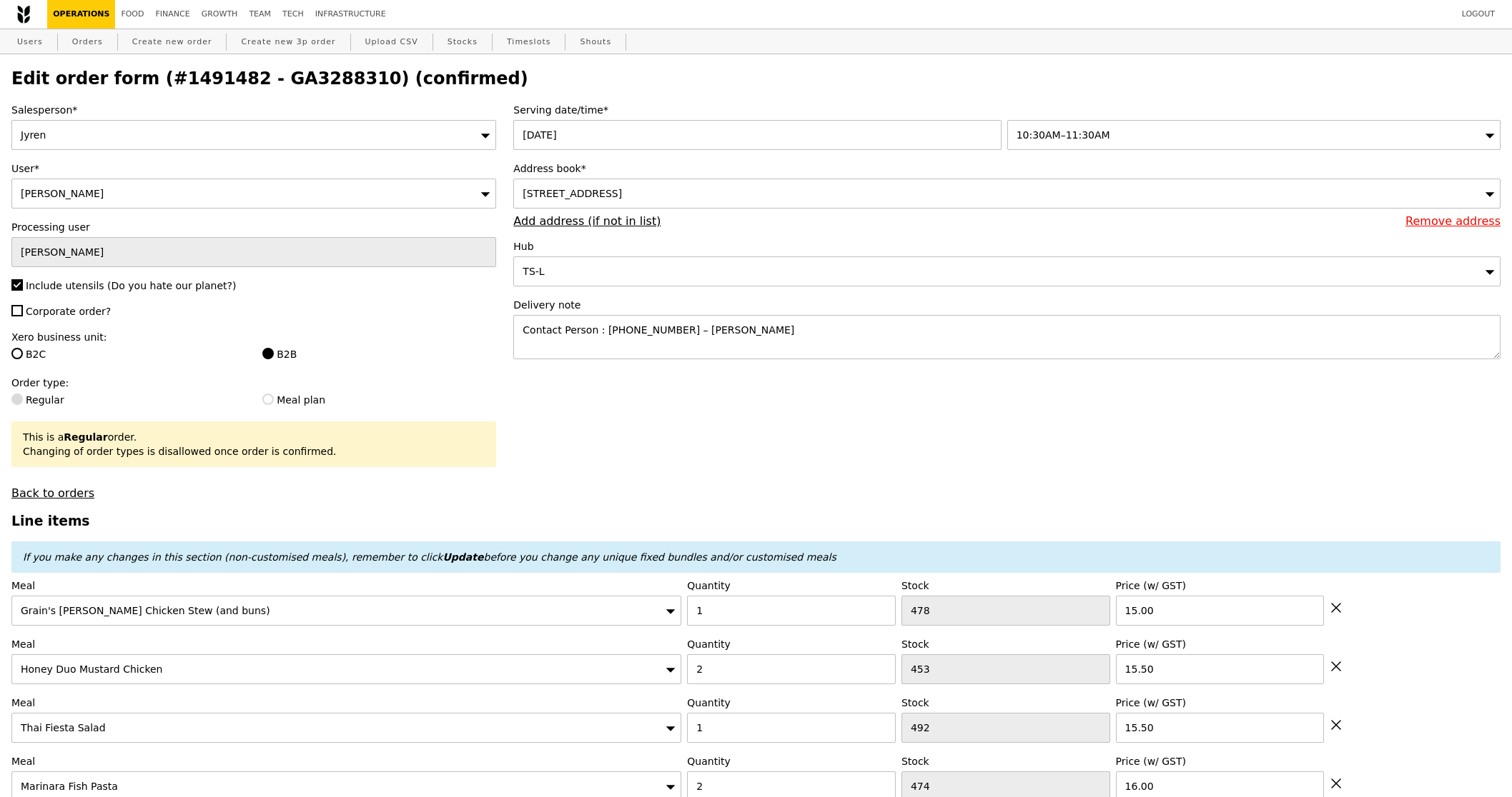
type input "474"
type input "16.00"
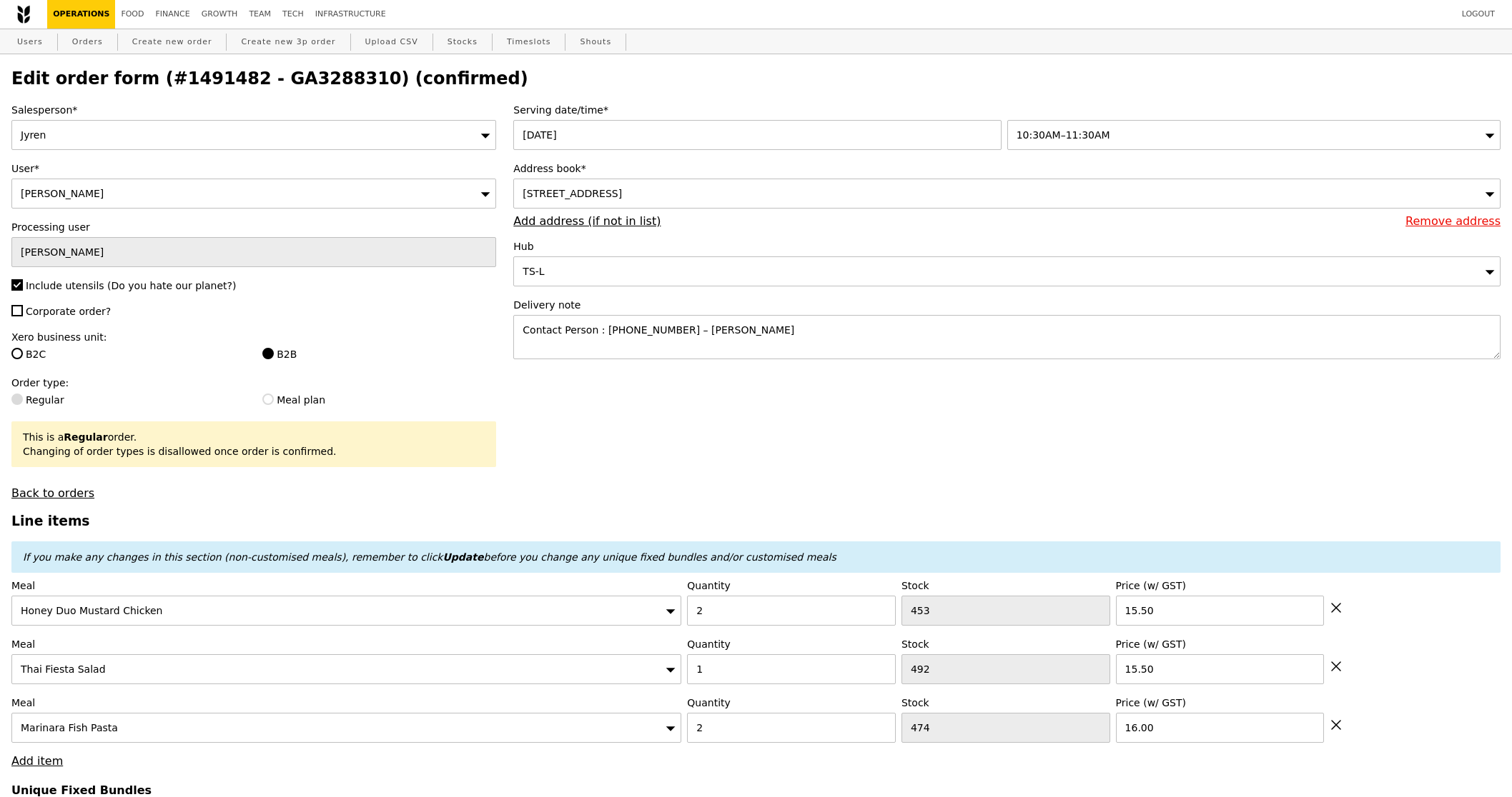
click at [1335, 609] on icon at bounding box center [1336, 608] width 9 height 9
type input "Loading..."
type input "1"
type input "492"
type input "2"
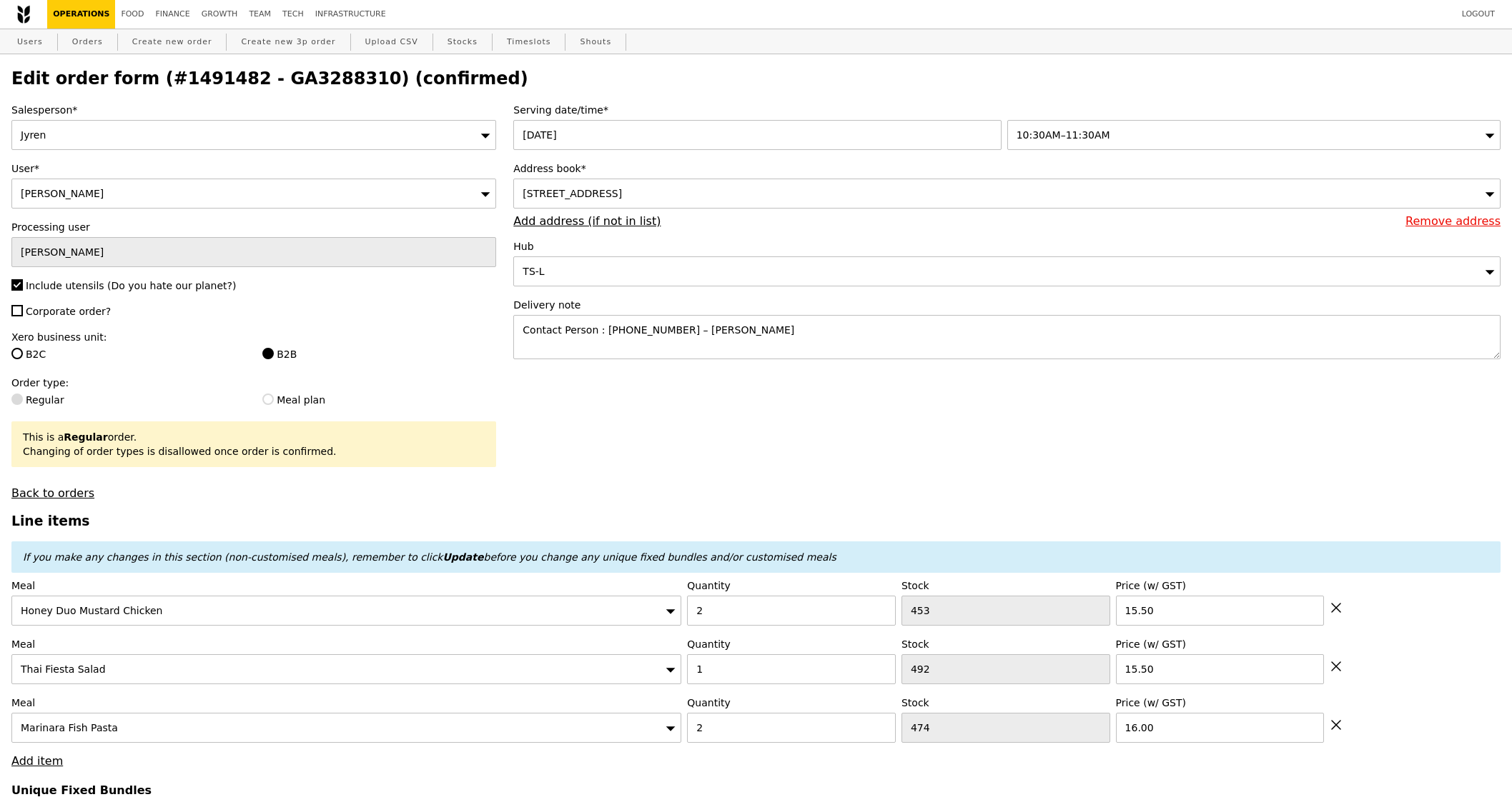
type input "474"
type input "16.00"
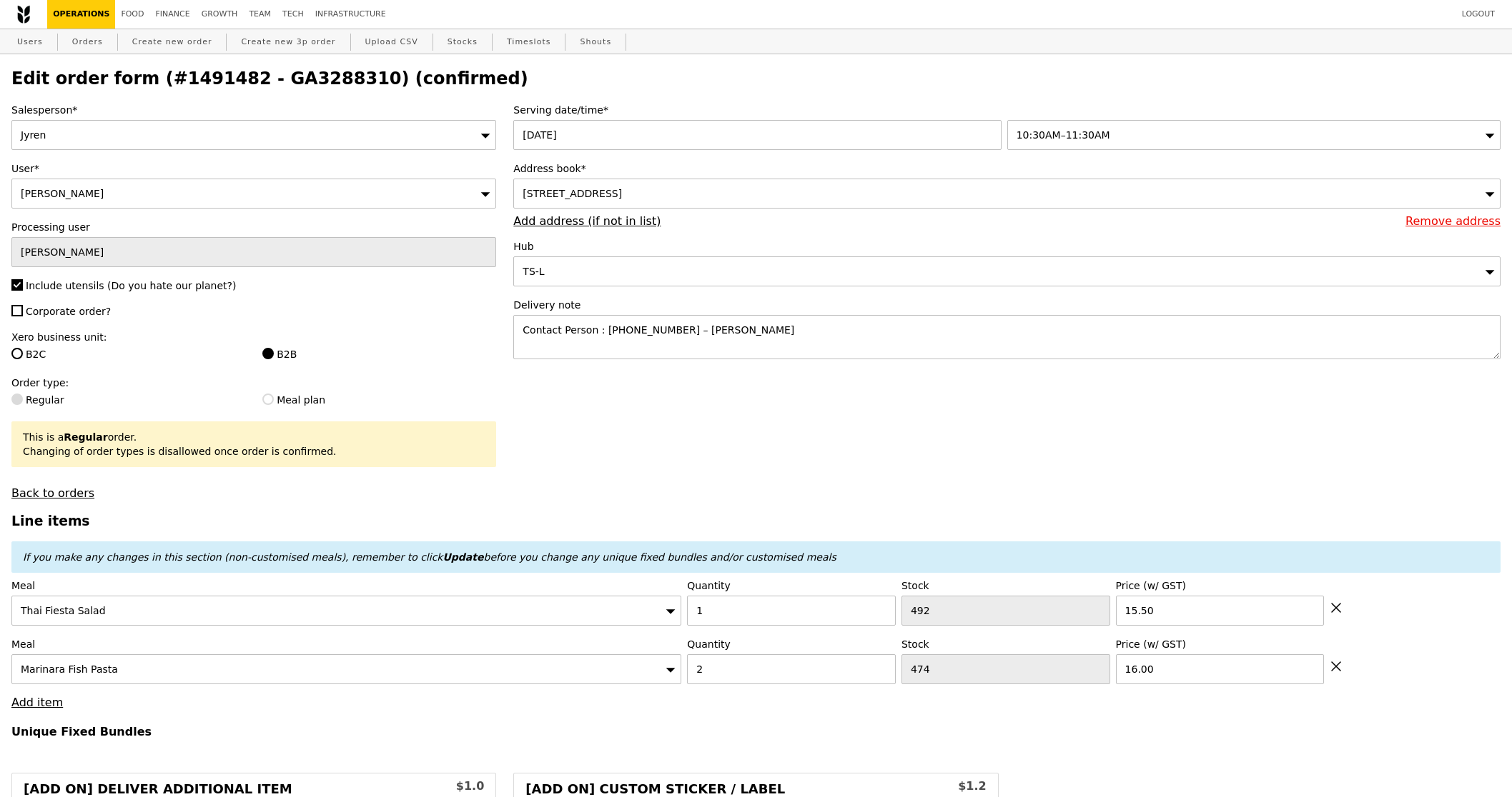
click at [1335, 609] on icon at bounding box center [1336, 608] width 9 height 9
type input "Loading..."
type input "2"
type input "474"
type input "16.00"
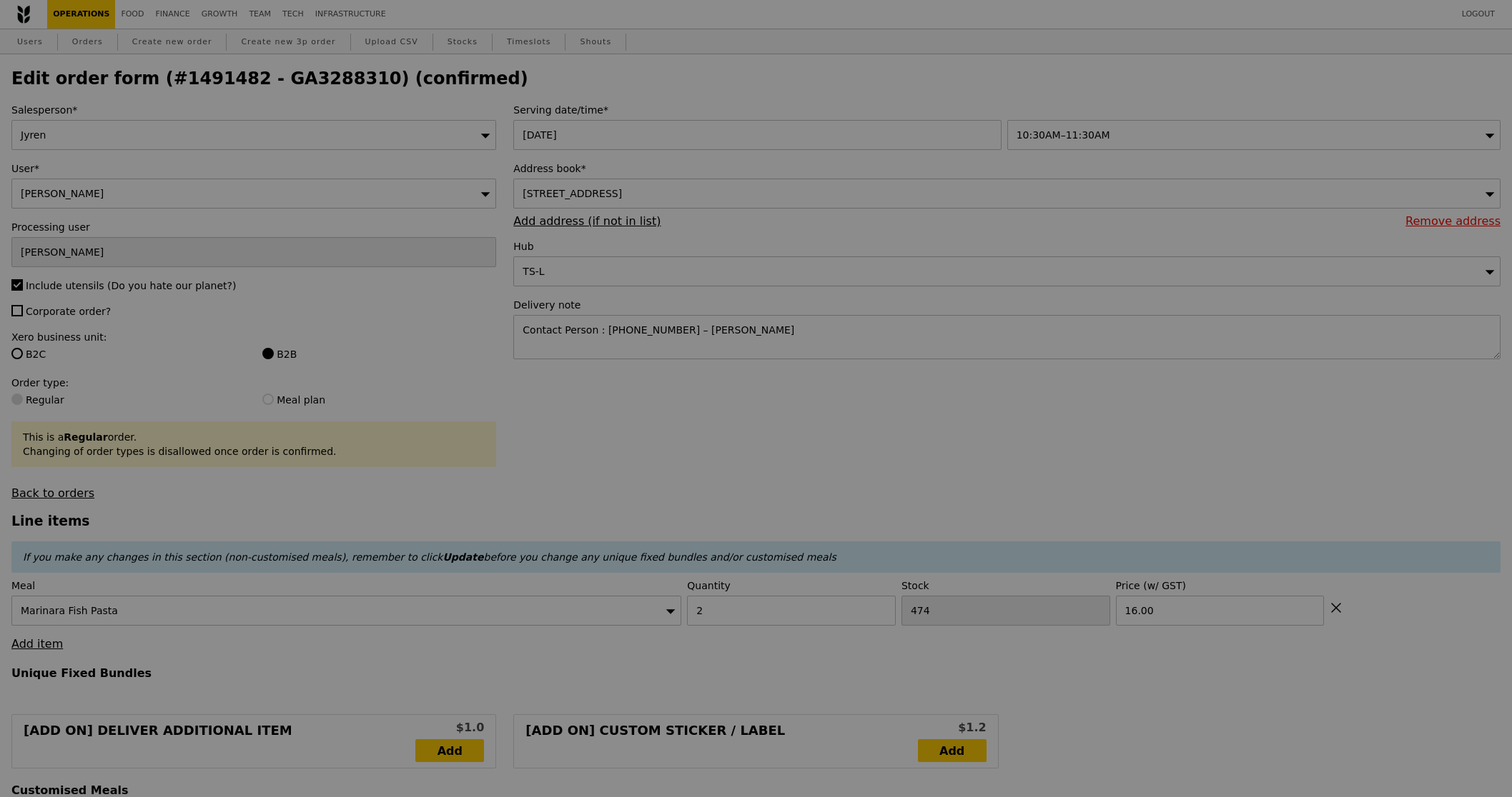
type input "5.55"
type input "6.05"
type input "8.00"
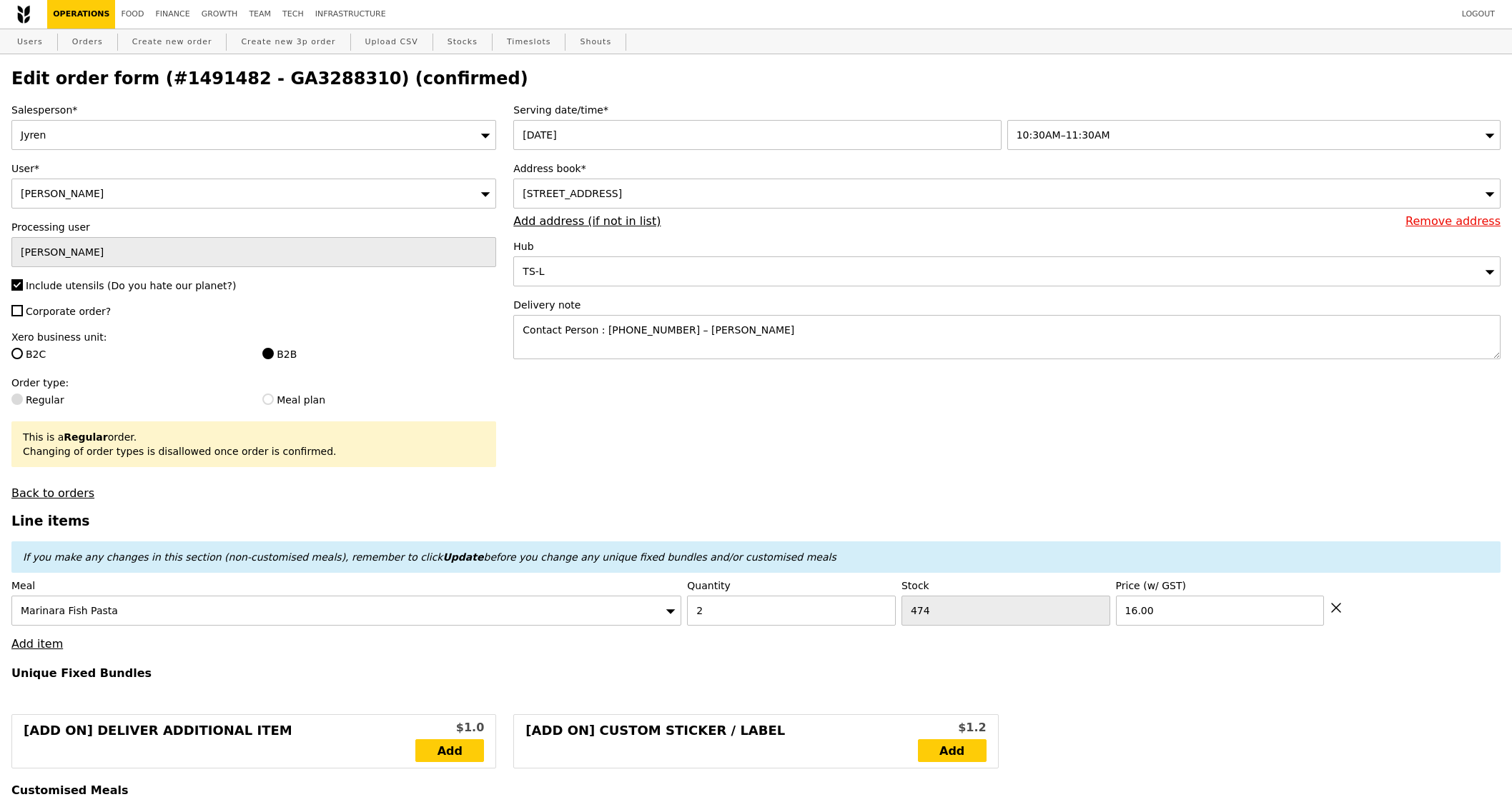
click at [1335, 609] on icon at bounding box center [1336, 608] width 9 height 9
type input "Loading..."
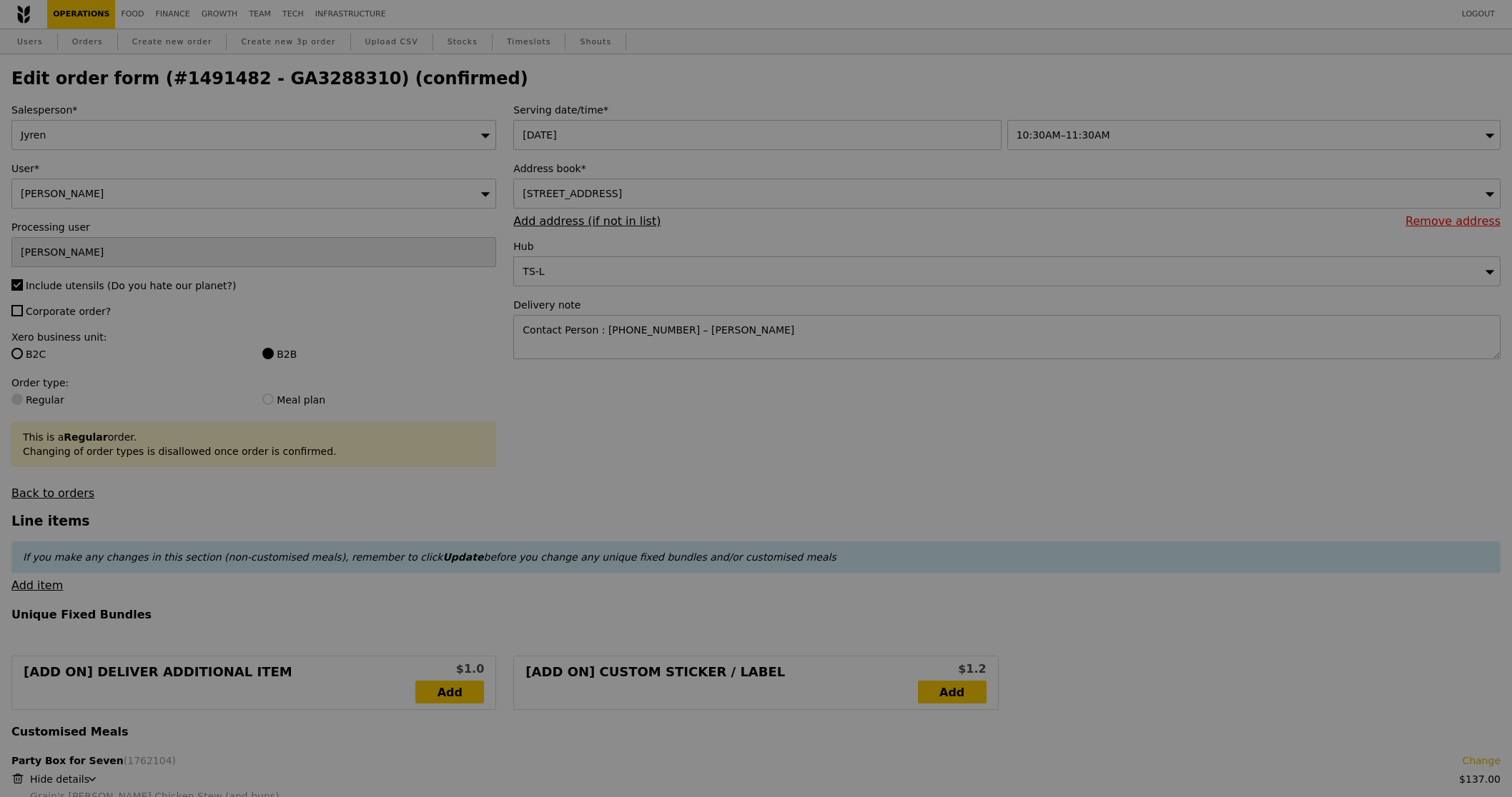
type input "6.97"
type input "7.60"
type input "9.55"
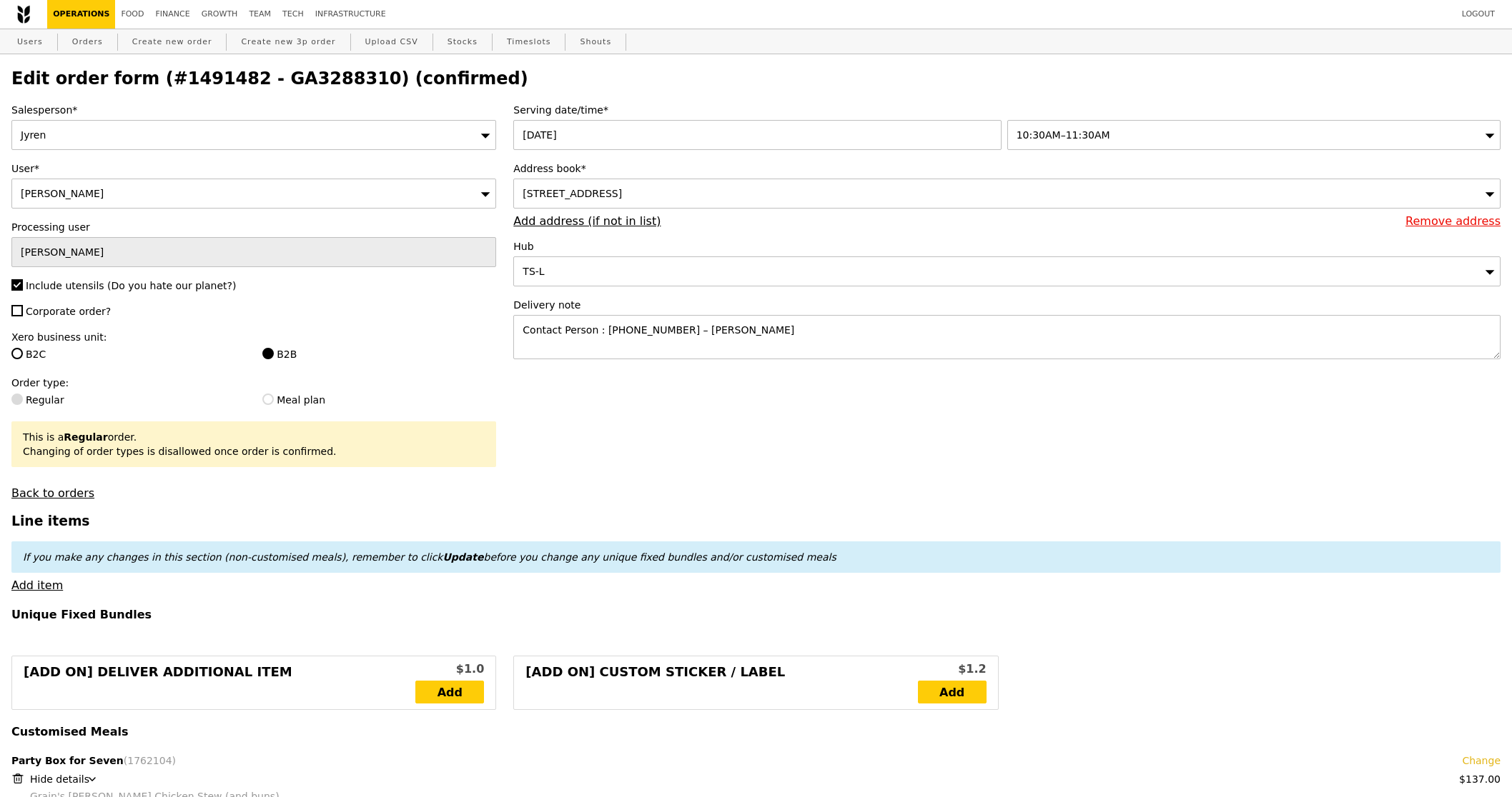
click at [1335, 609] on h4 "Unique Fixed Bundles" at bounding box center [755, 614] width 1488 height 13
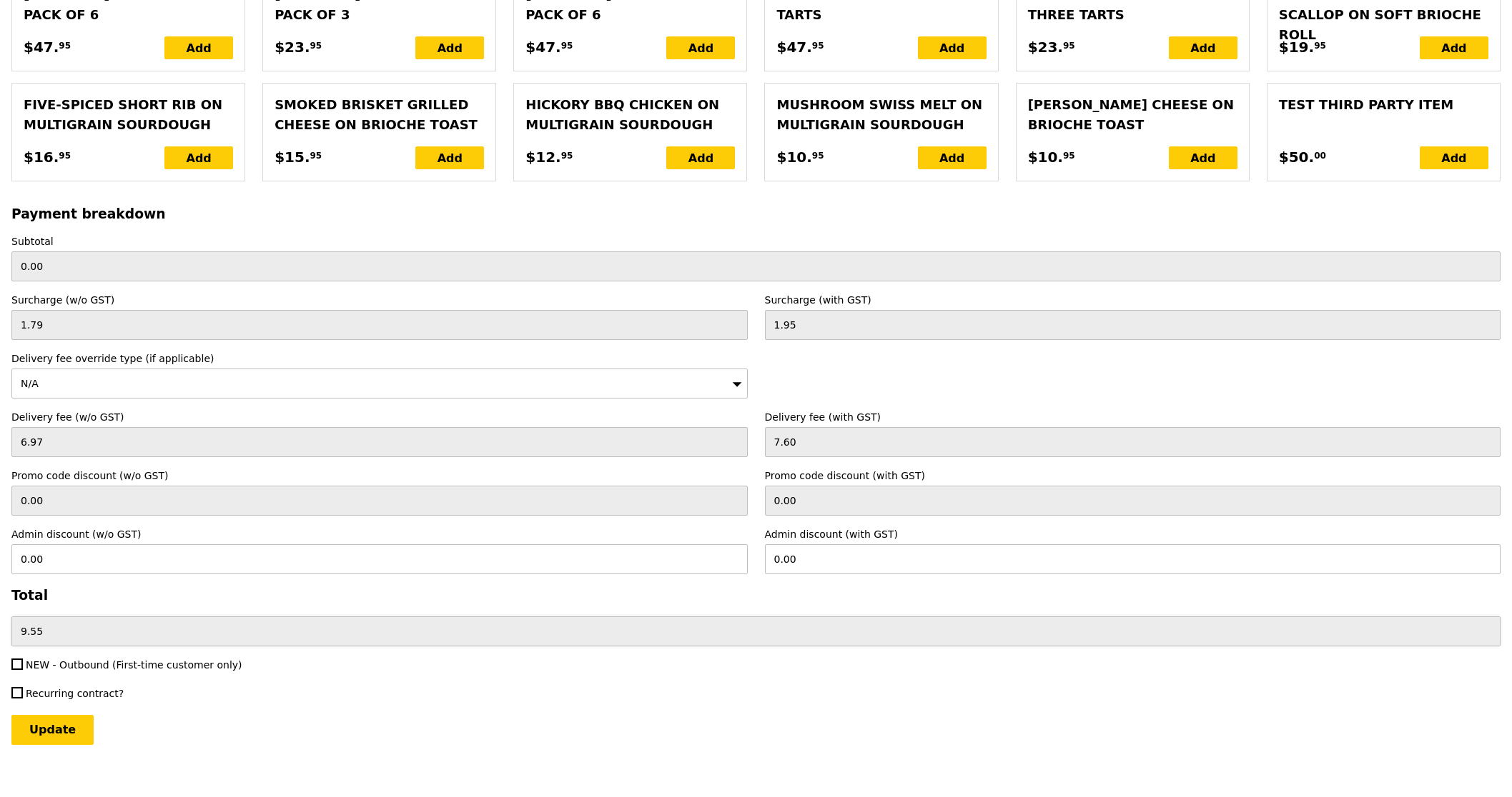
scroll to position [3105, 0]
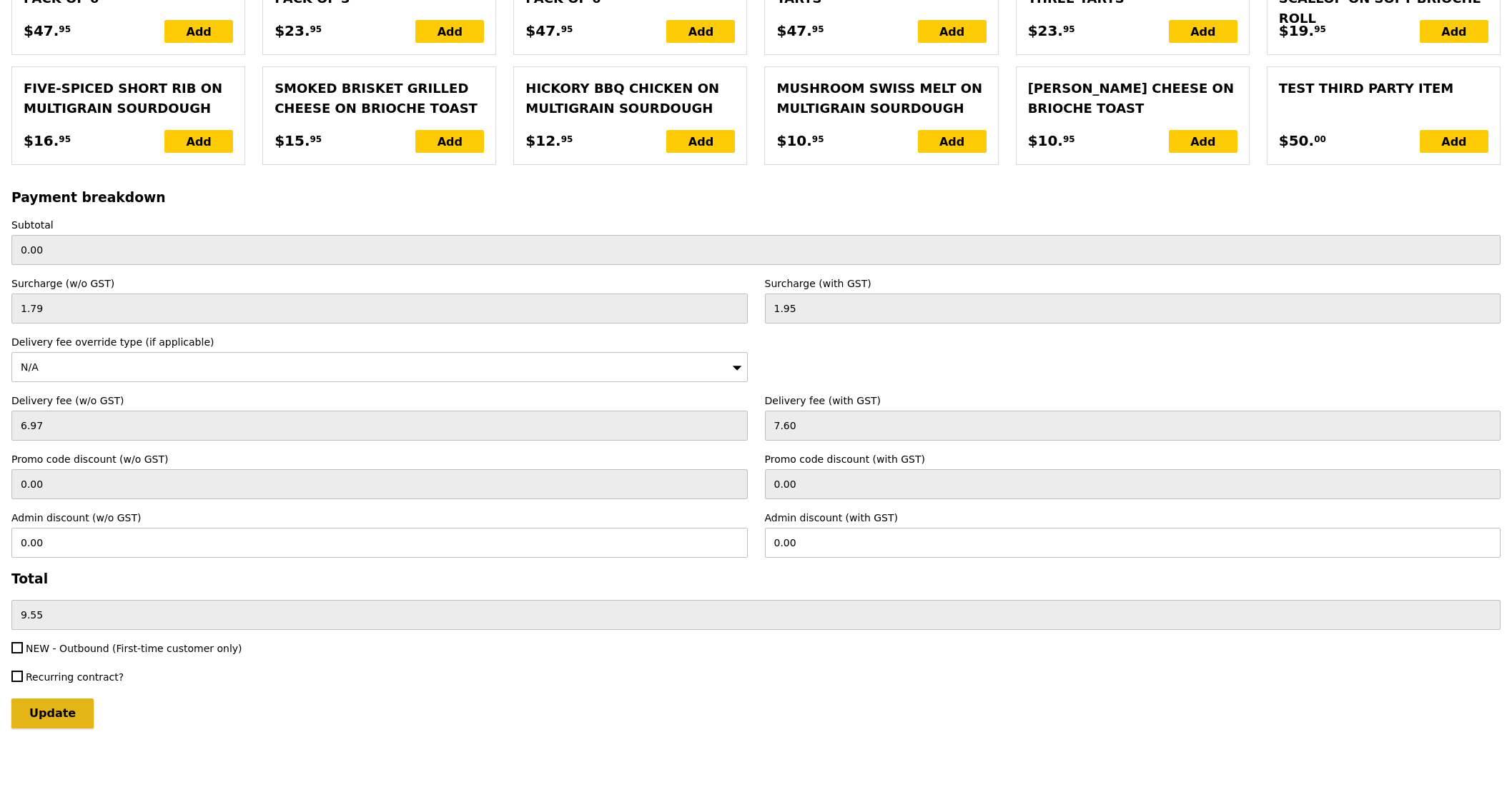
click at [31, 721] on input "Update" at bounding box center [53, 714] width 83 height 30
type input "Loading..."
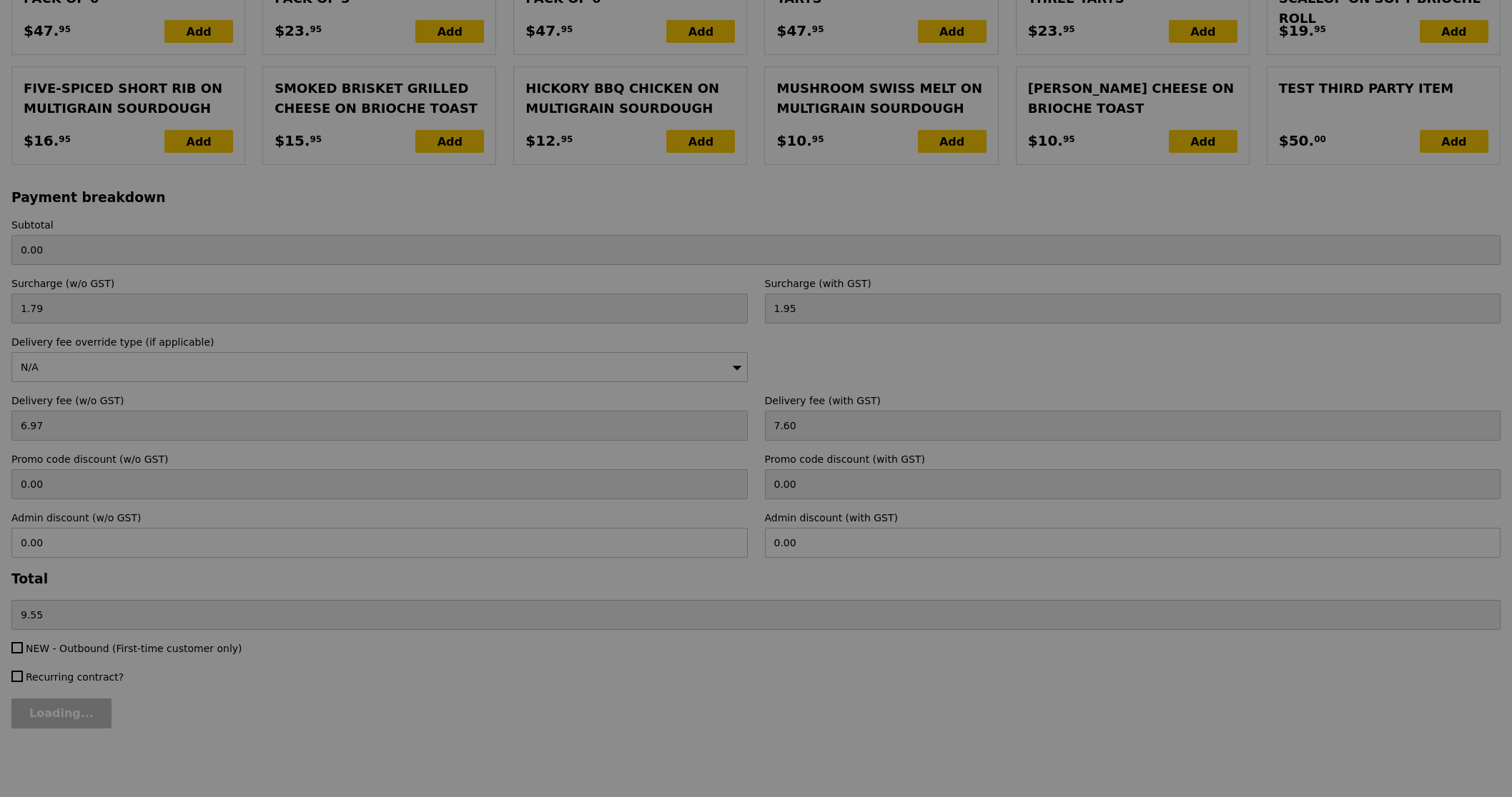
type input "137.00"
type input "3.62"
type input "3.95"
type input "142.90"
type input "Update"
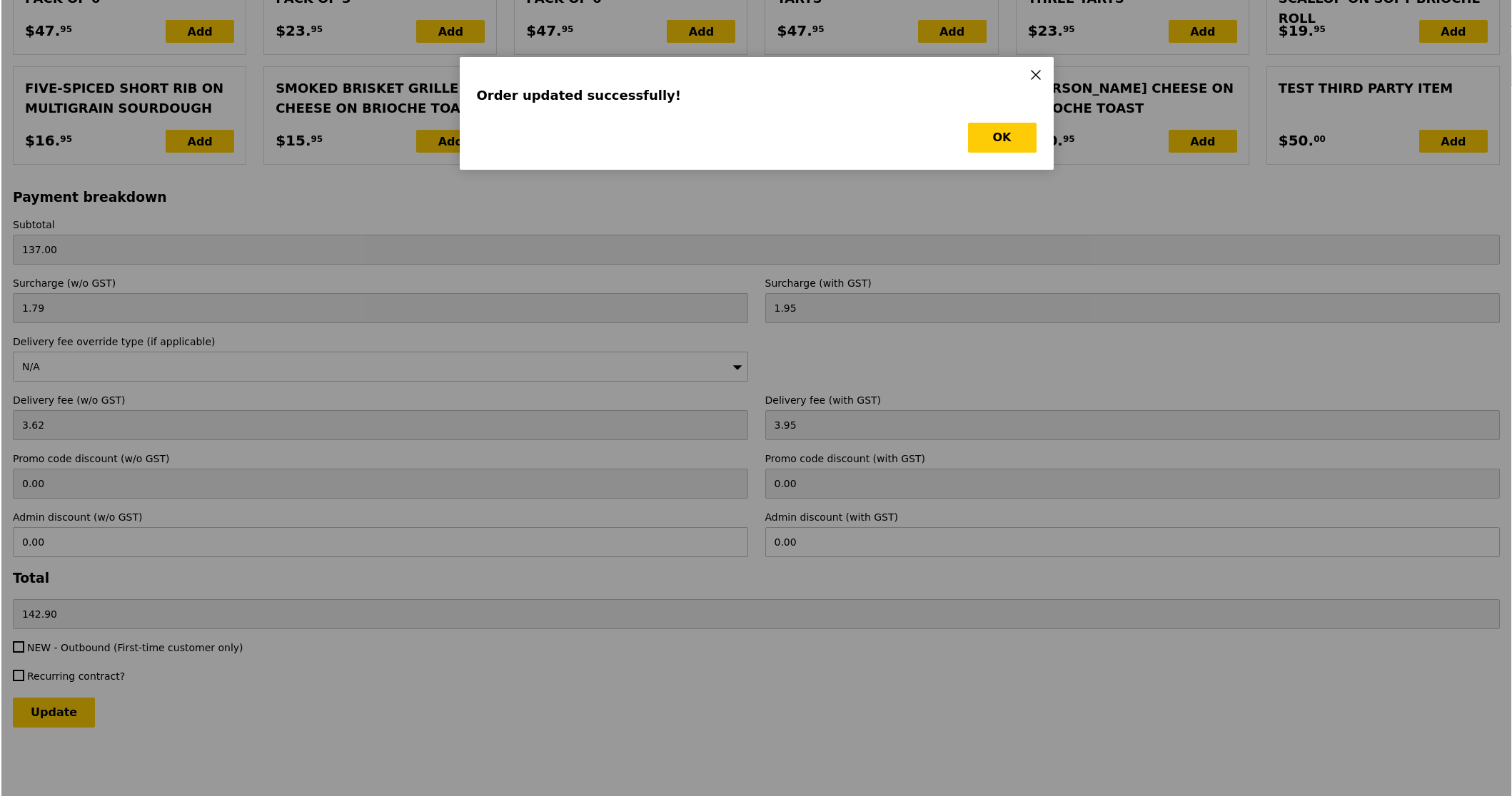
scroll to position [0, 0]
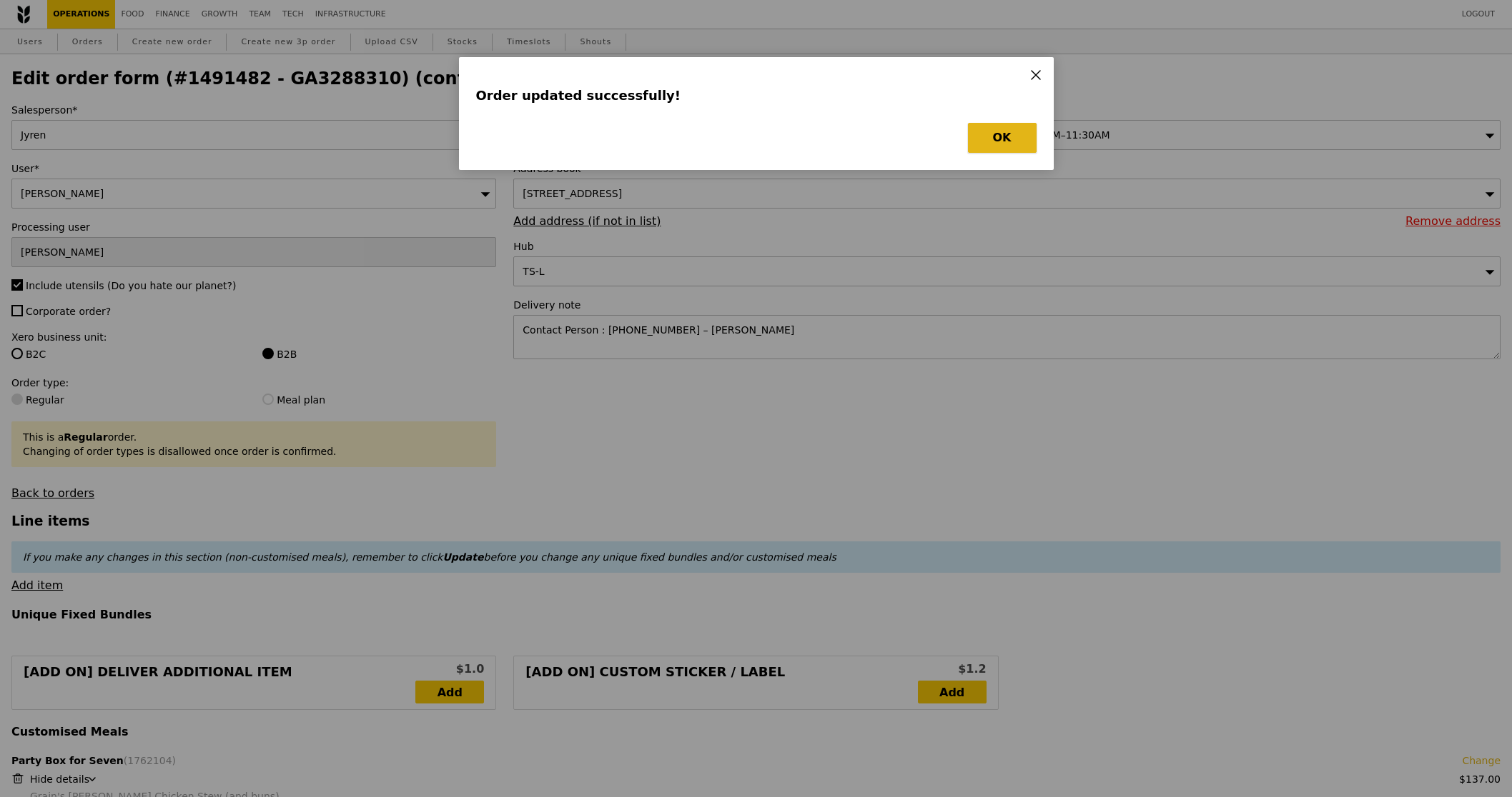
click at [991, 136] on button "OK" at bounding box center [1002, 138] width 68 height 30
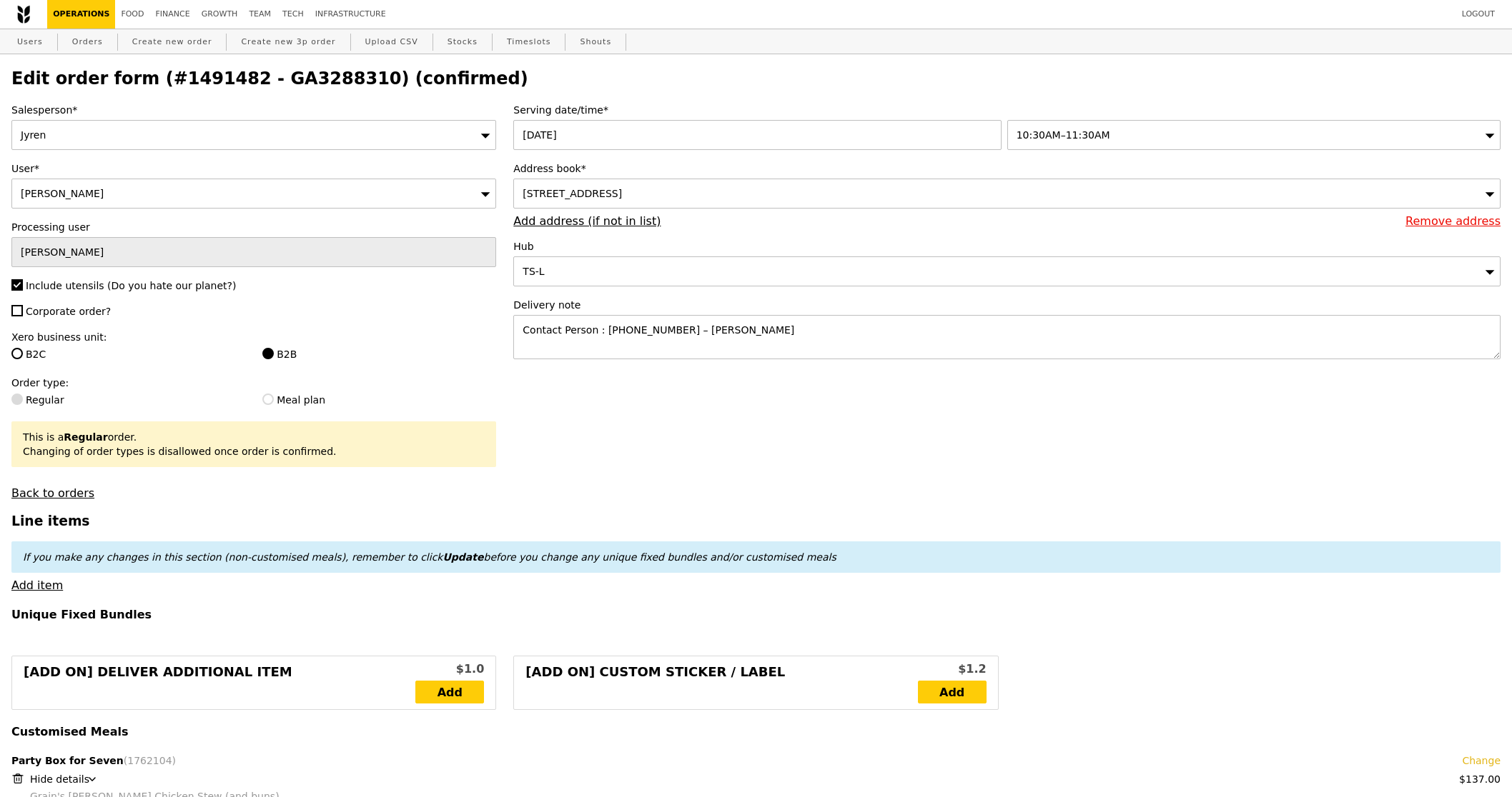
click at [317, 75] on h2 "Edit order form (#1491482 - GA3288310) (confirmed)" at bounding box center [755, 78] width 1488 height 20
copy h2 "GA3288310"
click at [101, 39] on link "Orders" at bounding box center [88, 41] width 42 height 25
select select "100"
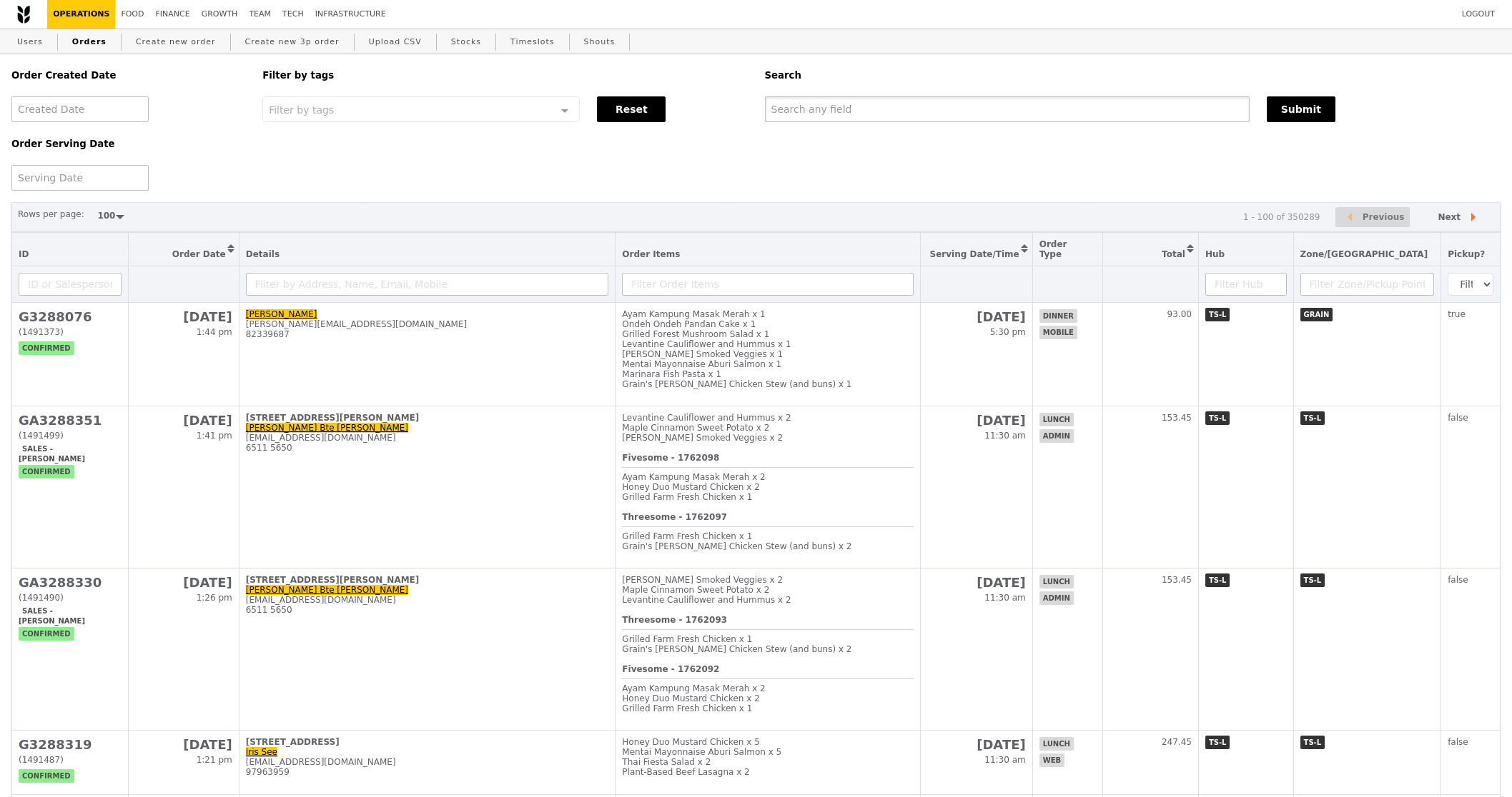
click at [830, 111] on input "text" at bounding box center [1007, 109] width 485 height 25
paste input "GA3288310"
type input "GA3288310"
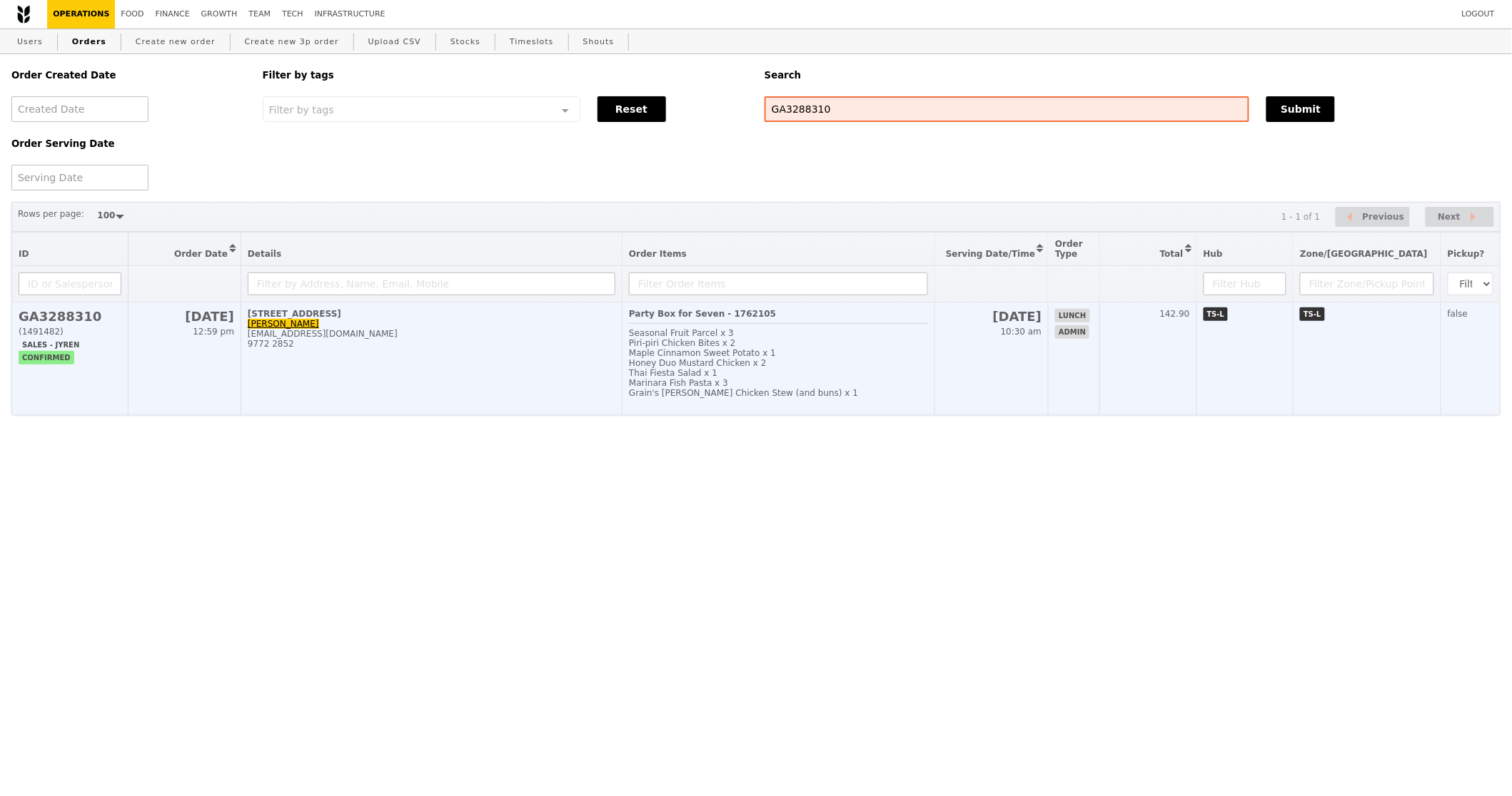
click at [995, 379] on td "18 Sep 10:30 am" at bounding box center [991, 359] width 113 height 113
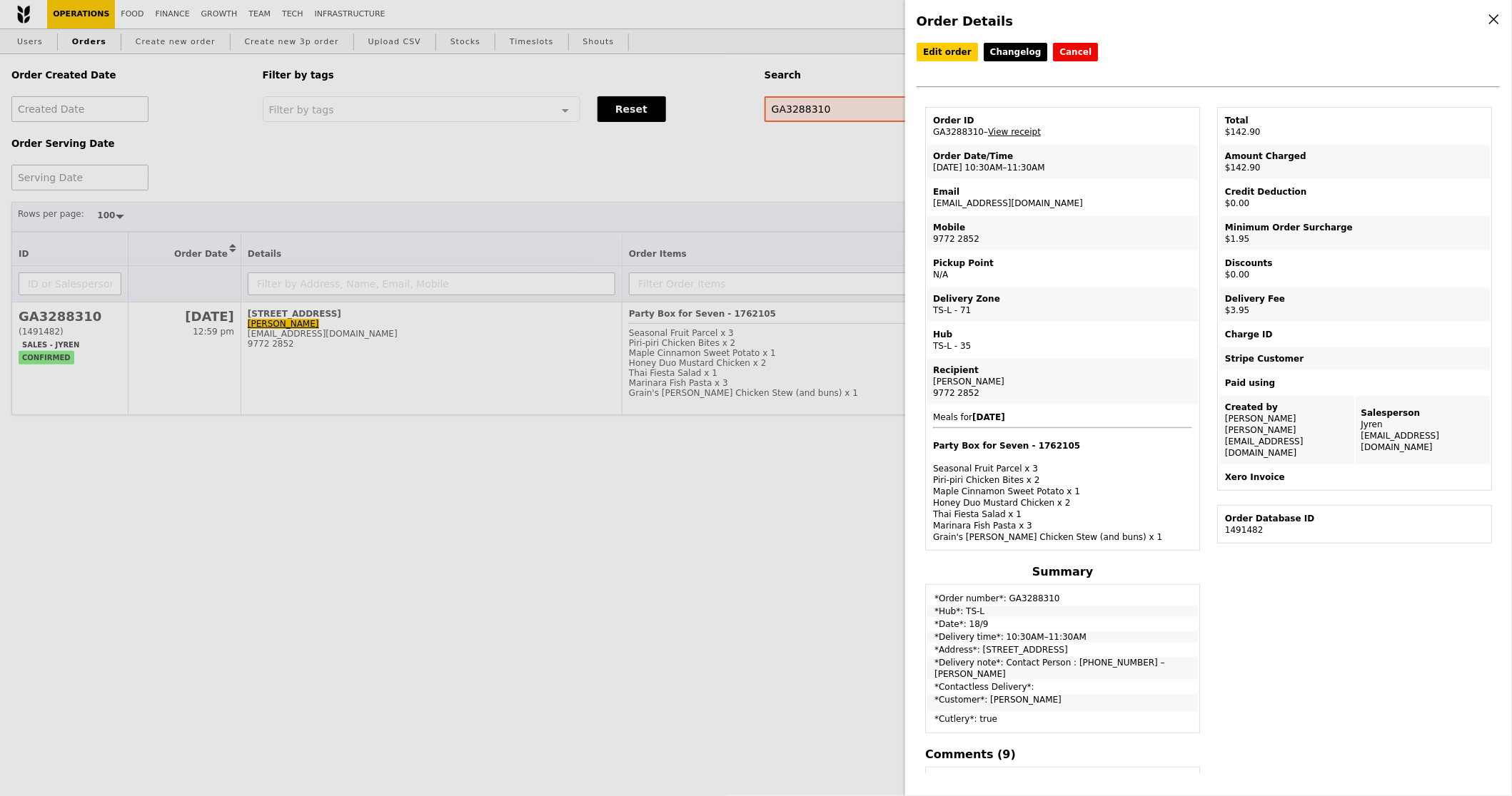
click at [1025, 136] on td "Order ID GA3288310 – View receipt" at bounding box center [1062, 126] width 270 height 34
click at [1024, 132] on link "View receipt" at bounding box center [1015, 131] width 53 height 10
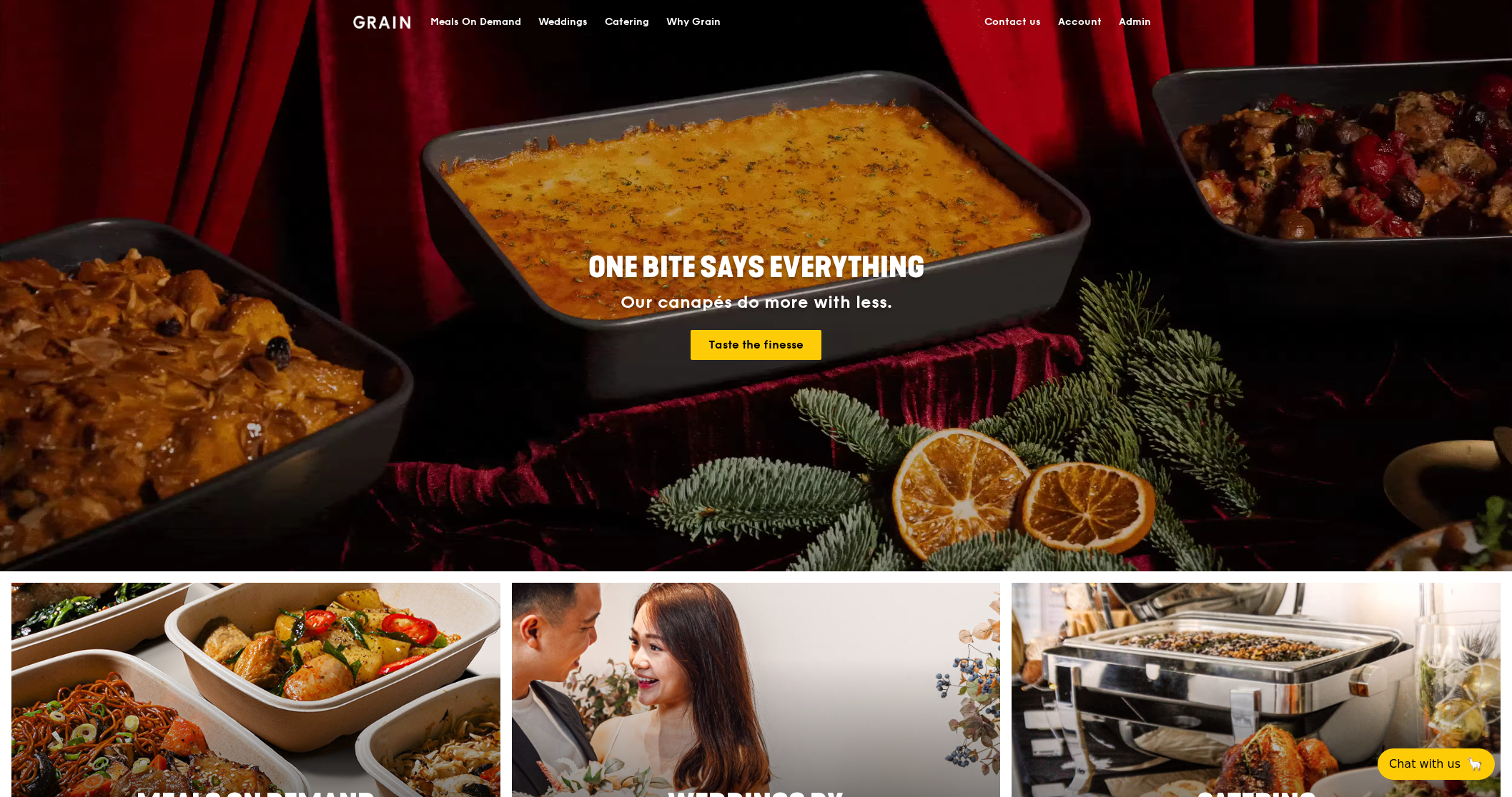
click at [493, 33] on div "Meals On Demand" at bounding box center [475, 22] width 90 height 43
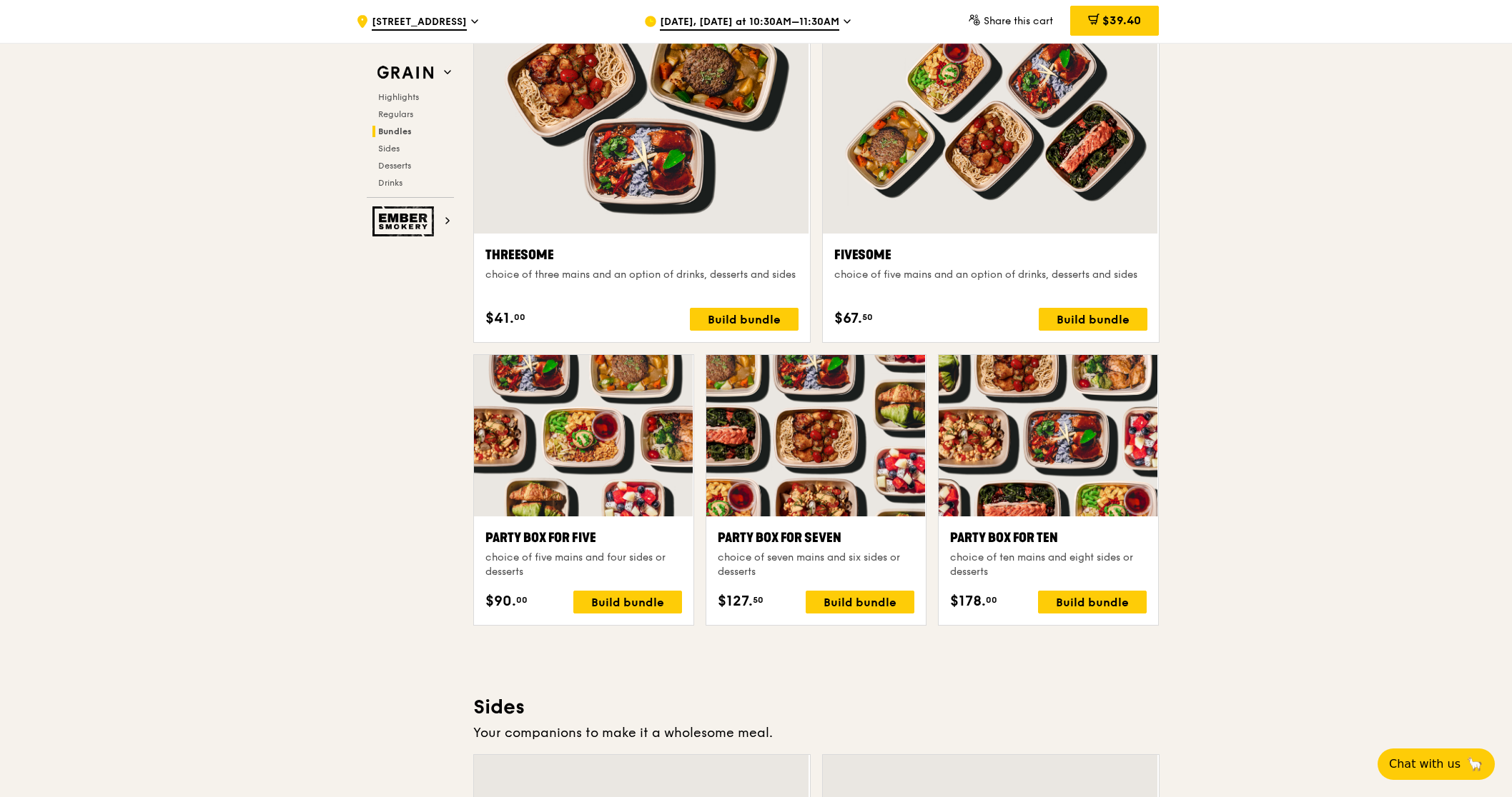
scroll to position [2558, 0]
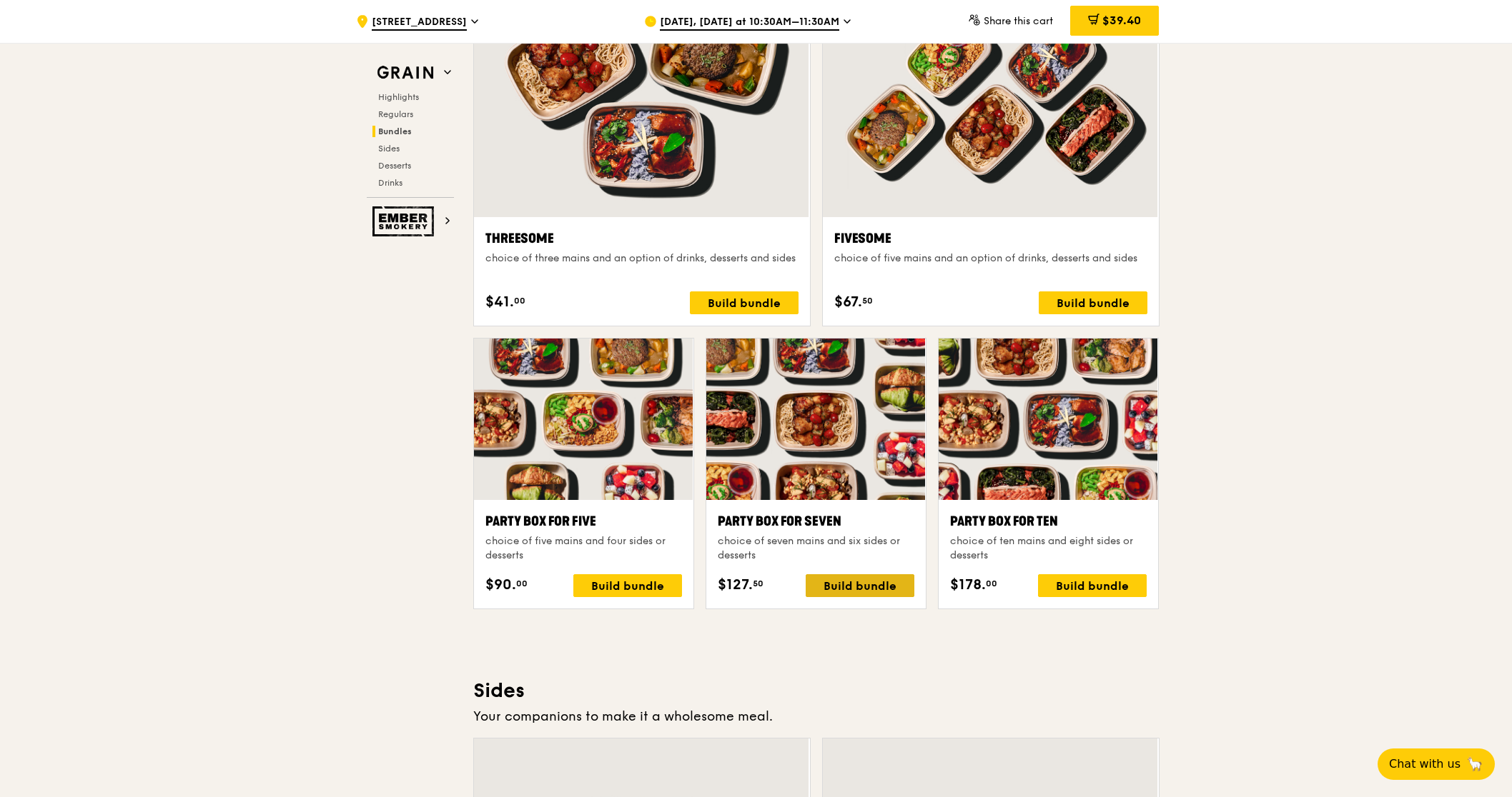
click at [867, 579] on div "Build bundle" at bounding box center [860, 585] width 109 height 23
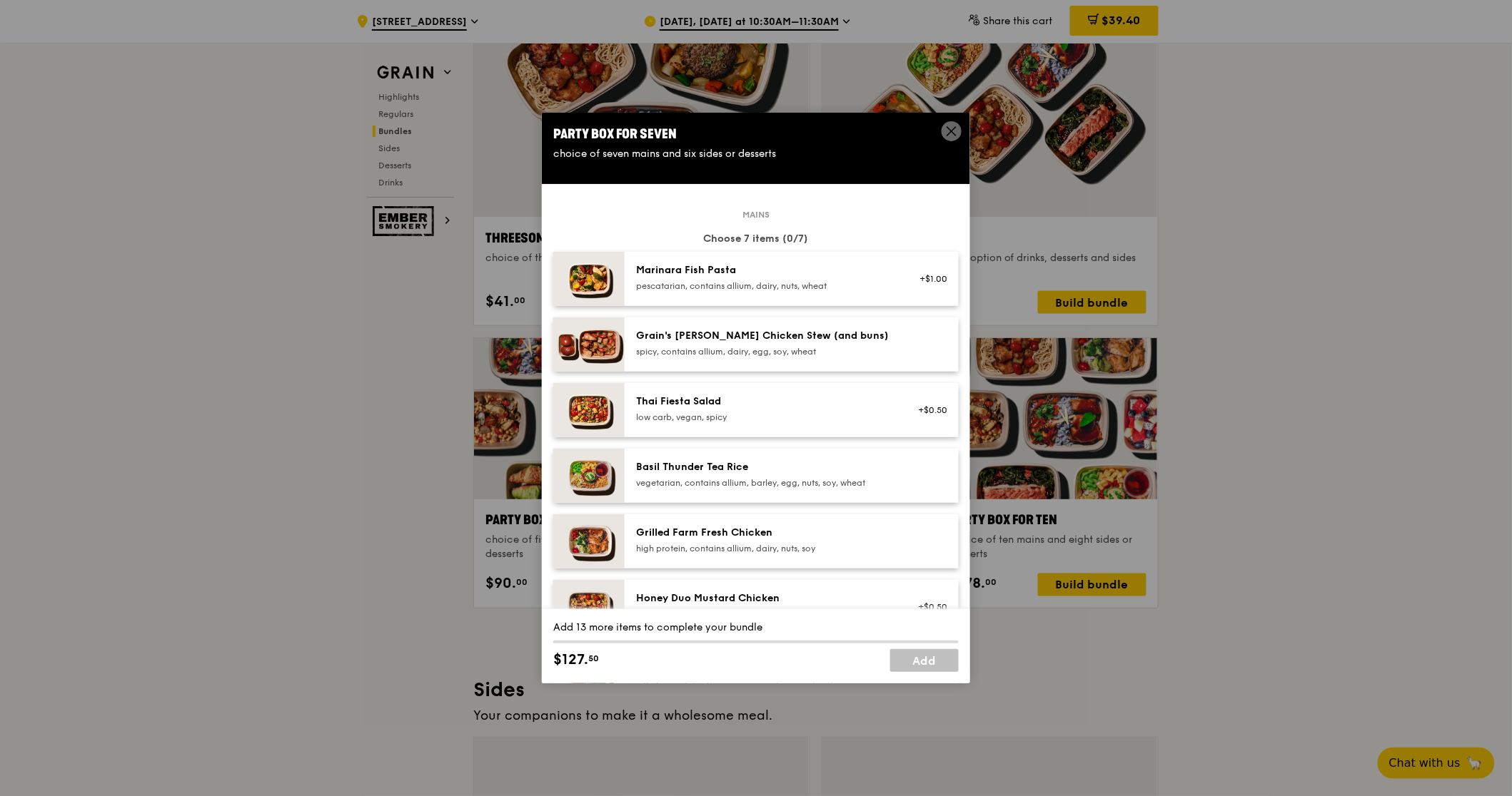
click at [947, 134] on icon at bounding box center [952, 131] width 13 height 13
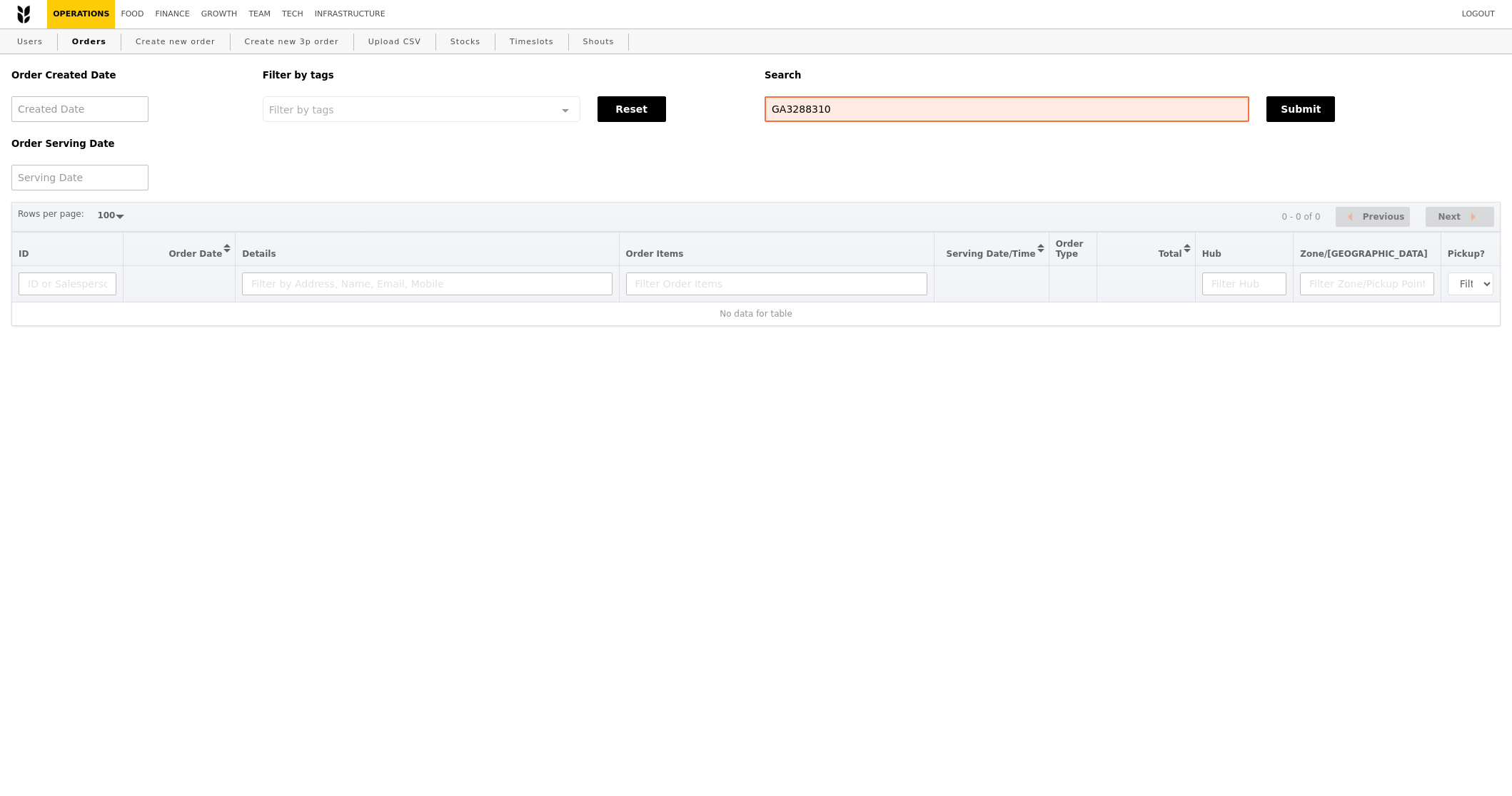
select select "100"
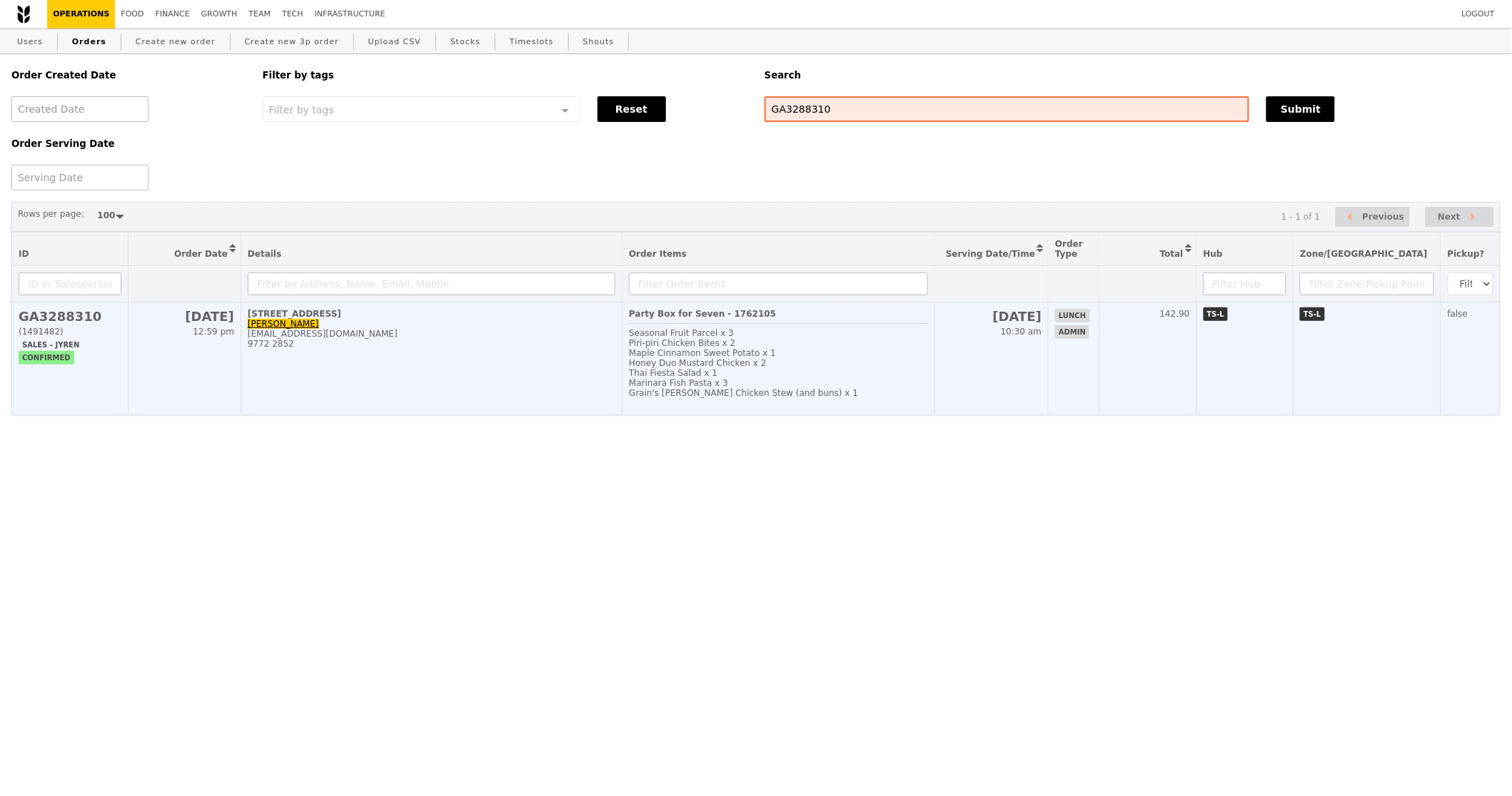
click at [362, 393] on td "250 North Bridge Road, #35-00 Simon accenture@sg.issworld.com 9772 2852" at bounding box center [431, 359] width 382 height 113
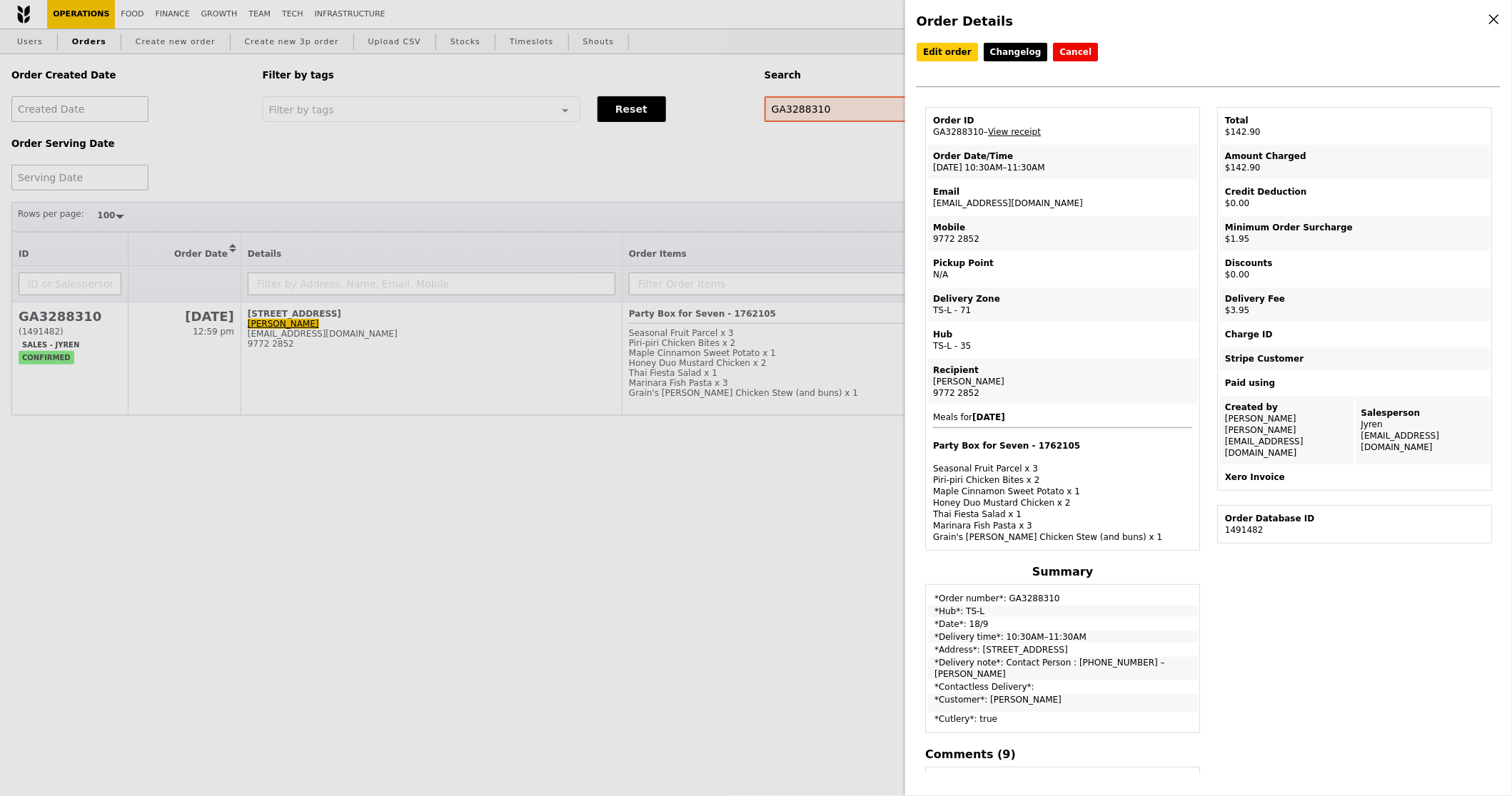
click at [981, 208] on td "Email accenture@sg.issworld.com" at bounding box center [1062, 197] width 270 height 34
click at [984, 205] on td "Email accenture@sg.issworld.com" at bounding box center [1062, 197] width 270 height 34
copy td "[EMAIL_ADDRESS][DOMAIN_NAME]"
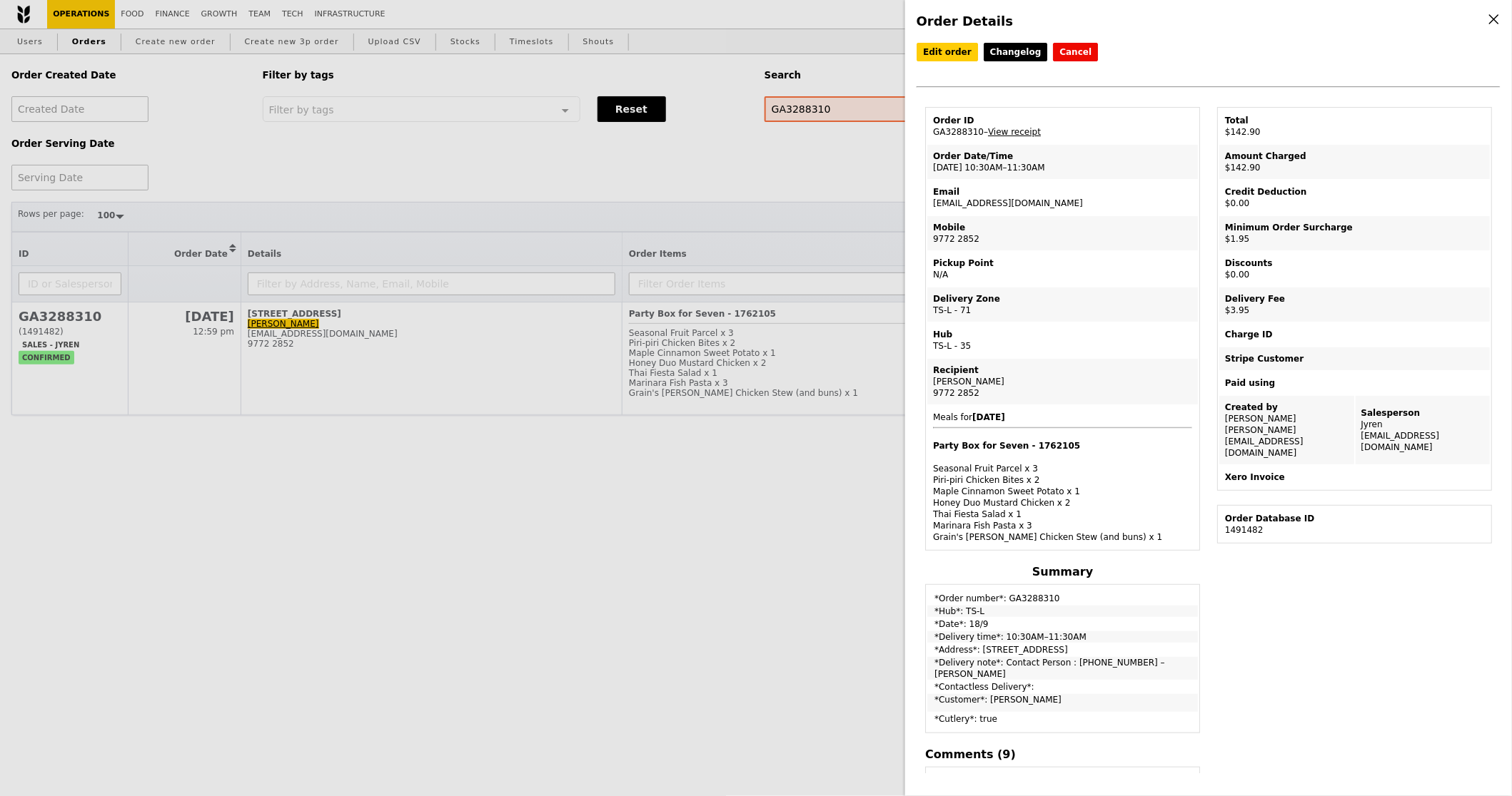
click at [592, 316] on div "Order Details Edit order Changelog Cancel Order ID GA3288310 – View receipt Ord…" at bounding box center [756, 398] width 1512 height 796
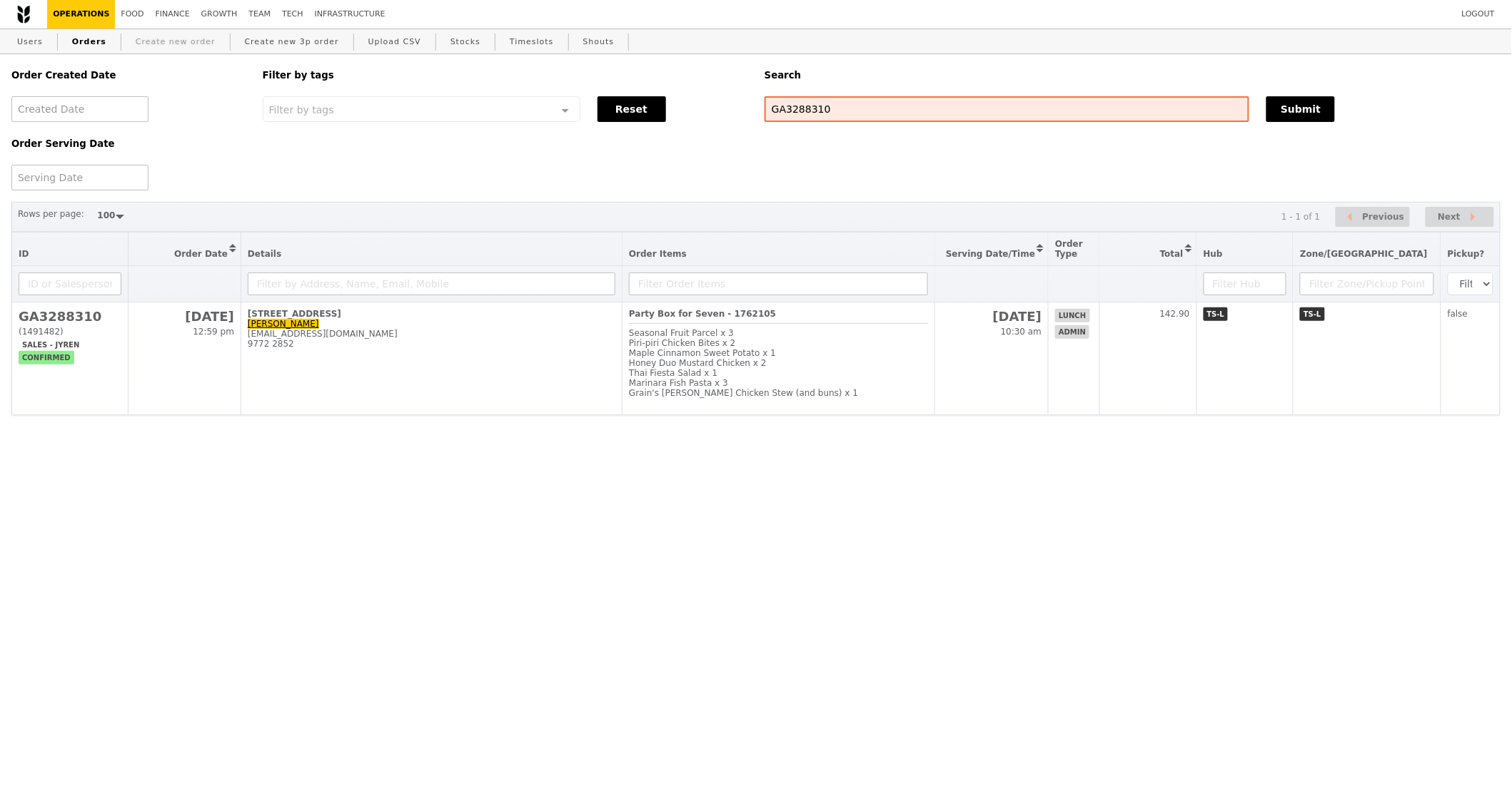
click at [177, 39] on link "Create new order" at bounding box center [175, 41] width 91 height 25
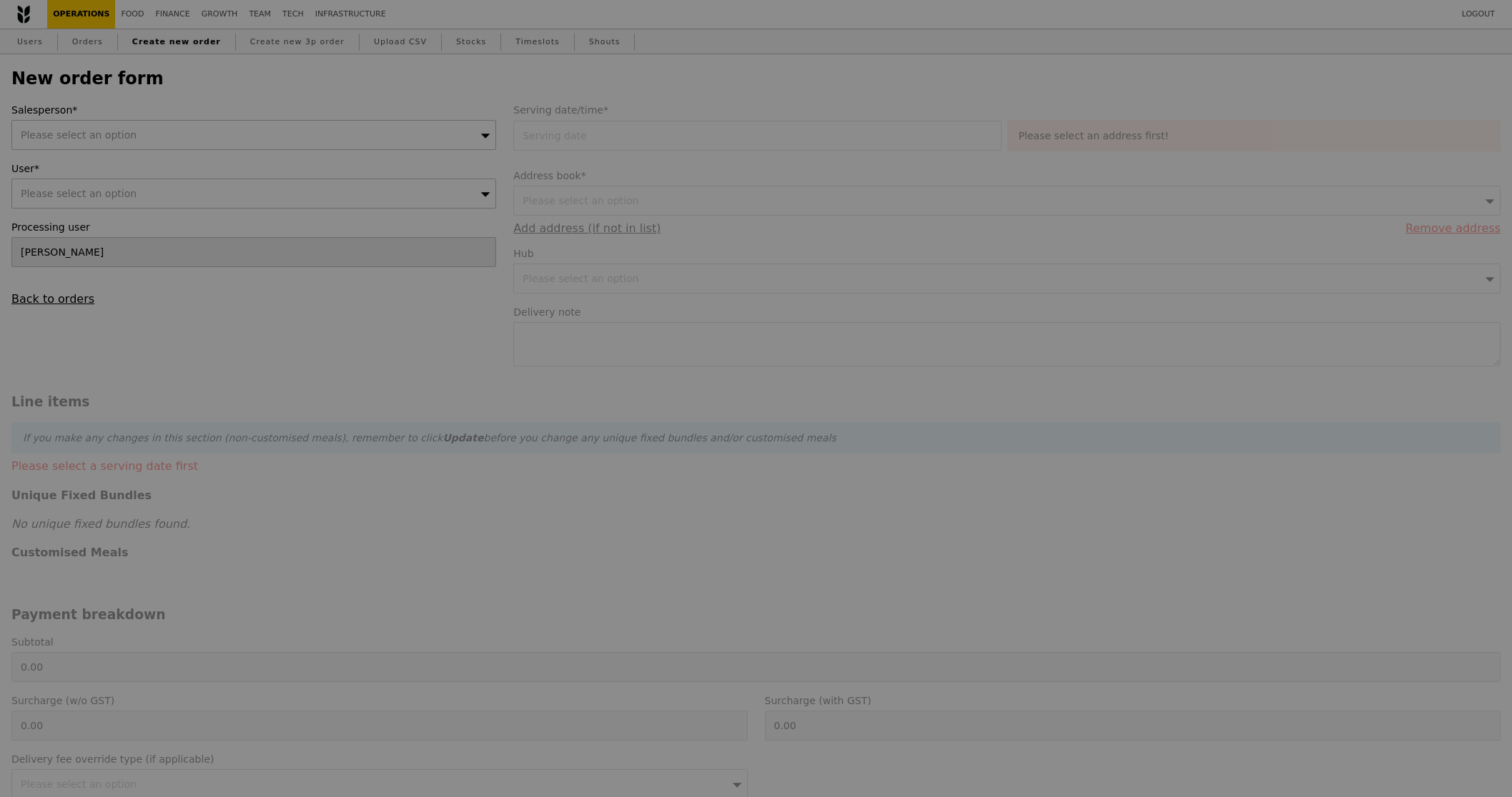
type input "Confirm"
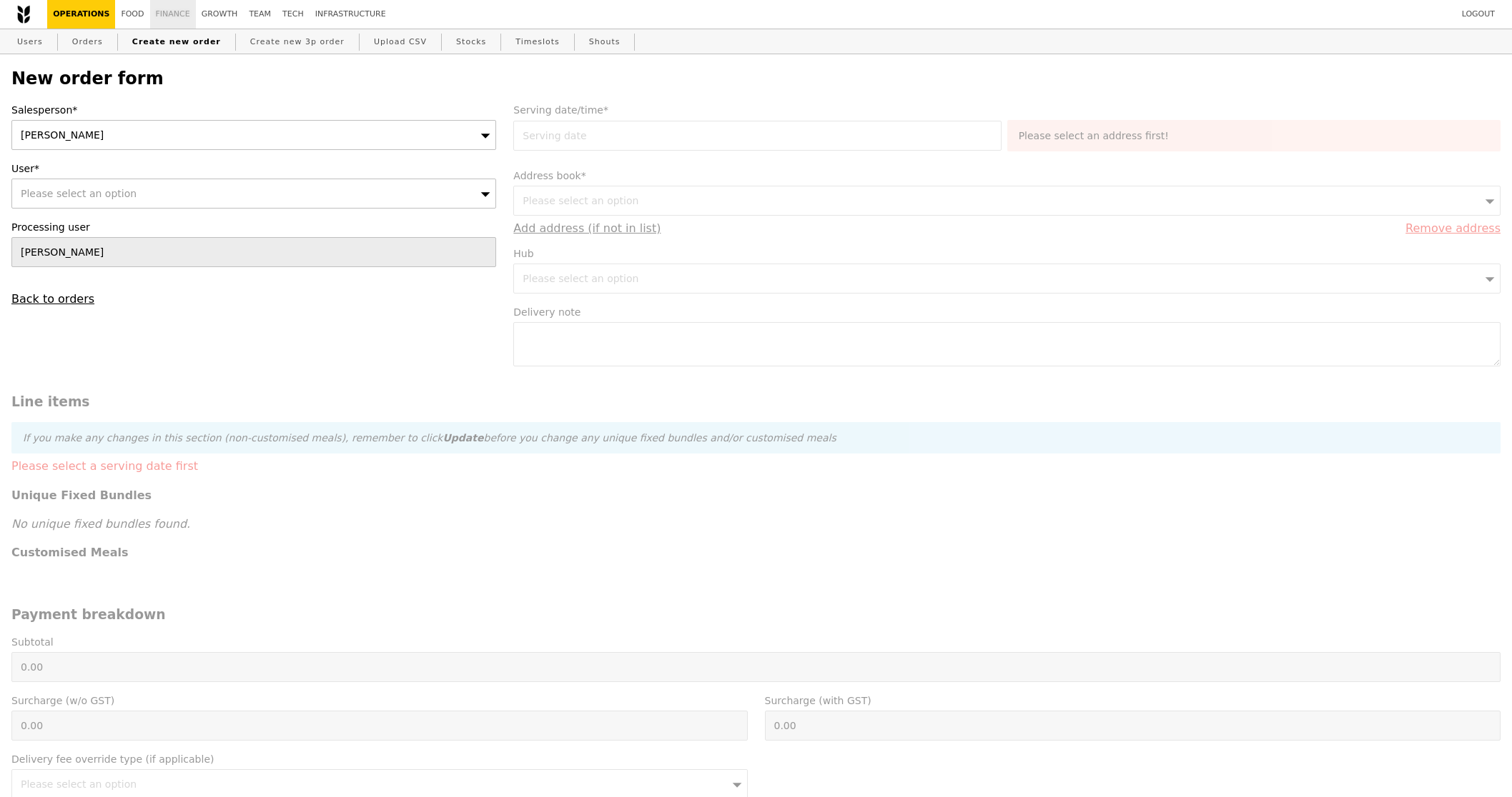
click at [171, 13] on link "Finance" at bounding box center [173, 14] width 46 height 29
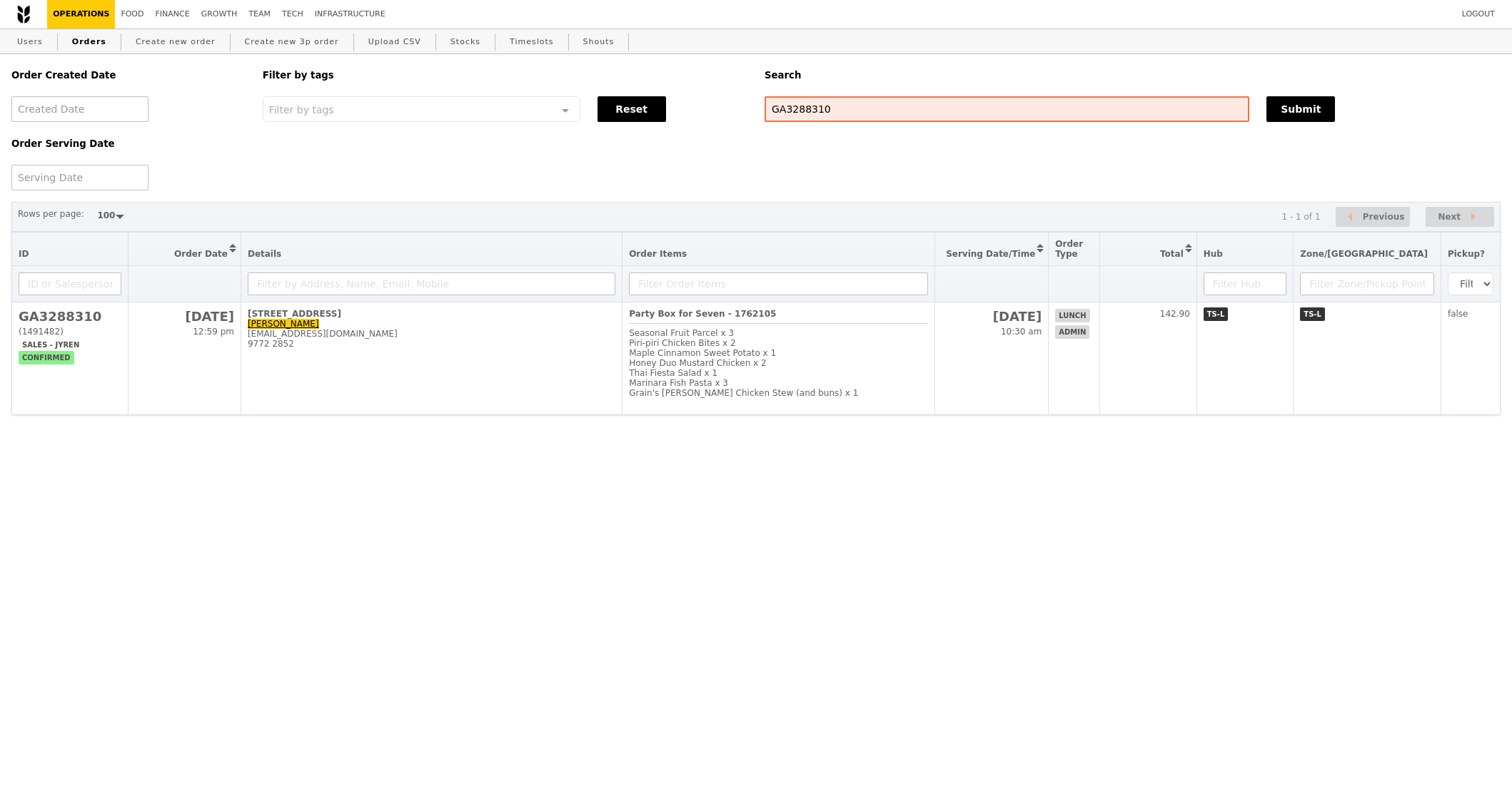
select select "100"
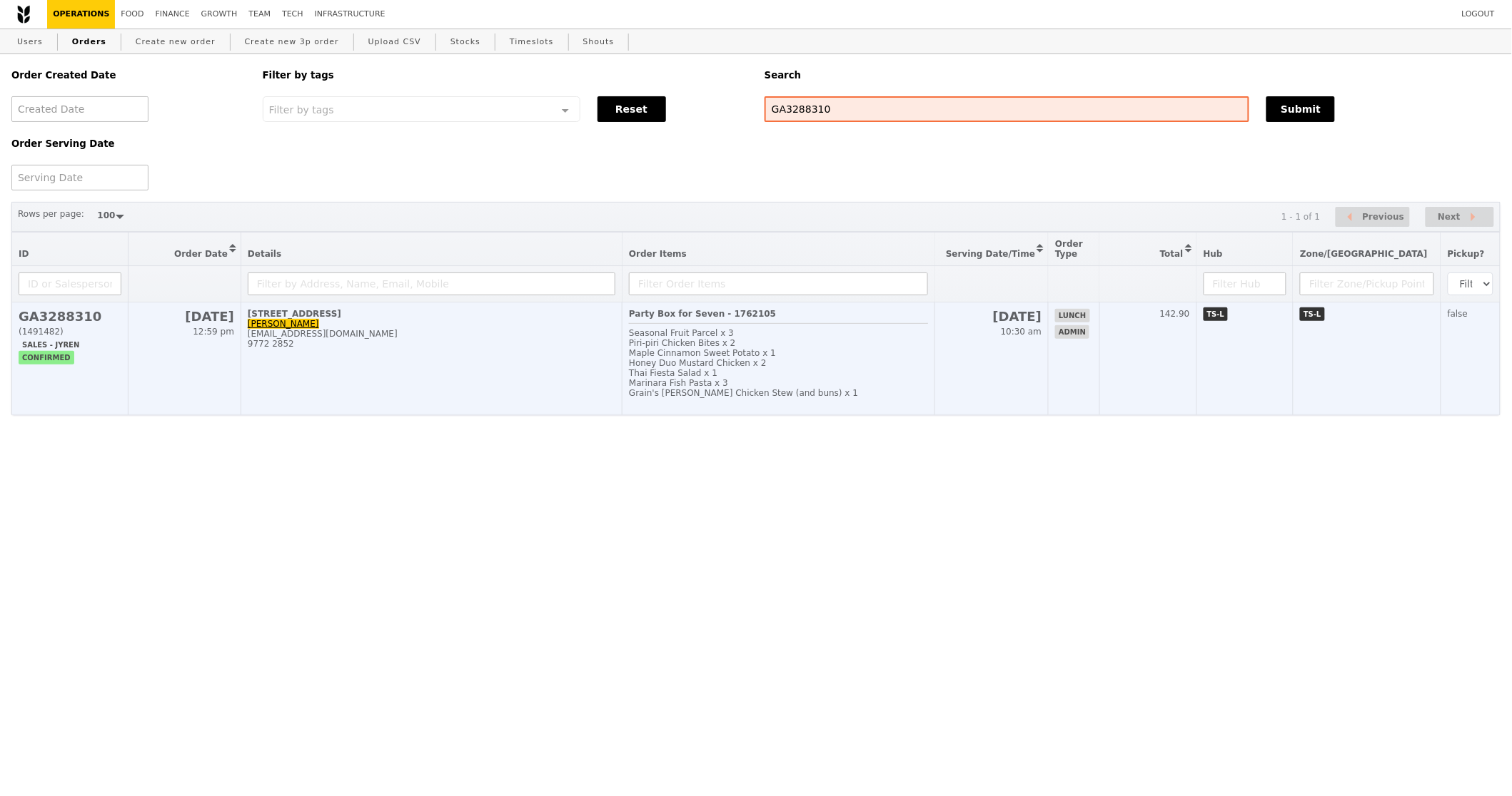
click at [1090, 385] on td "lunch admin" at bounding box center [1074, 359] width 51 height 113
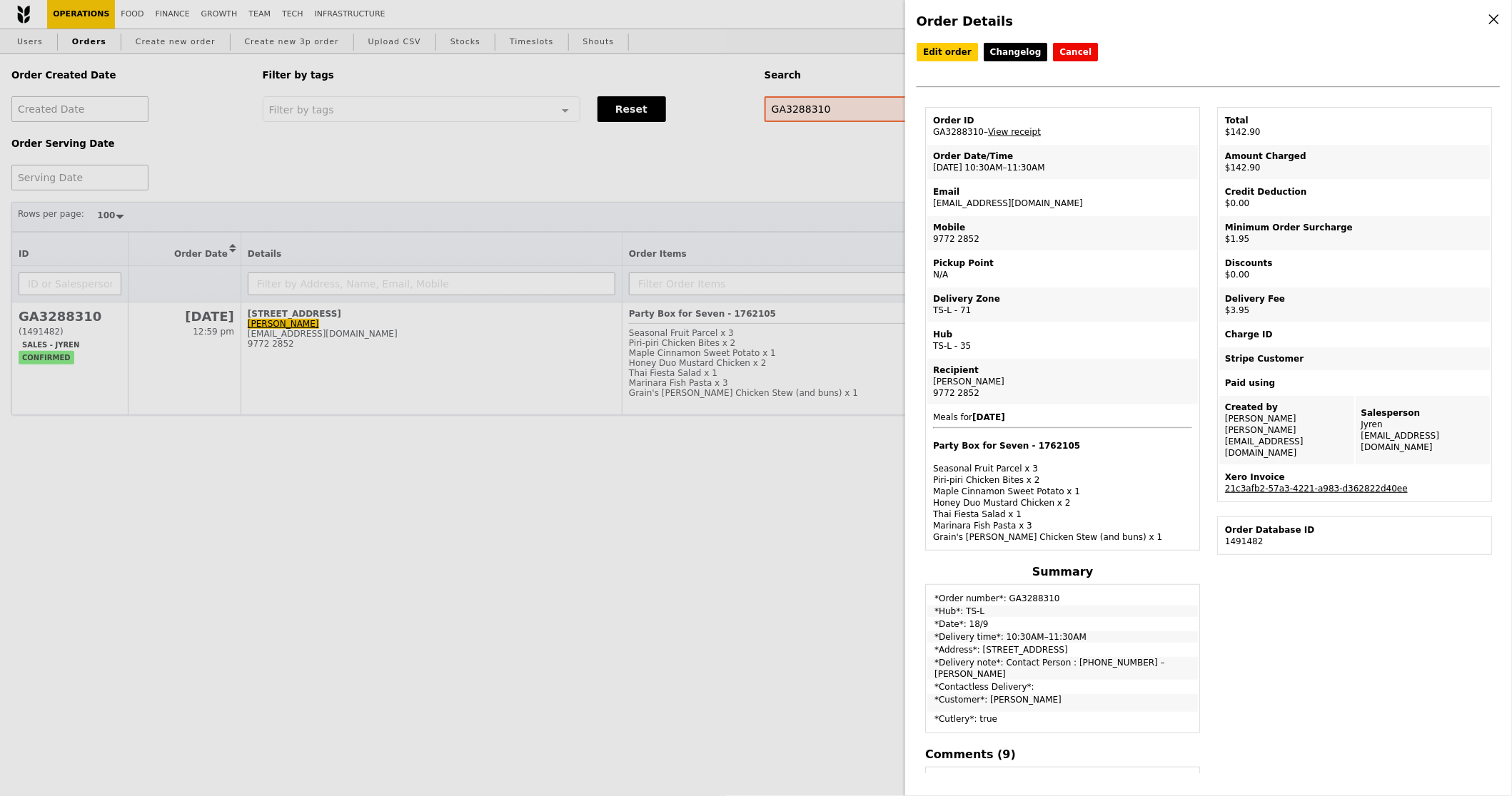
click at [1342, 484] on link "21c3afb2-57a3-4221-a983-d362822d40ee" at bounding box center [1316, 488] width 182 height 10
